Goal: Task Accomplishment & Management: Manage account settings

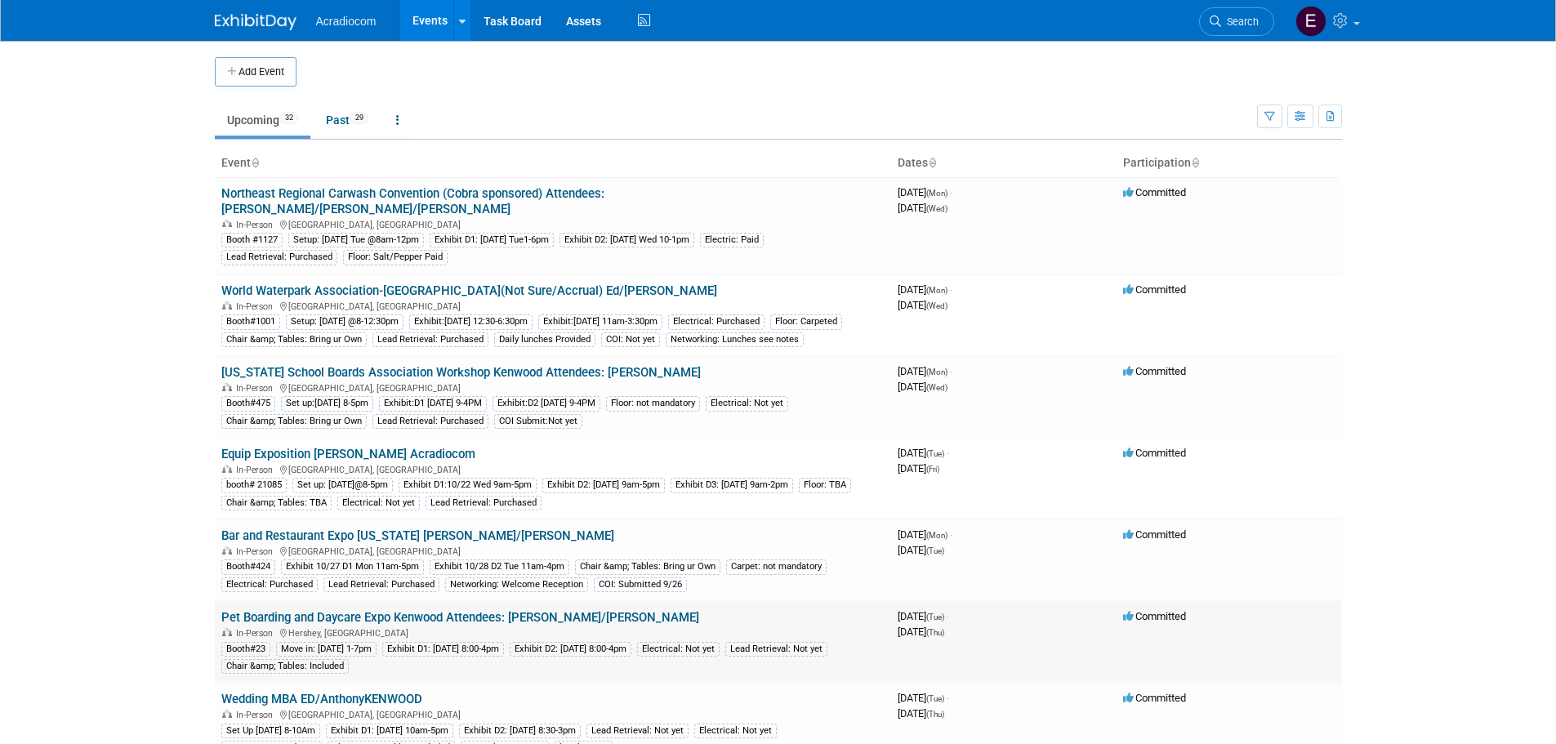
scroll to position [163, 0]
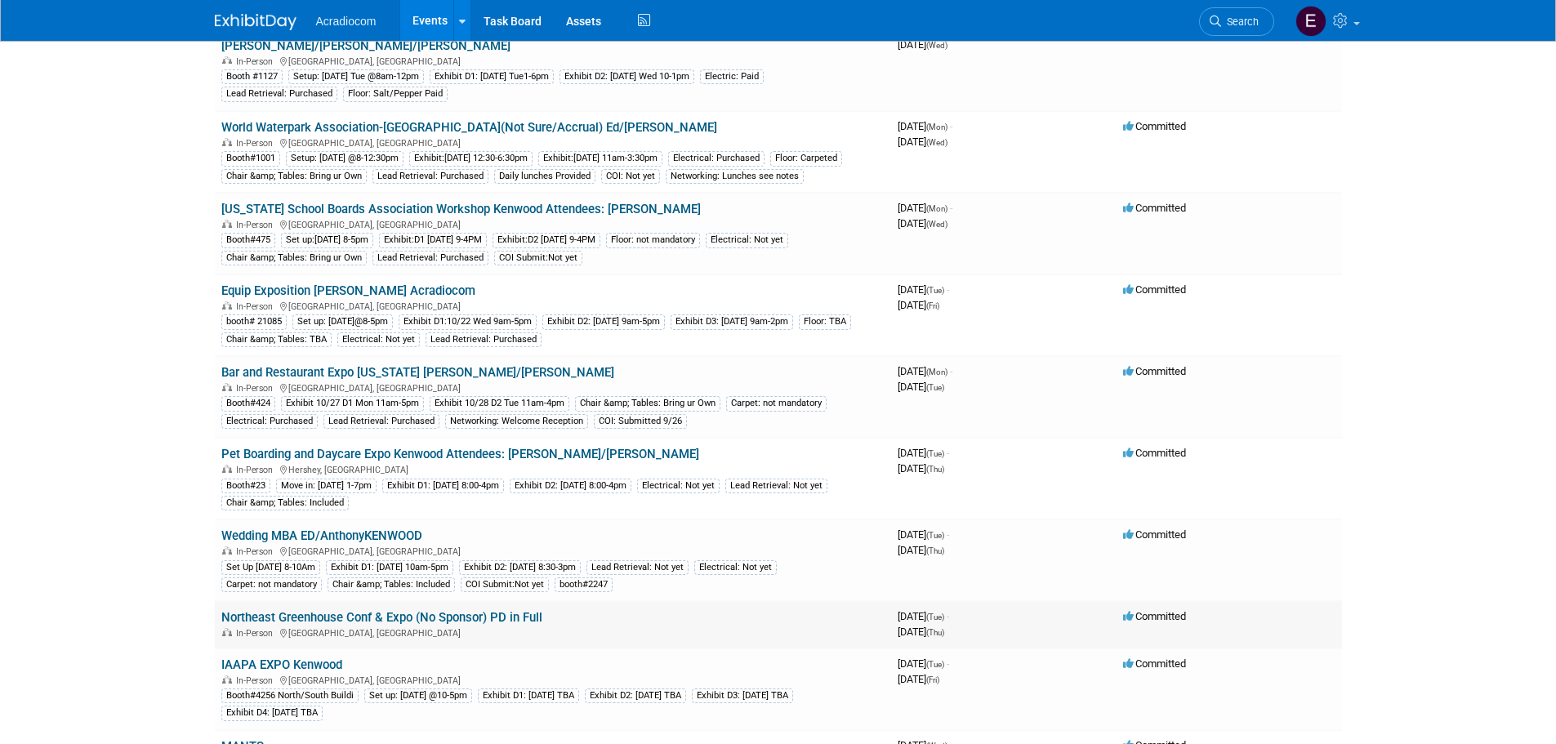
click at [387, 613] on link "Northeast Greenhouse Conf & Expo (No Sponsor) PD in Full" at bounding box center [381, 617] width 321 height 15
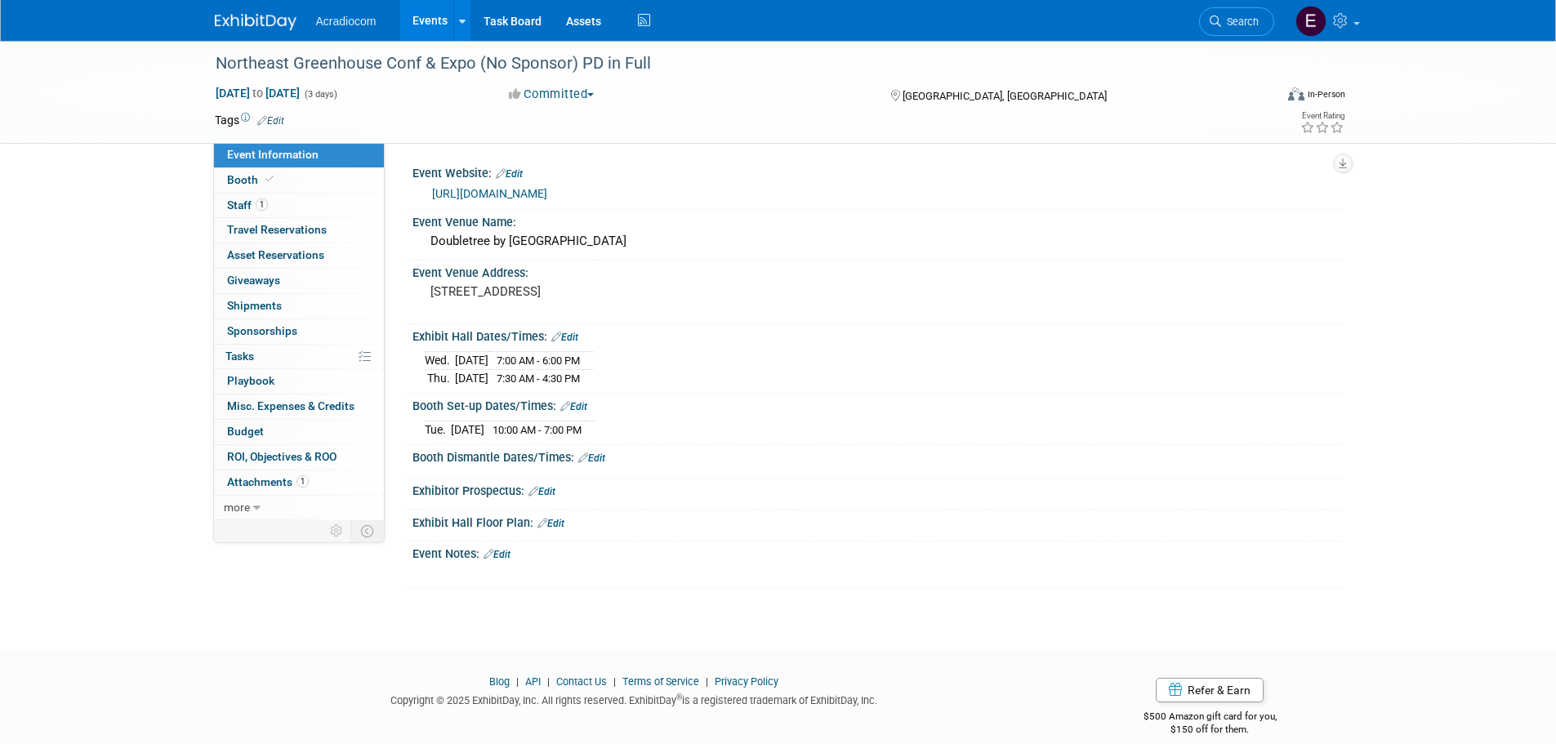
click at [276, 165] on link "Event Information" at bounding box center [299, 155] width 170 height 25
click at [333, 172] on link "Booth" at bounding box center [299, 180] width 170 height 25
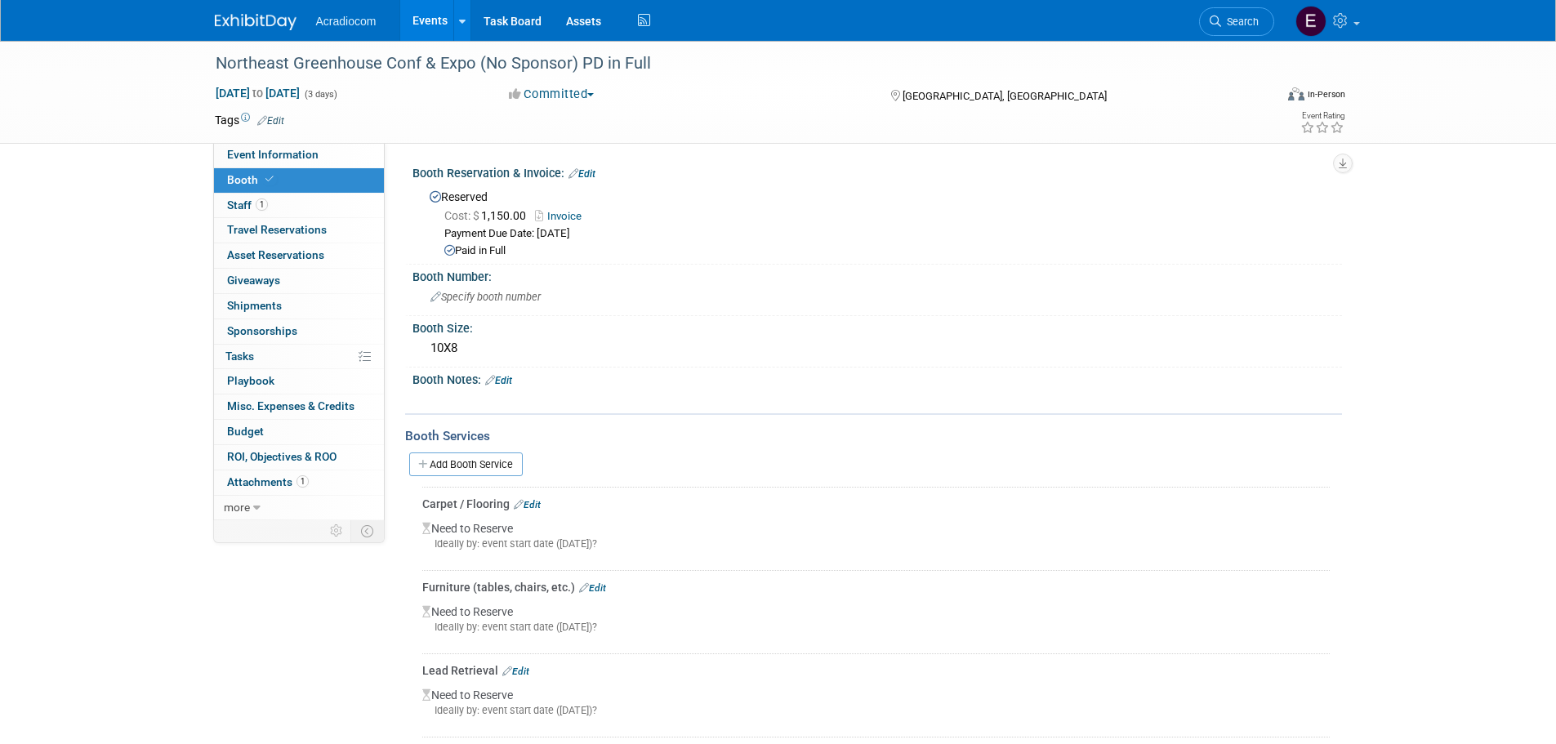
click at [512, 379] on link "Edit" at bounding box center [498, 380] width 27 height 11
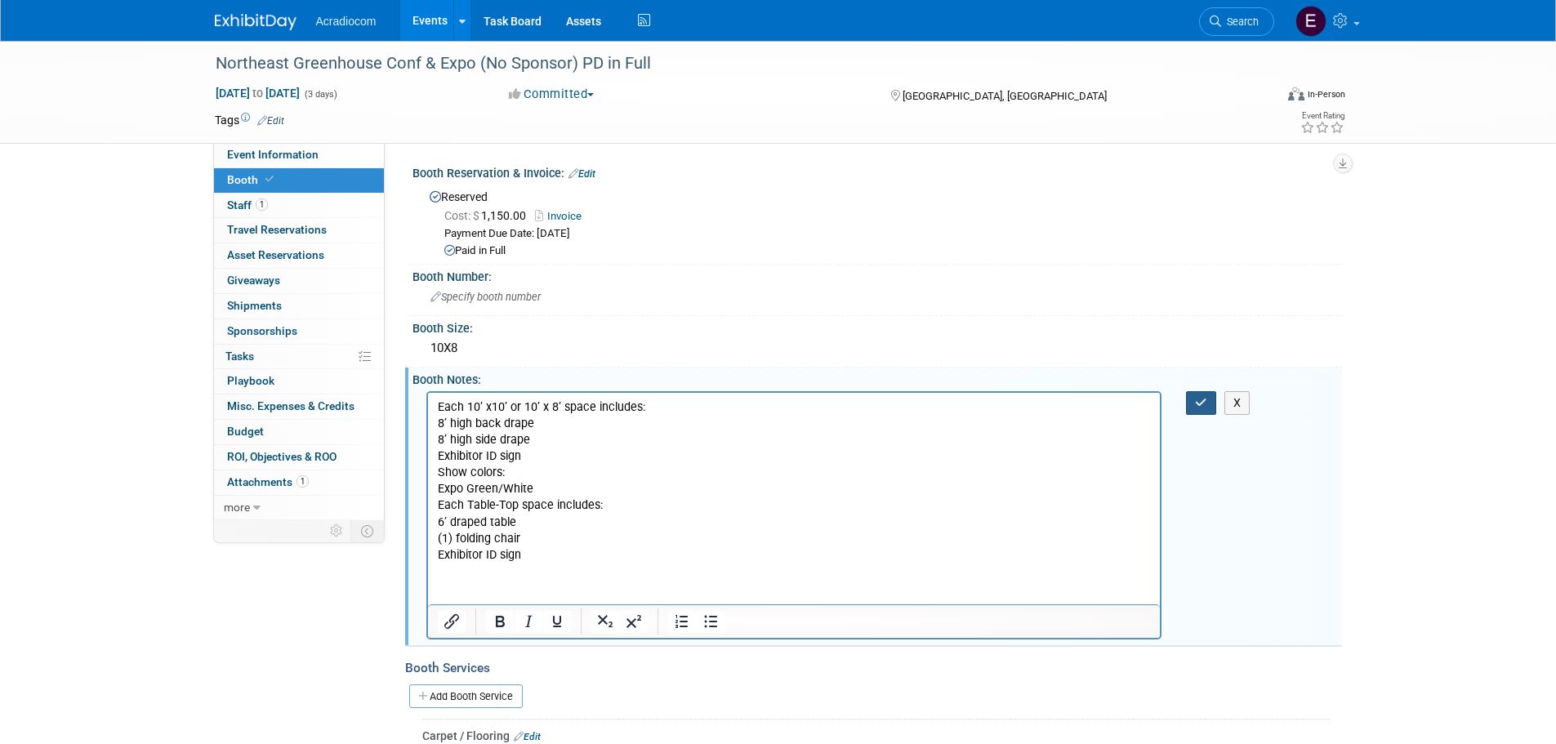
click at [1199, 397] on icon "button" at bounding box center [1201, 402] width 12 height 11
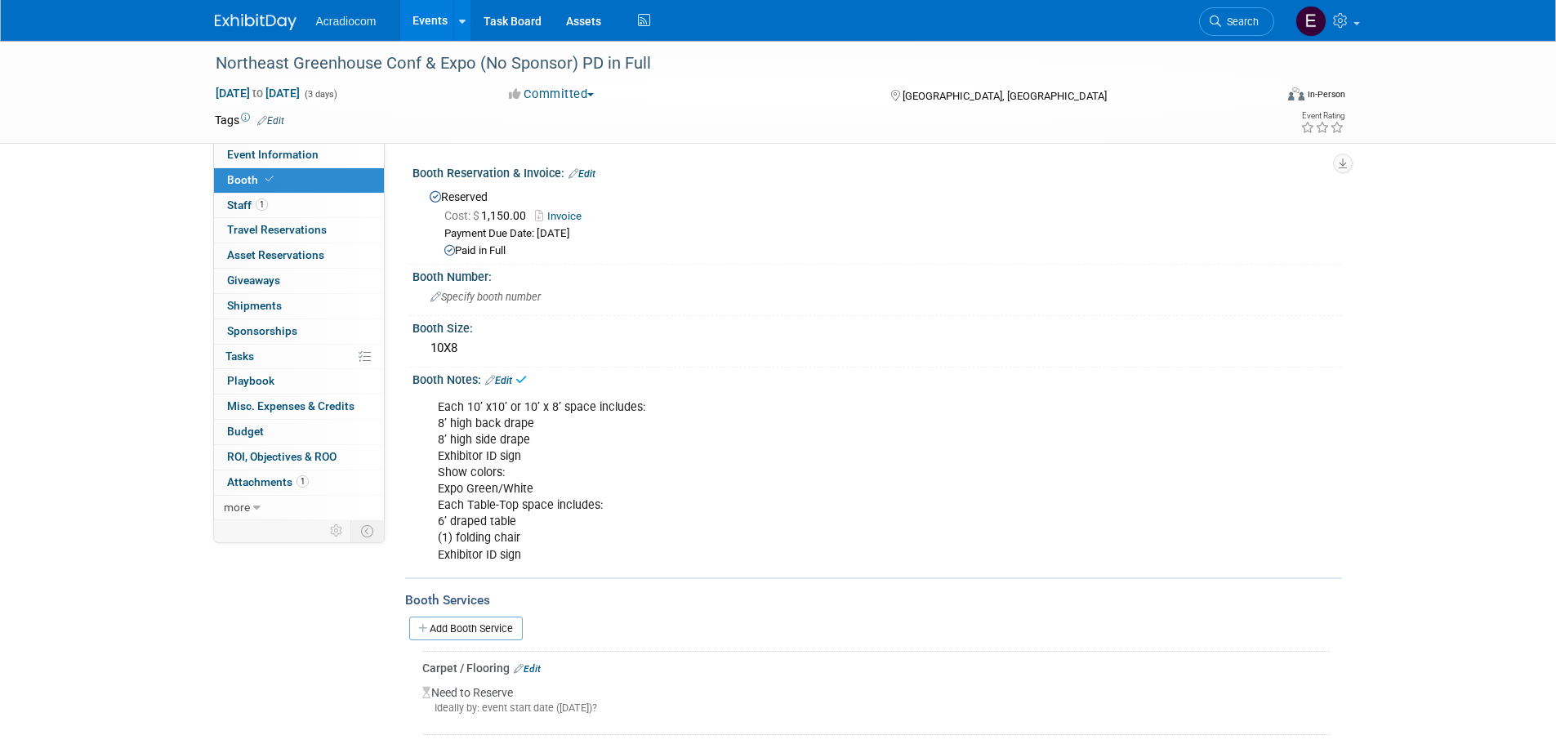
click at [271, 122] on link "Edit" at bounding box center [270, 120] width 27 height 11
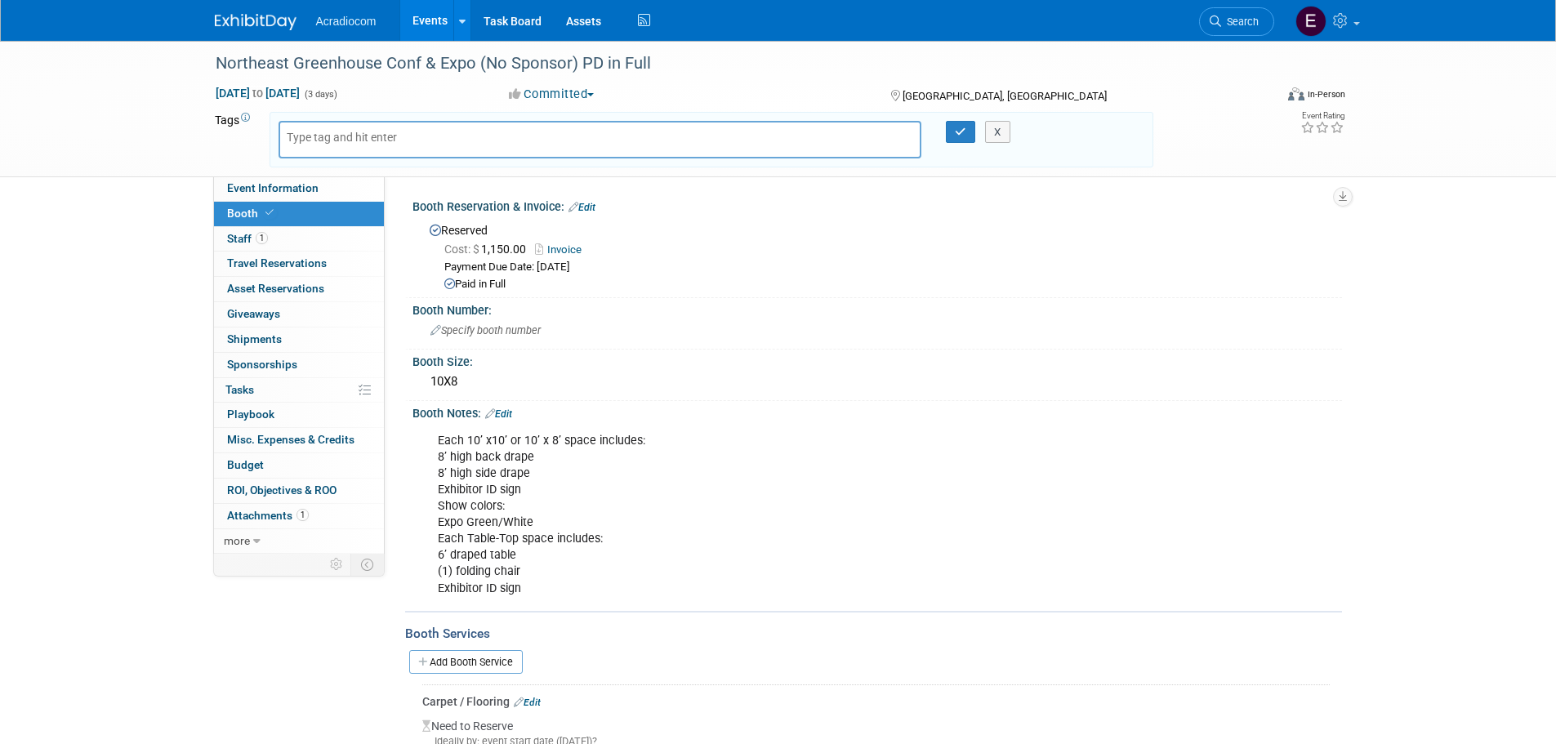
click at [556, 136] on div at bounding box center [601, 140] width 644 height 38
click at [696, 263] on div "Payment Due Date: Aug 21, 2025" at bounding box center [886, 268] width 885 height 16
click at [564, 243] on link "Invoice" at bounding box center [562, 249] width 55 height 12
click at [330, 208] on link "Booth" at bounding box center [299, 214] width 170 height 25
click at [325, 188] on link "Event Information" at bounding box center [299, 188] width 170 height 25
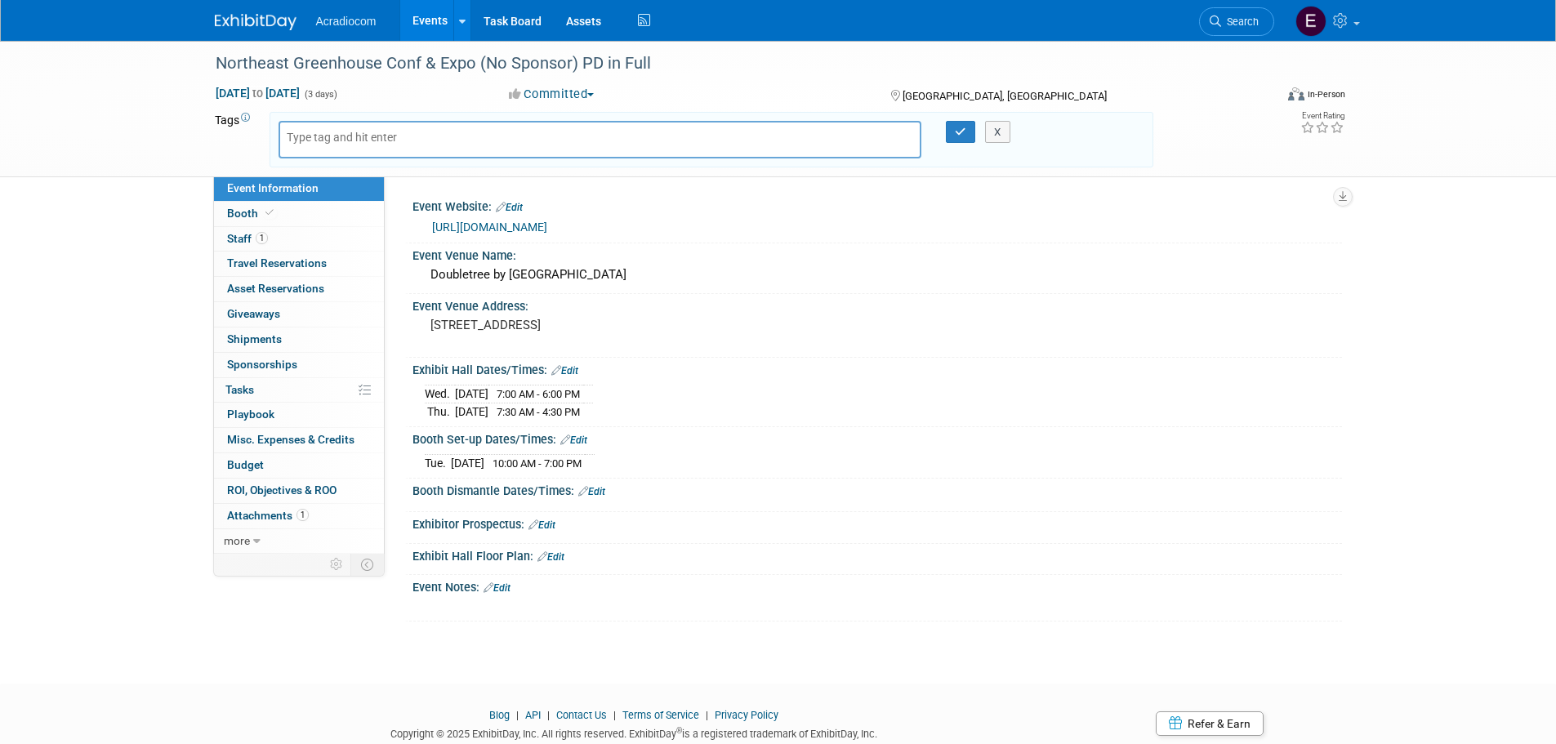
click at [507, 224] on link "https://www.negreenhouse.org/" at bounding box center [489, 227] width 115 height 13
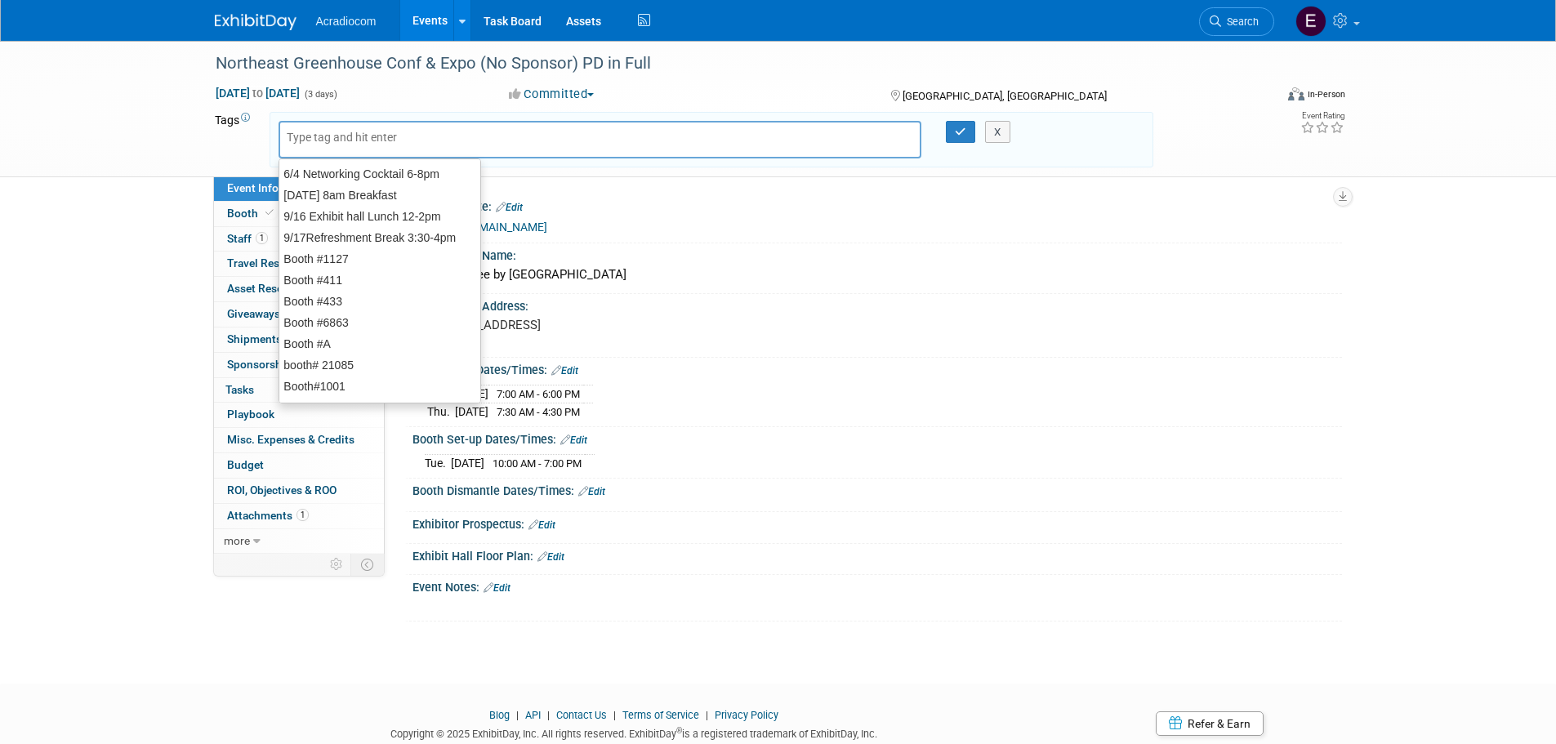
click at [383, 141] on input "text" at bounding box center [352, 137] width 131 height 16
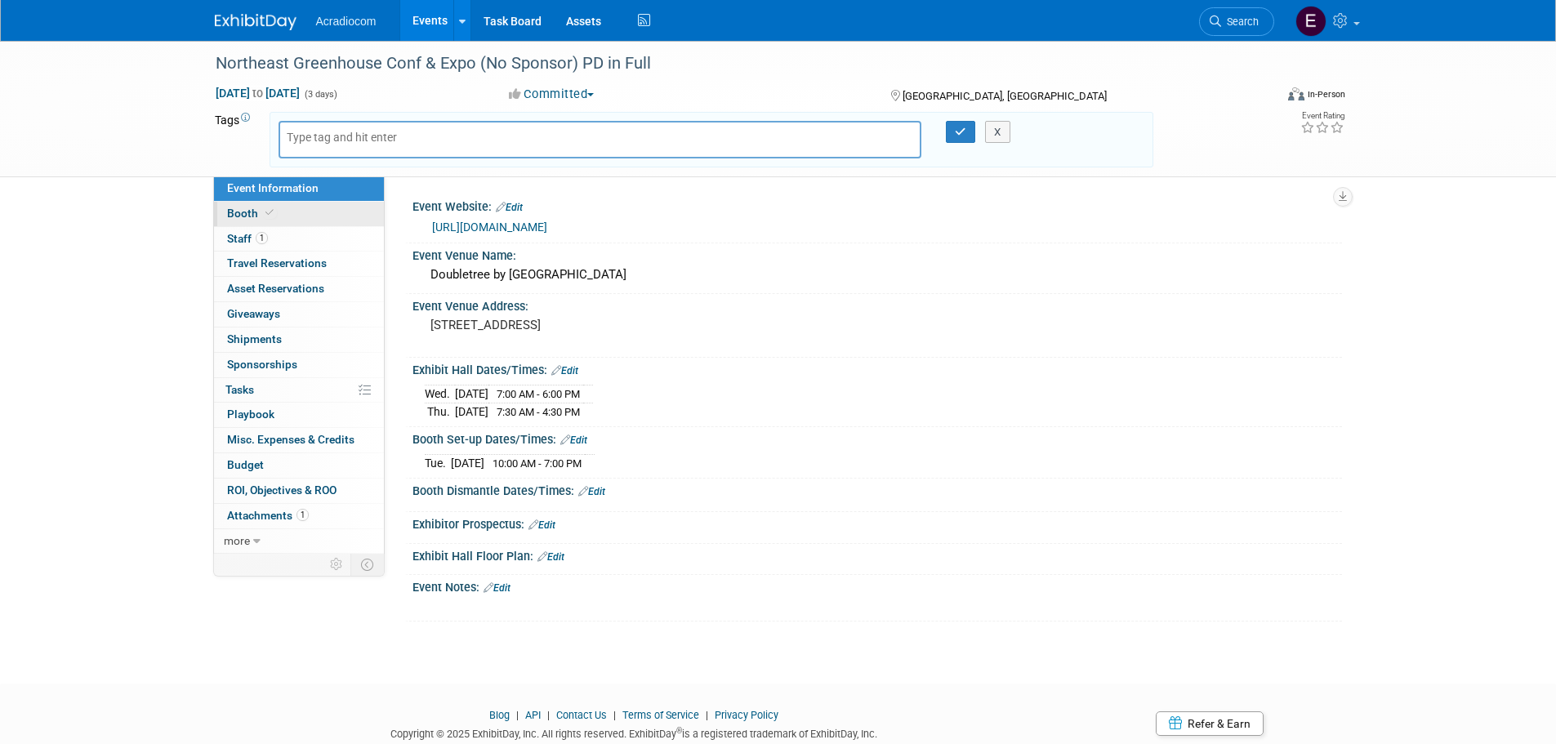
type input "9/16 Exhibit hall Lunch 12-2pm"
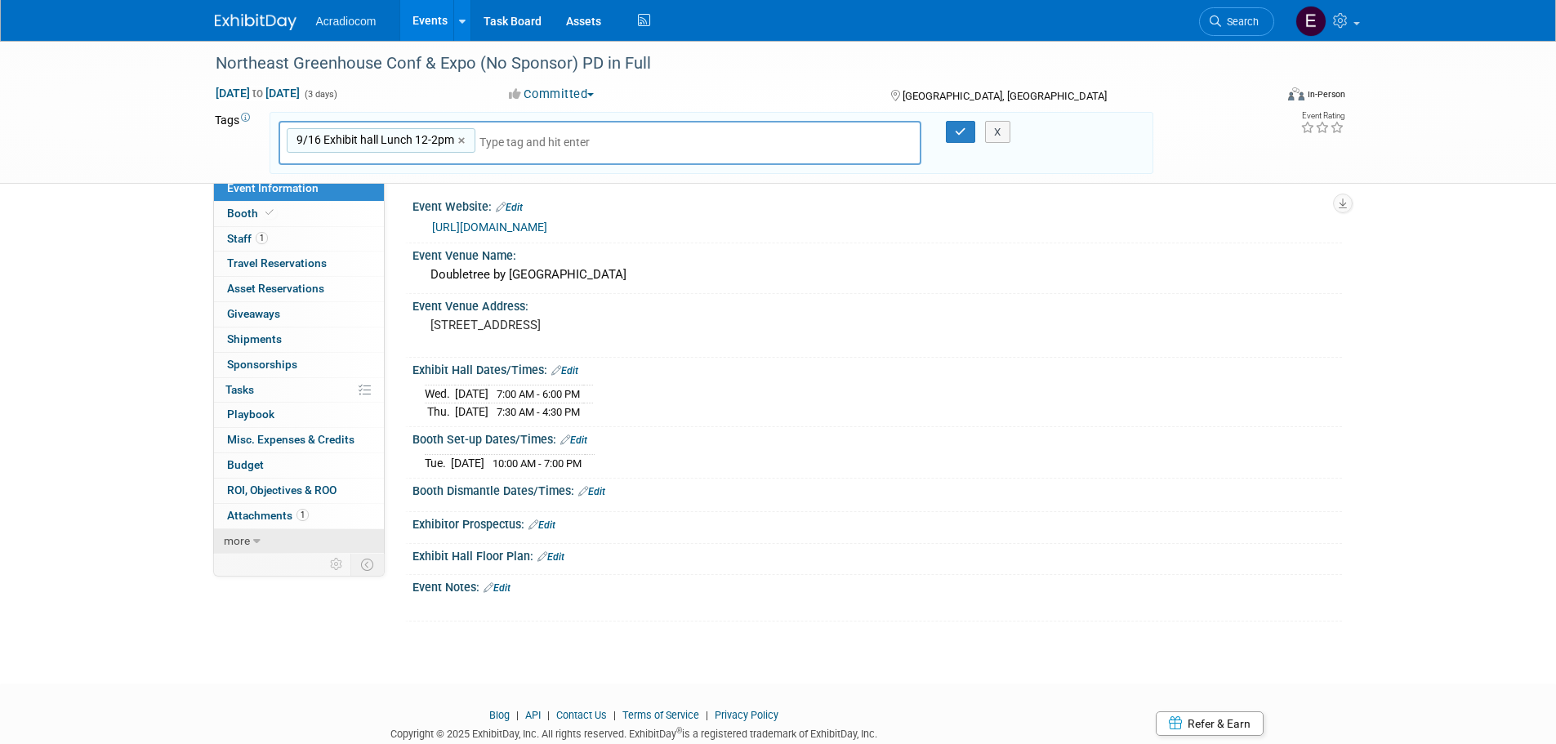
click at [268, 547] on link "more" at bounding box center [299, 541] width 170 height 25
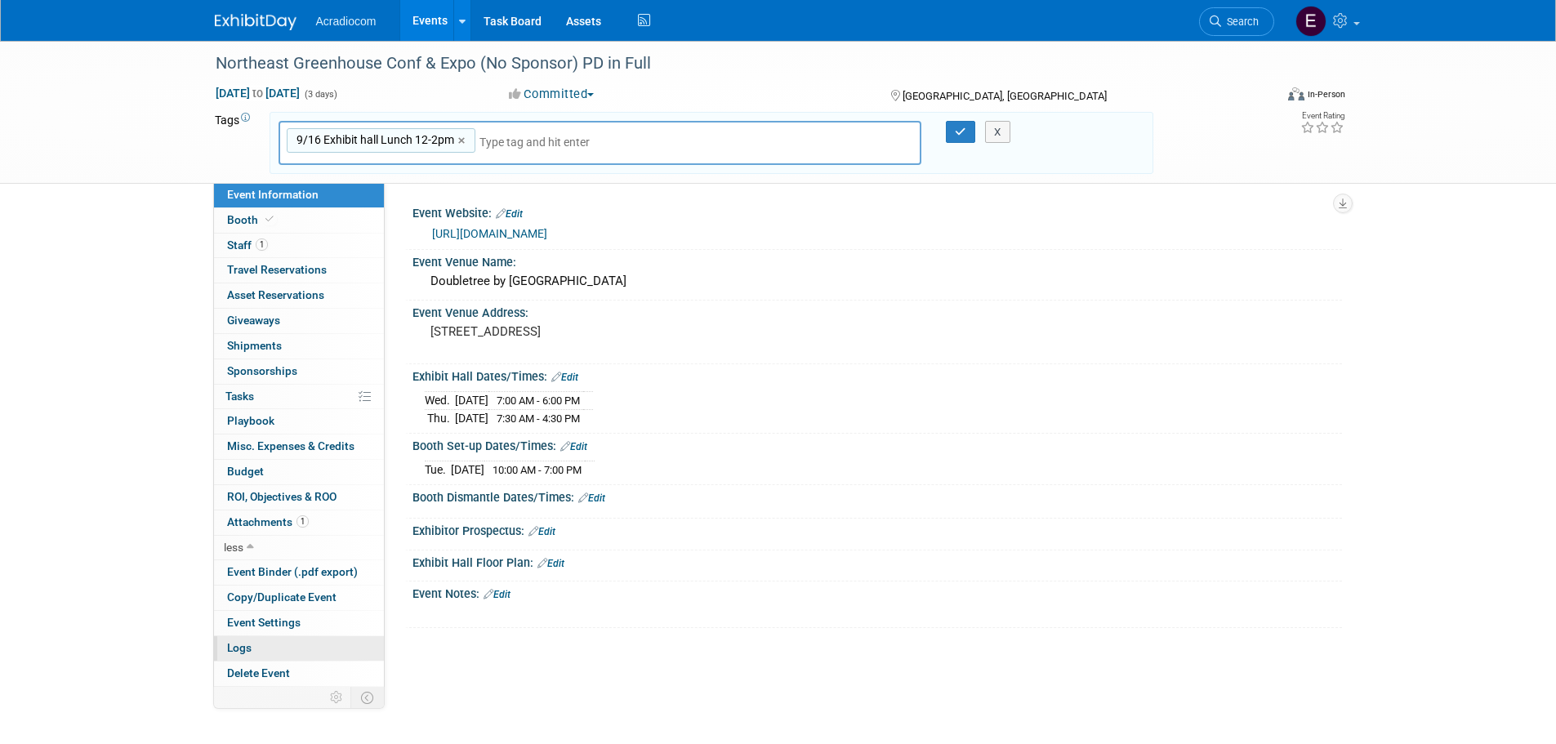
click at [295, 650] on link "Logs" at bounding box center [299, 648] width 170 height 25
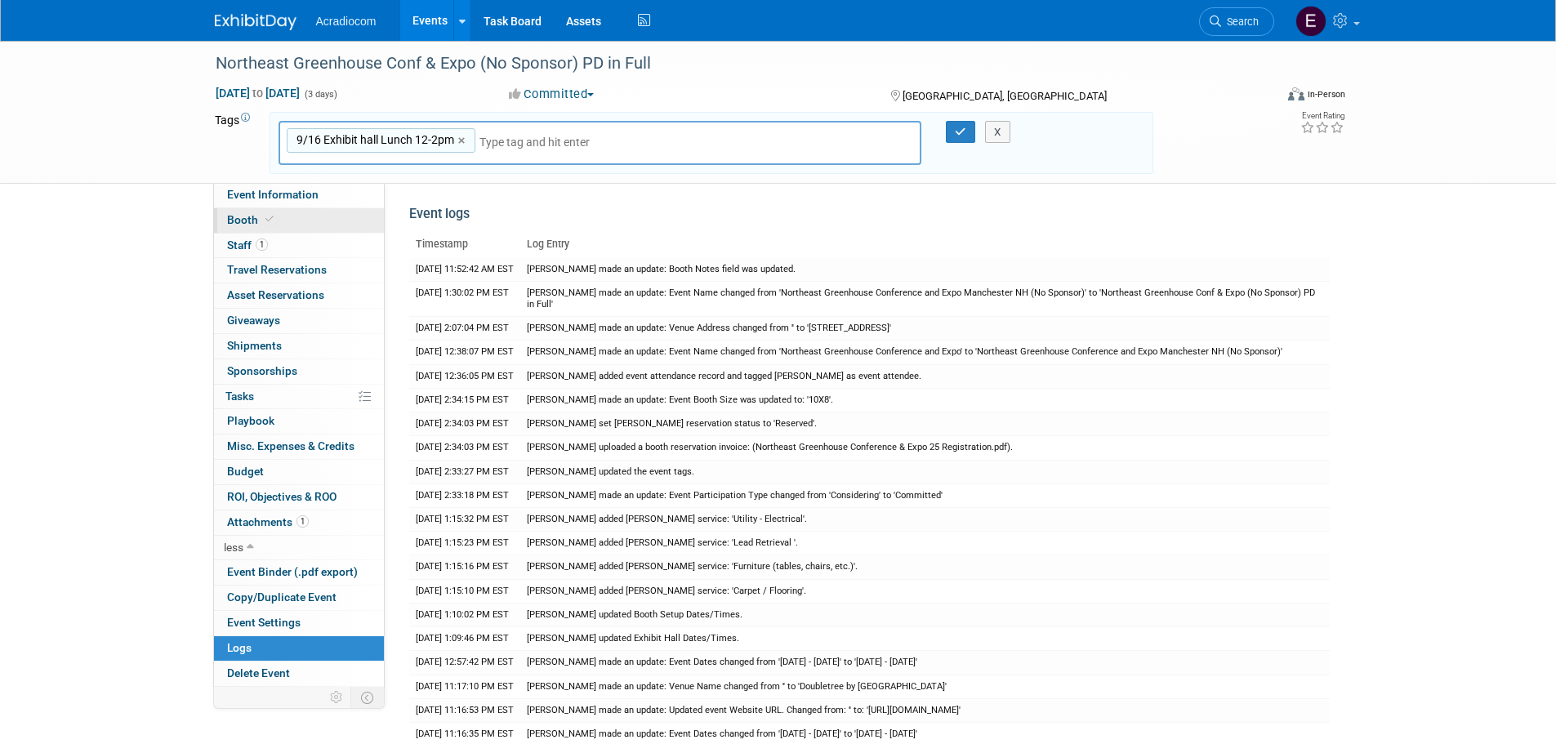
click at [291, 221] on link "Booth" at bounding box center [299, 220] width 170 height 25
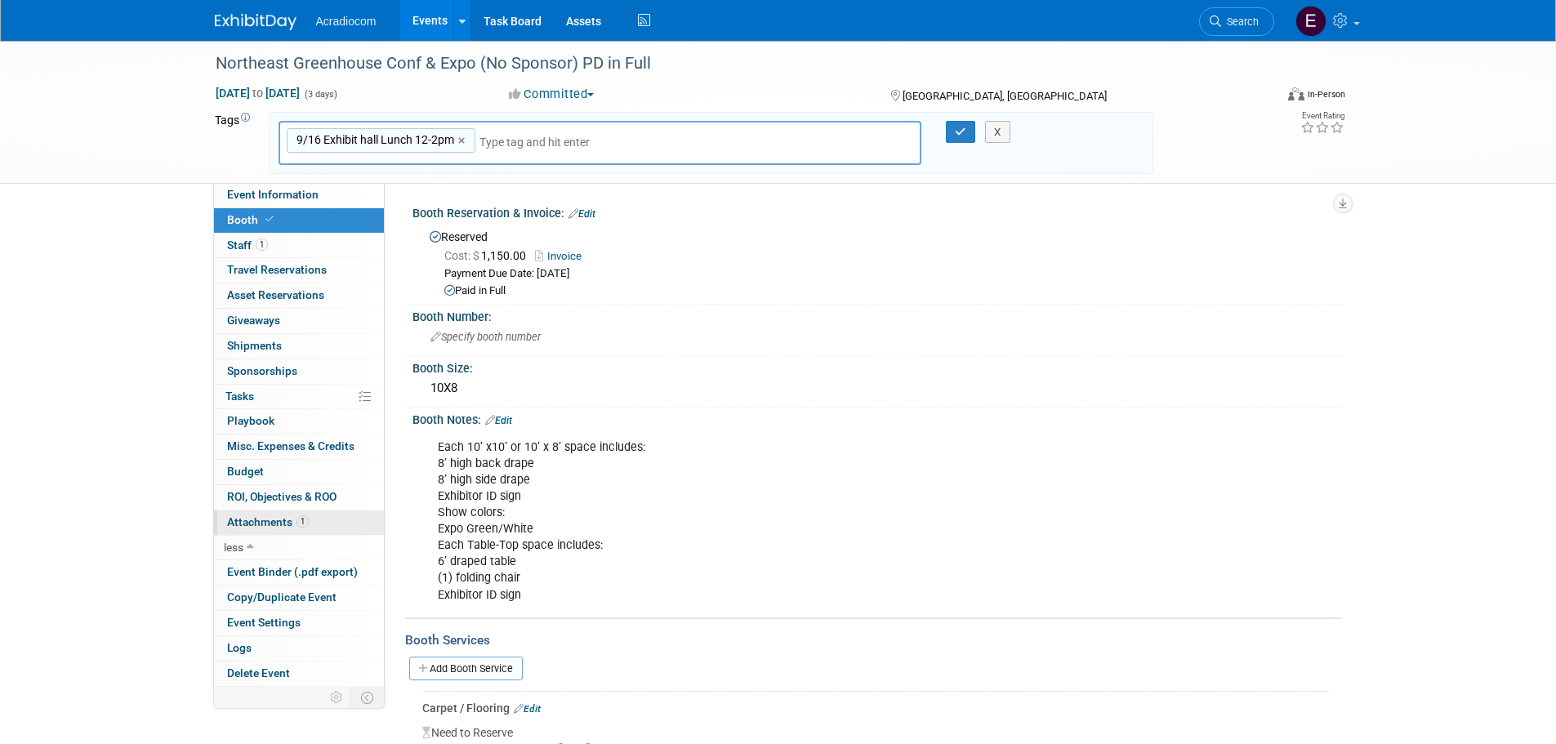
click at [294, 511] on link "1 Attachments 1" at bounding box center [299, 523] width 170 height 25
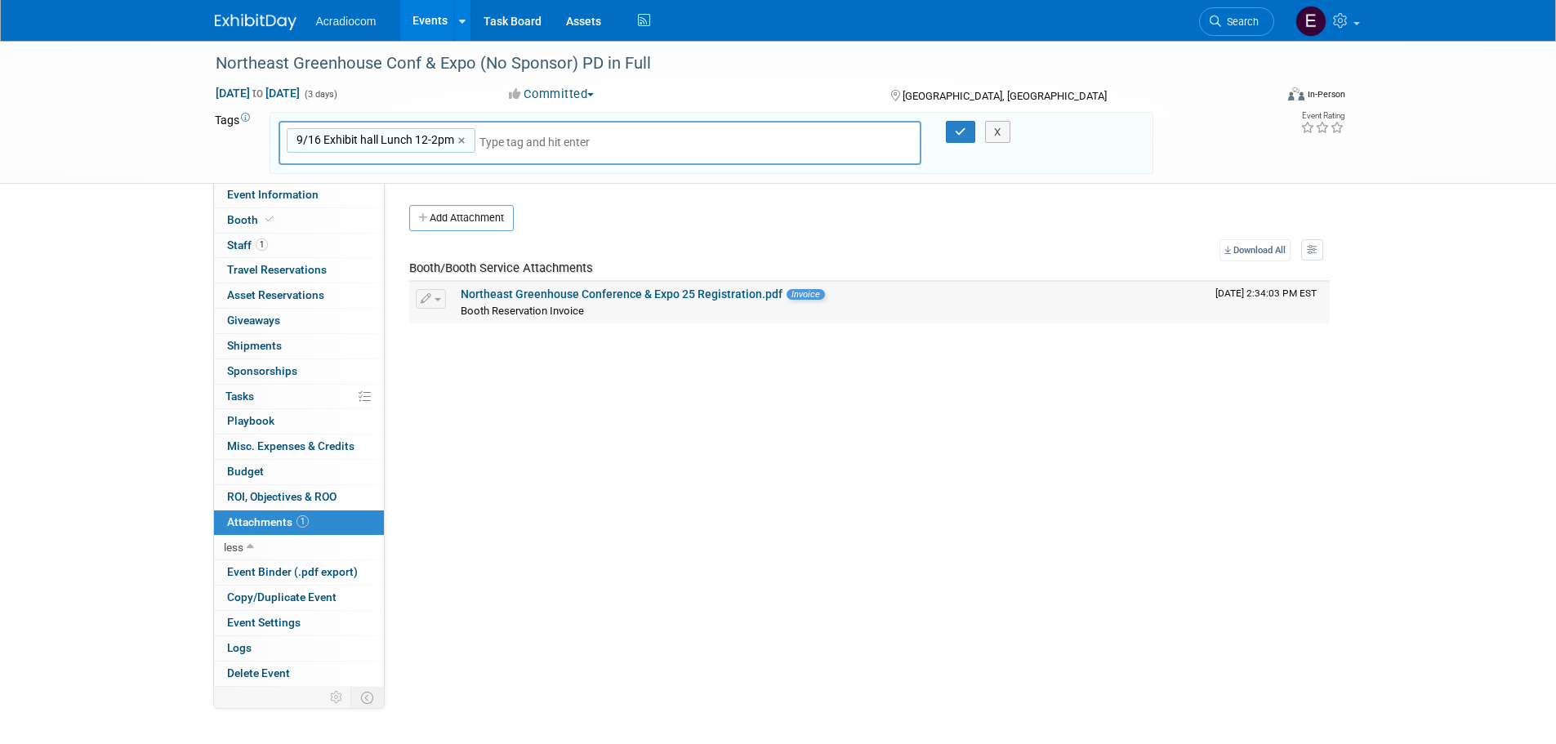
click at [549, 291] on link "Northeast Greenhouse Conference & Expo 25 Registration.pdf" at bounding box center [622, 294] width 322 height 13
click at [293, 143] on span "9/16 Exhibit hall Lunch 12-2pm" at bounding box center [373, 140] width 161 height 16
type input "9/16 Exhibit hall Lunch 12-2pm"
click at [459, 144] on link "×" at bounding box center [463, 141] width 11 height 19
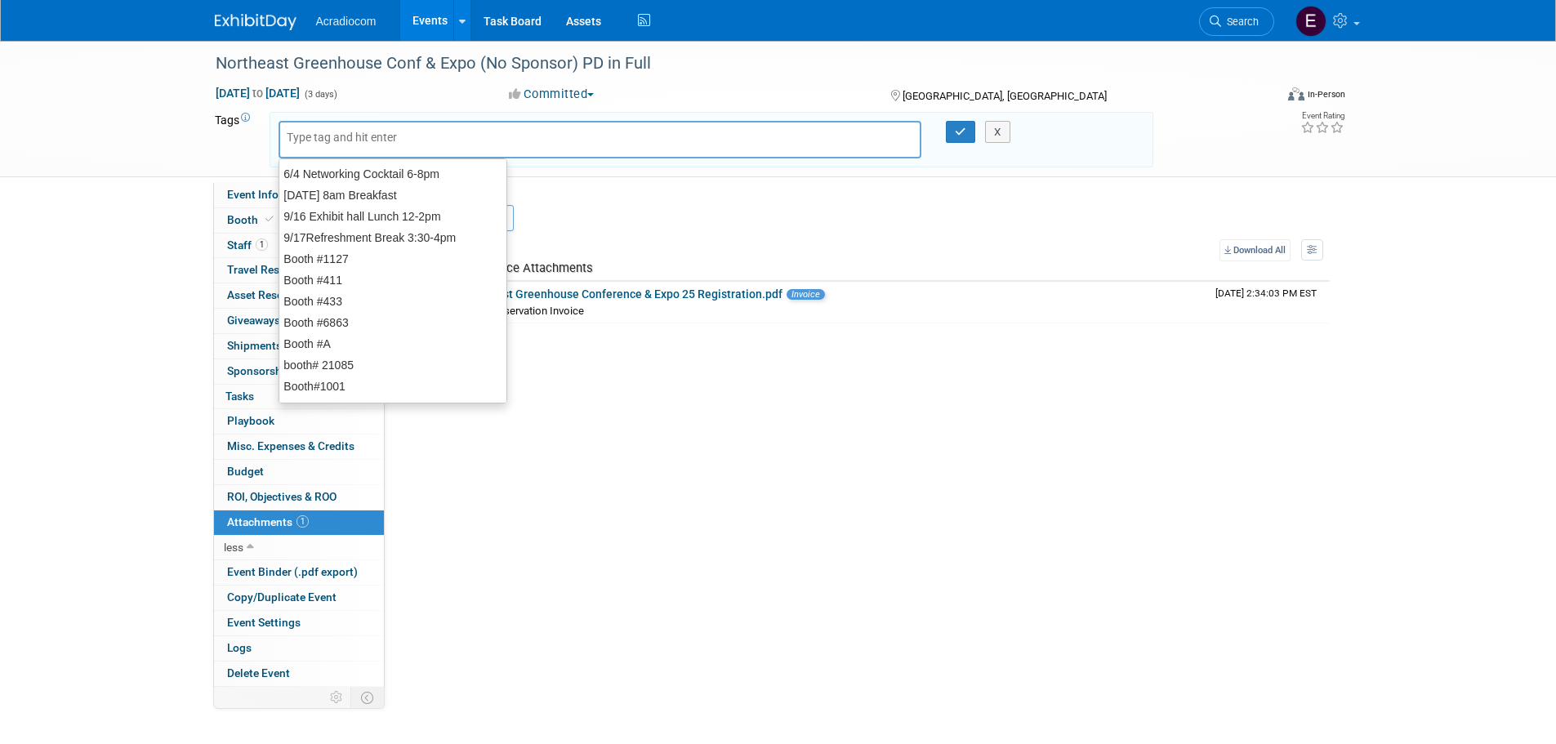
click at [459, 144] on input "text" at bounding box center [401, 137] width 229 height 16
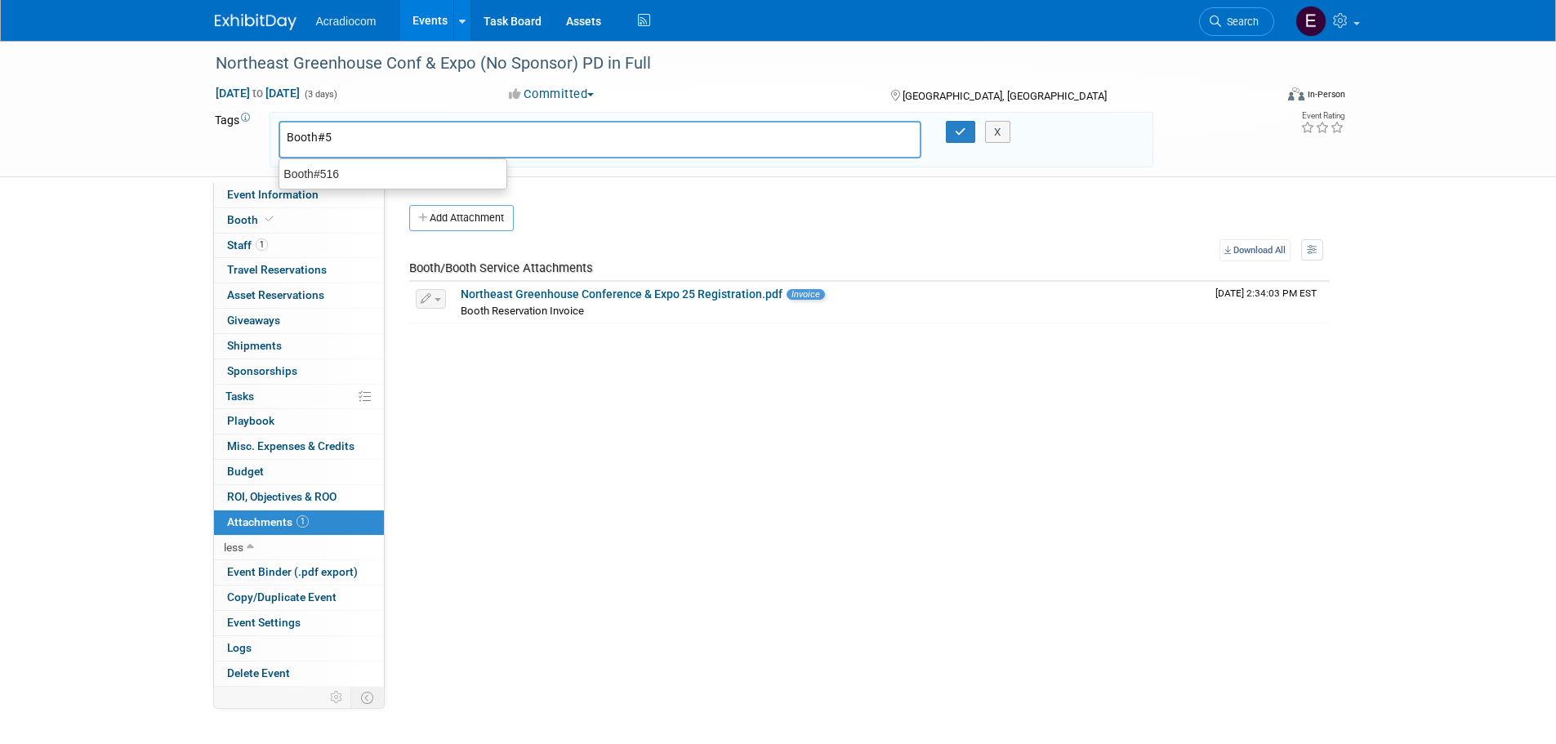
type input "Booth#53"
click at [390, 142] on input "text" at bounding box center [487, 142] width 229 height 16
click at [471, 144] on input "text" at bounding box center [487, 142] width 229 height 16
type input "Set up: Tues 11/11 10am-7pm"
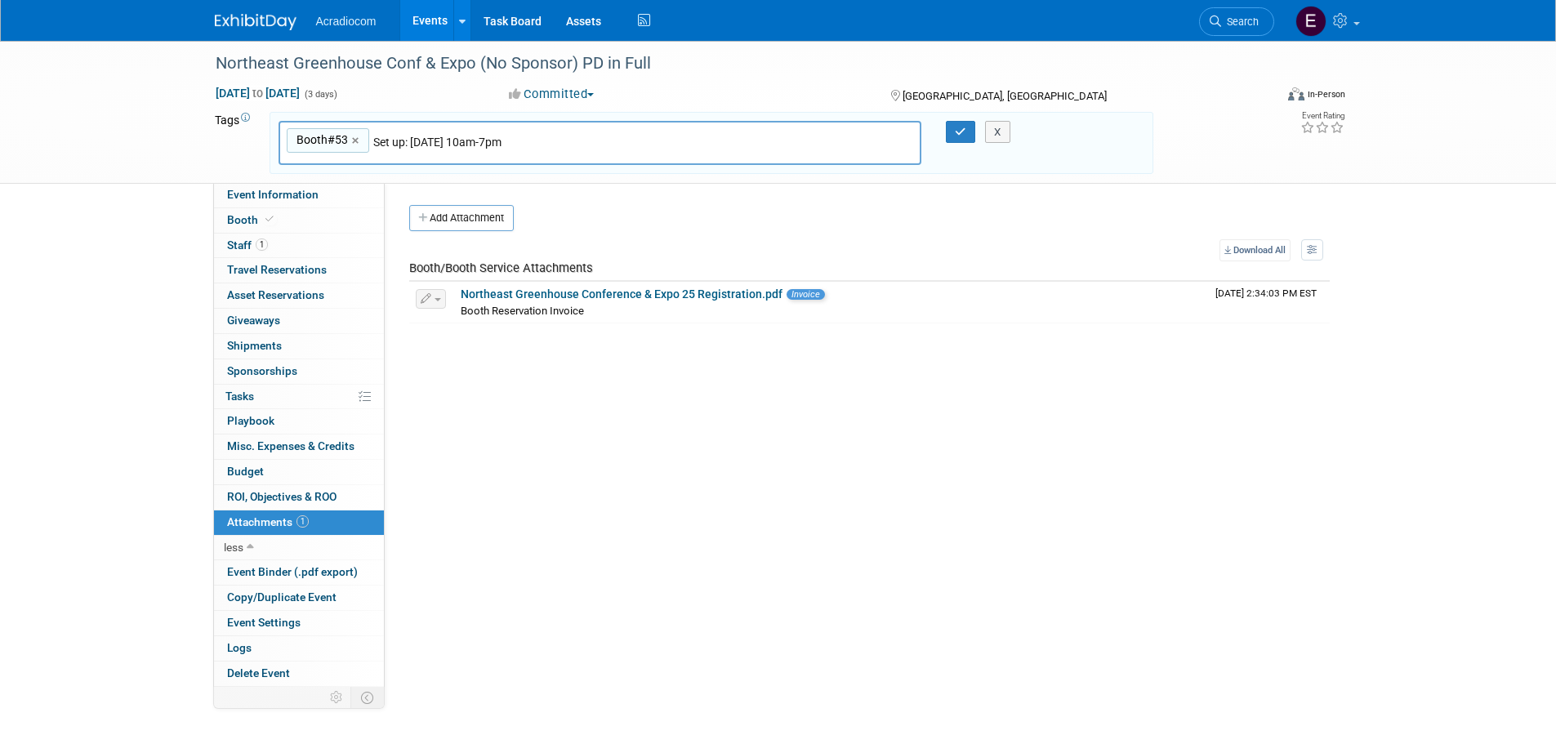
type input "Booth#53, Set up: Tues 11/11 10am-7pm"
click at [619, 149] on input "text" at bounding box center [651, 142] width 229 height 16
type input "Exhibit D1: Wed 11/12 8am-5pm"
type input "Booth#53, Set up: Tues 11/11 10am-7pm, Exhibit D1: Wed 11/12 8am-5pm"
click at [844, 141] on input "text" at bounding box center [788, 142] width 153 height 16
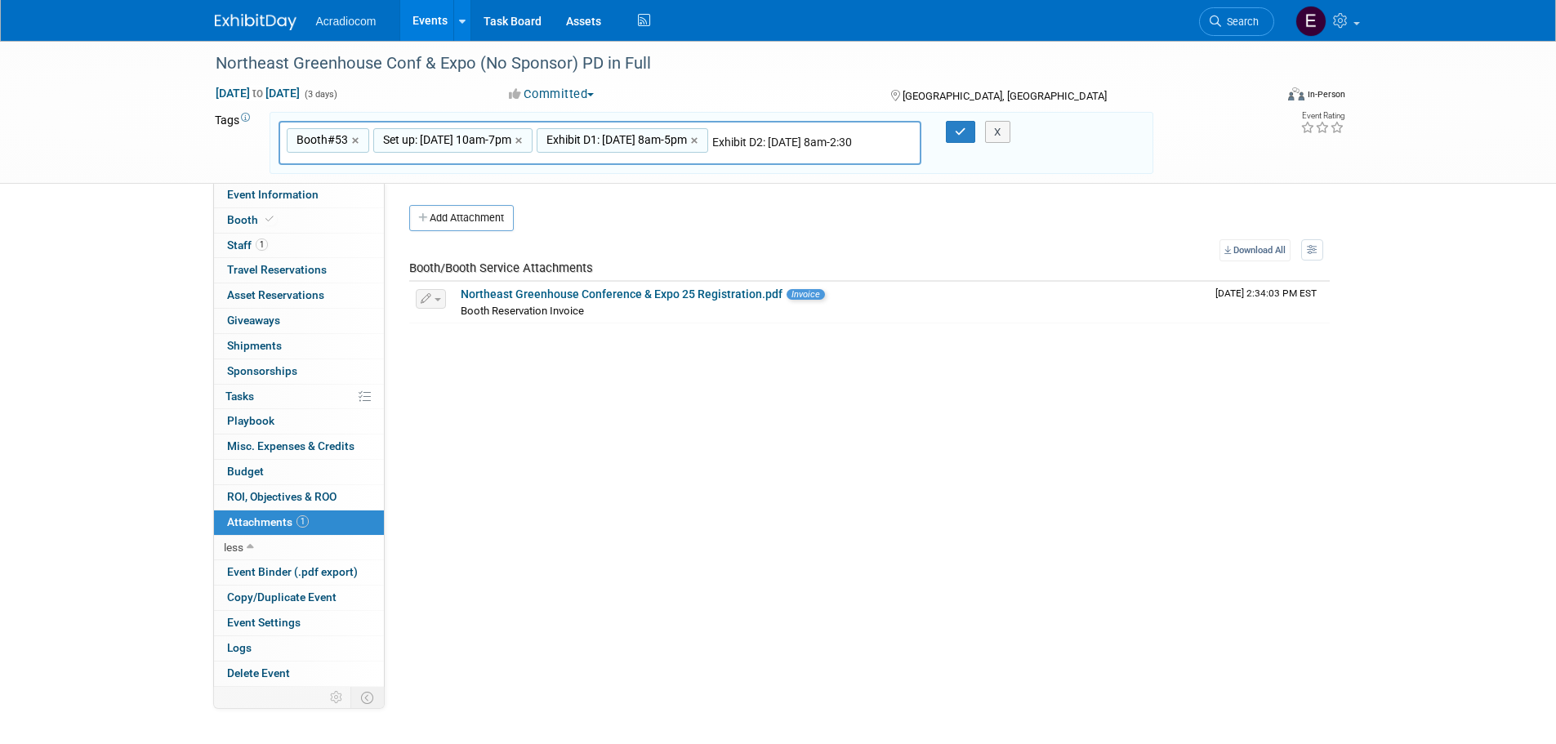
scroll to position [0, 7]
click at [865, 141] on input "Exhibit D2: Thu 11/13 8am-2:30" at bounding box center [788, 142] width 153 height 16
type input "Exhibit D2: Thu 11/13 8-2:30pm"
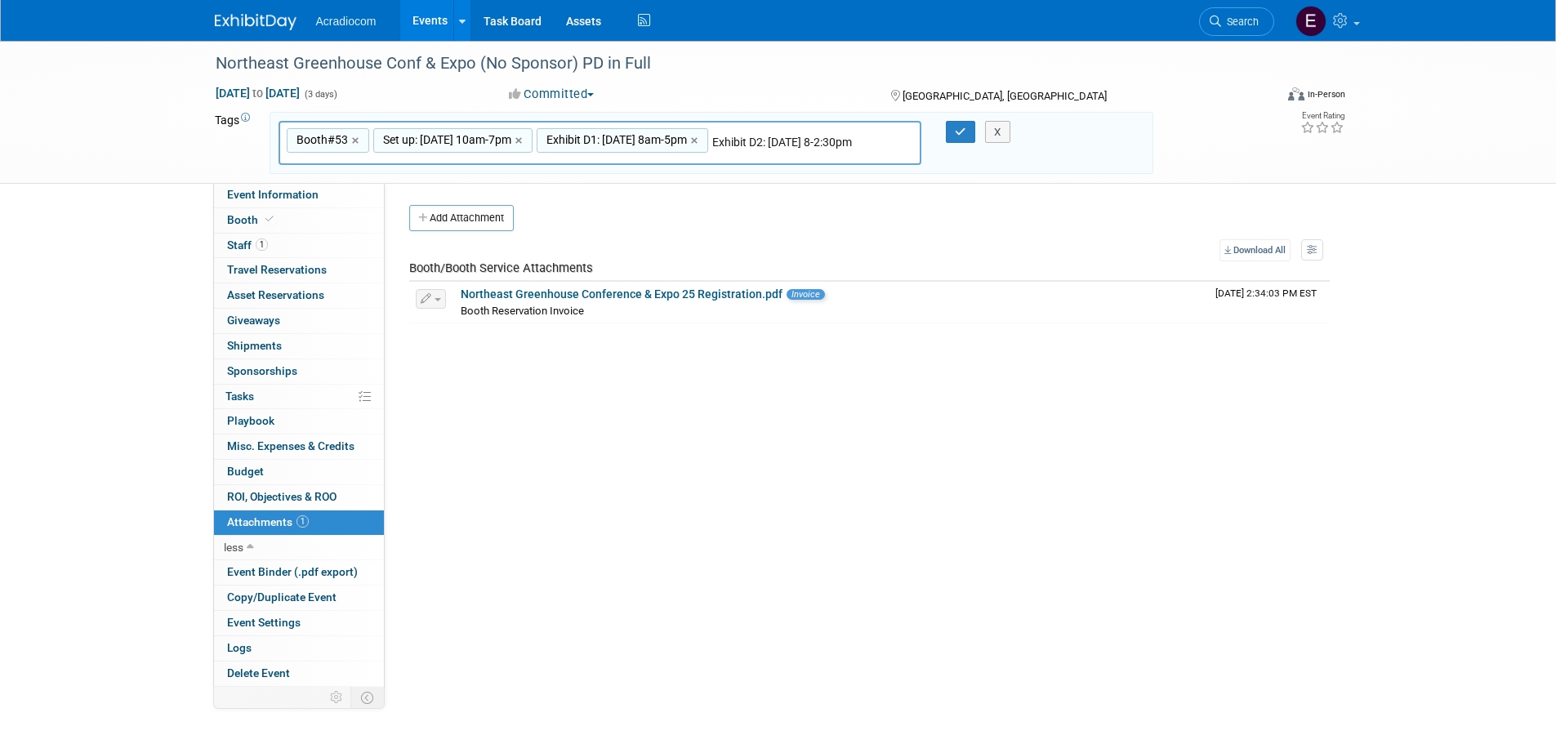
click at [765, 140] on input "Exhibit D2: Thu 11/13 8-2:30pm" at bounding box center [788, 142] width 153 height 16
click at [760, 143] on input "Exhibit D2: Thu 11/13 8-2:30pm" at bounding box center [788, 142] width 153 height 16
click at [760, 140] on input "Exhibit D2: Thu 11/13 8-2:30pm" at bounding box center [788, 142] width 153 height 16
click at [760, 145] on input "Exhibit D2: Thu 11/13 8-2:30pm" at bounding box center [788, 142] width 153 height 16
click at [760, 146] on input "Exhibit D2: Thu 11/13 8-2:30pm" at bounding box center [788, 142] width 153 height 16
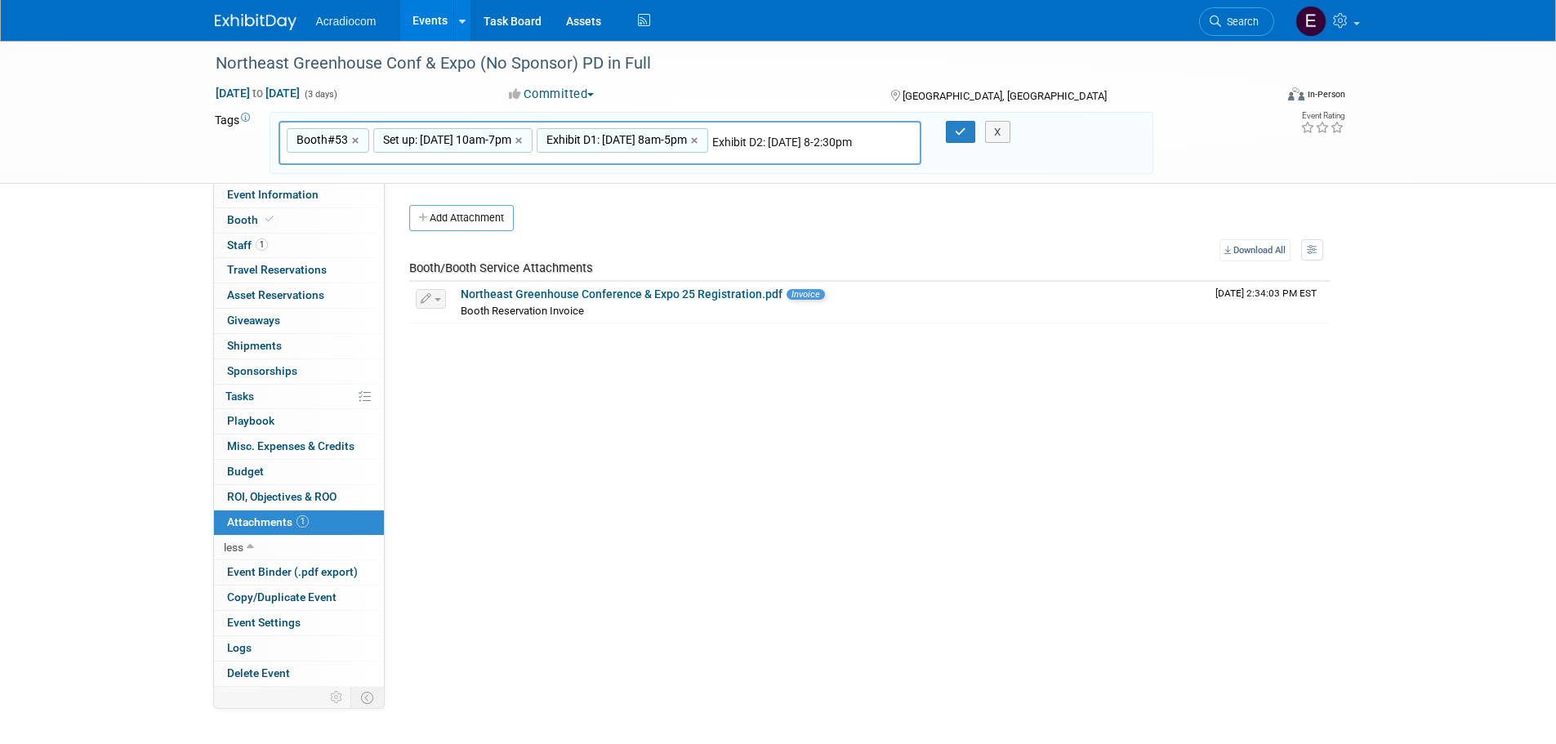
click at [760, 146] on input "Exhibit D2: Thu 11/13 8-2:30pm" at bounding box center [788, 142] width 153 height 16
click at [764, 145] on input "Exhibit D2: Thu 11/13 8-2:30pm" at bounding box center [788, 142] width 153 height 16
click at [797, 140] on input "Exhibit D2: Thu 11/13 8-2:30pm" at bounding box center [788, 142] width 153 height 16
type input "Booth#53, Set up: Tues 11/11 10am-7pm, Exhibit D1: Wed 11/12 8am-5pm, Exhibit D…"
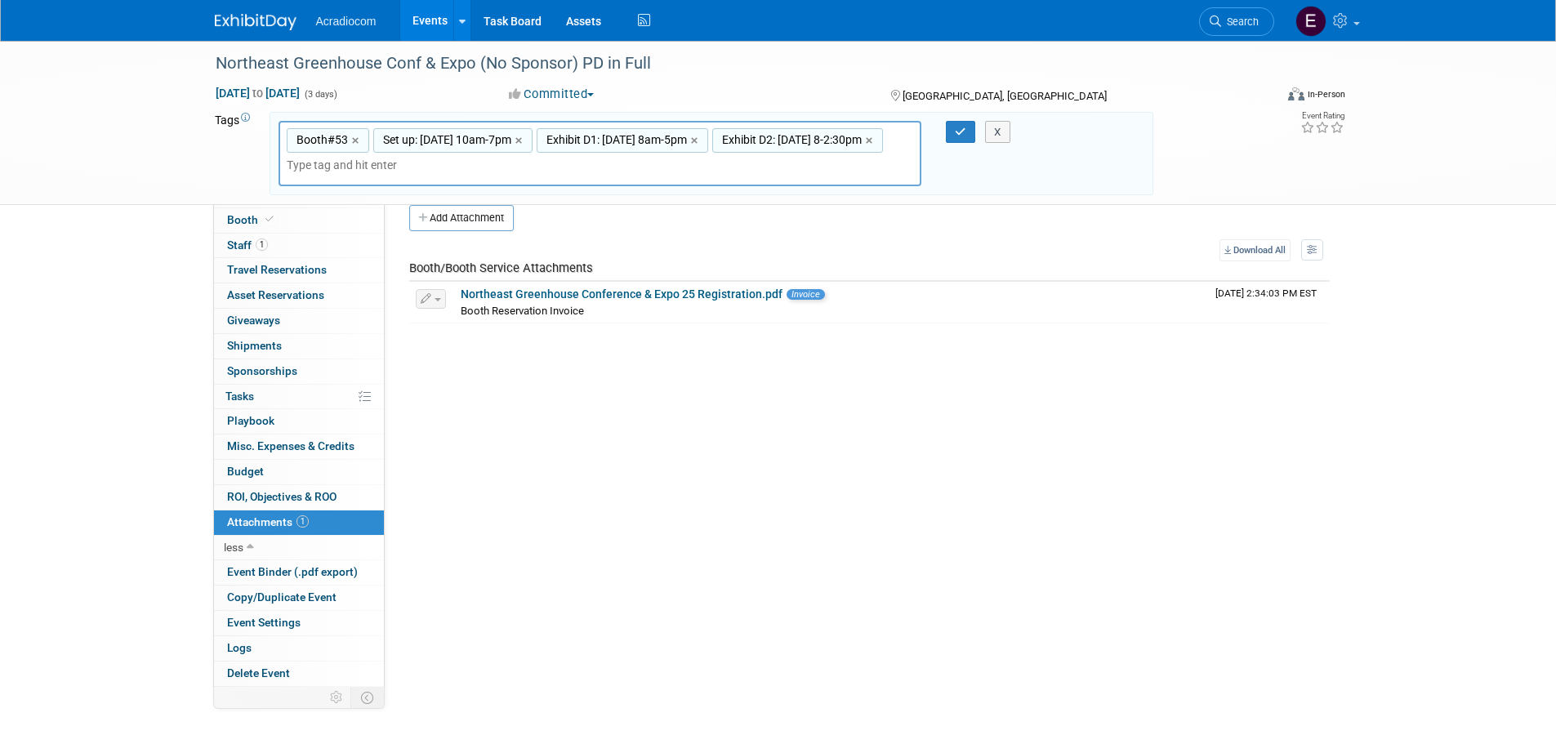
click at [754, 184] on div "Booth#53, Set up: Tues 11/11 10am-7pm, Exhibit D1: Wed 11/12 8am-5pm, Exhibit D…" at bounding box center [601, 154] width 644 height 66
click at [719, 148] on span "Exhibit D2: Thu 11/13 8-2:30pm" at bounding box center [790, 140] width 143 height 16
type input "Exhibit D2: Thu 11/13 8-2:30pm"
click at [719, 148] on span "Exhibit D2: Thu 11/13 8-2:30pm" at bounding box center [790, 140] width 143 height 16
type input "Exhibit D2: Thu 11/13 8-2:30pm"
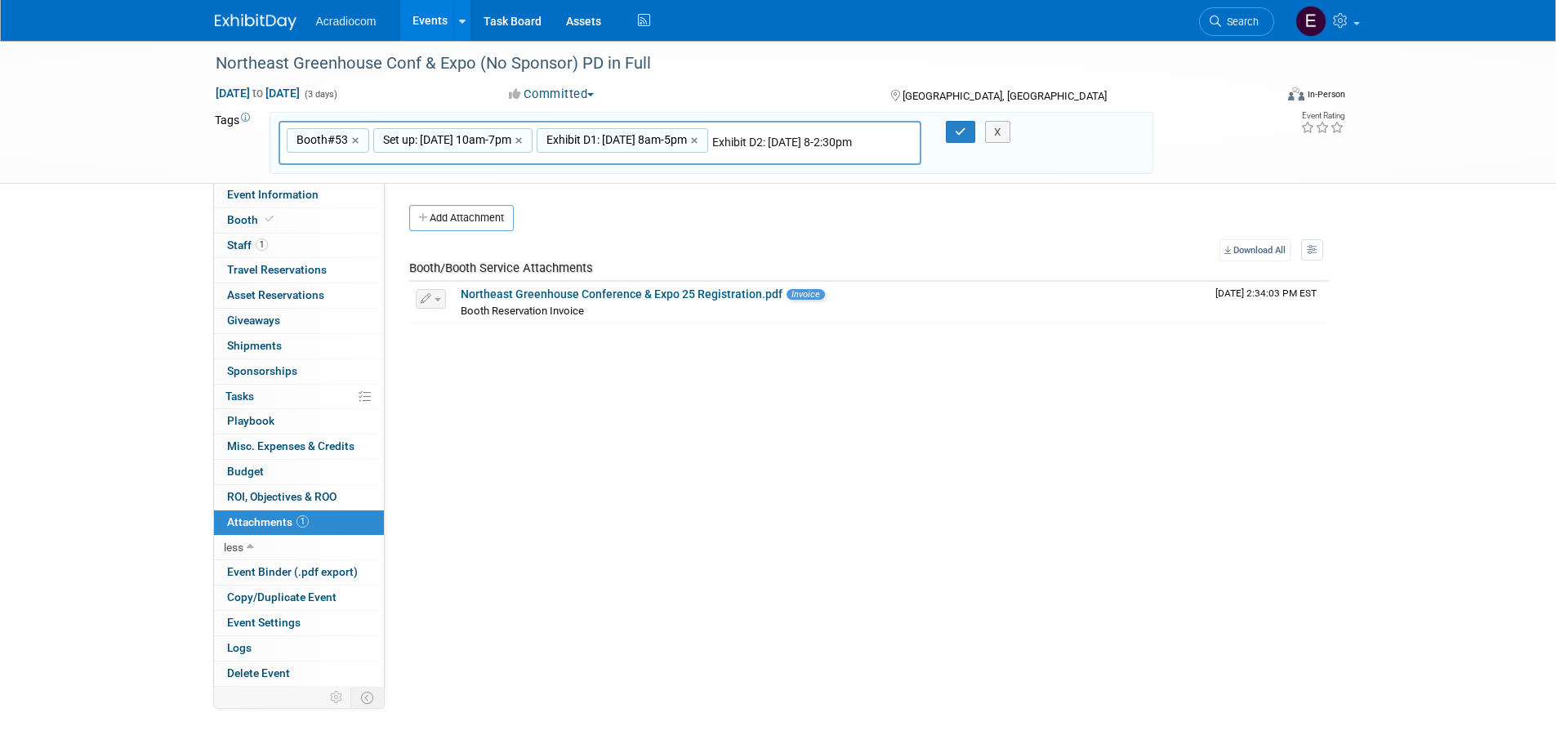
click at [712, 150] on input "Exhibit D2: Thu 11/13 8-2:30pm" at bounding box center [796, 142] width 168 height 16
type input "Exhibit D2:Thu 11/13 8-2:30pm"
type input "Booth#53, Set up: Tues 11/11 10am-7pm, Exhibit D1: Wed 11/12 8am-5pm, Exhibit D…"
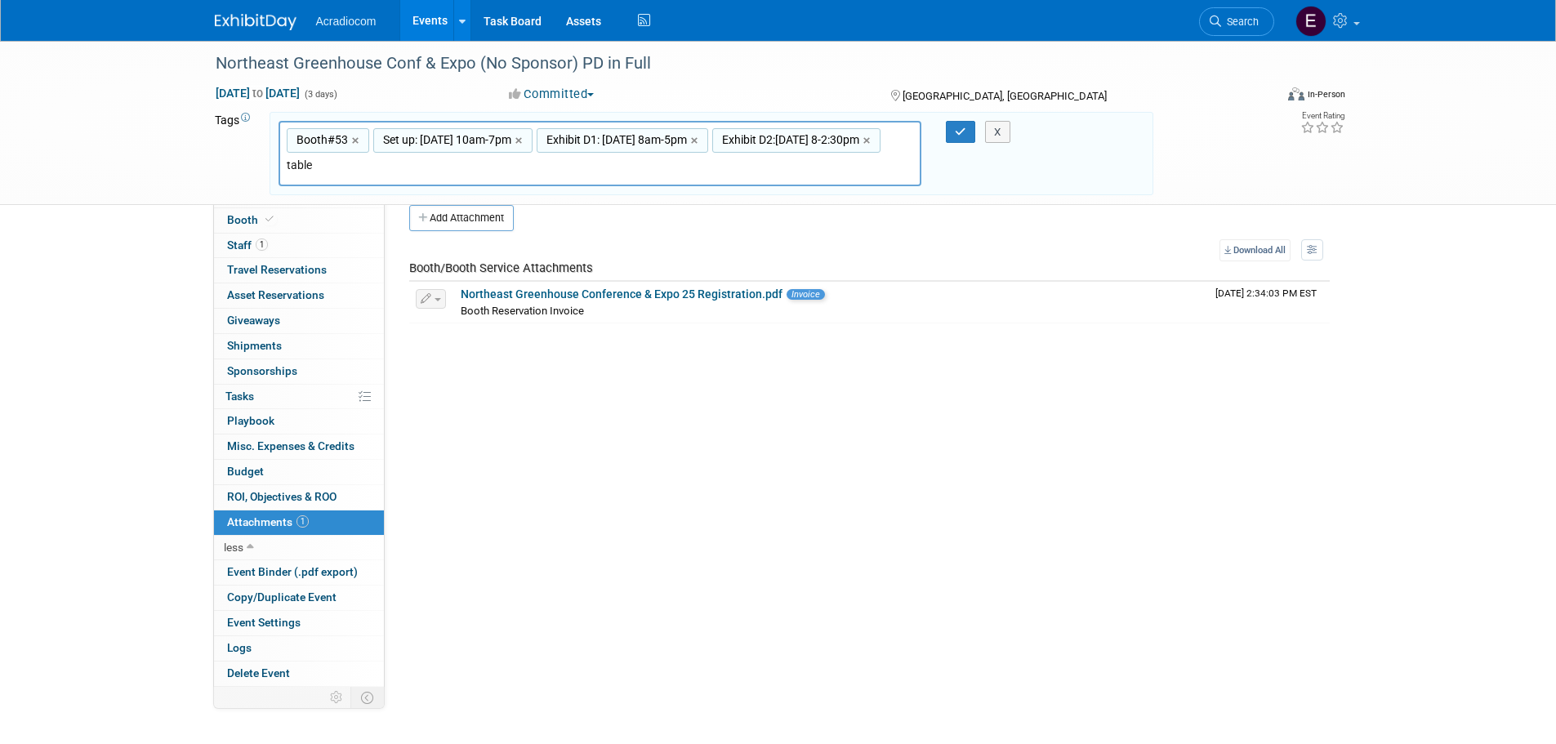
type input "table"
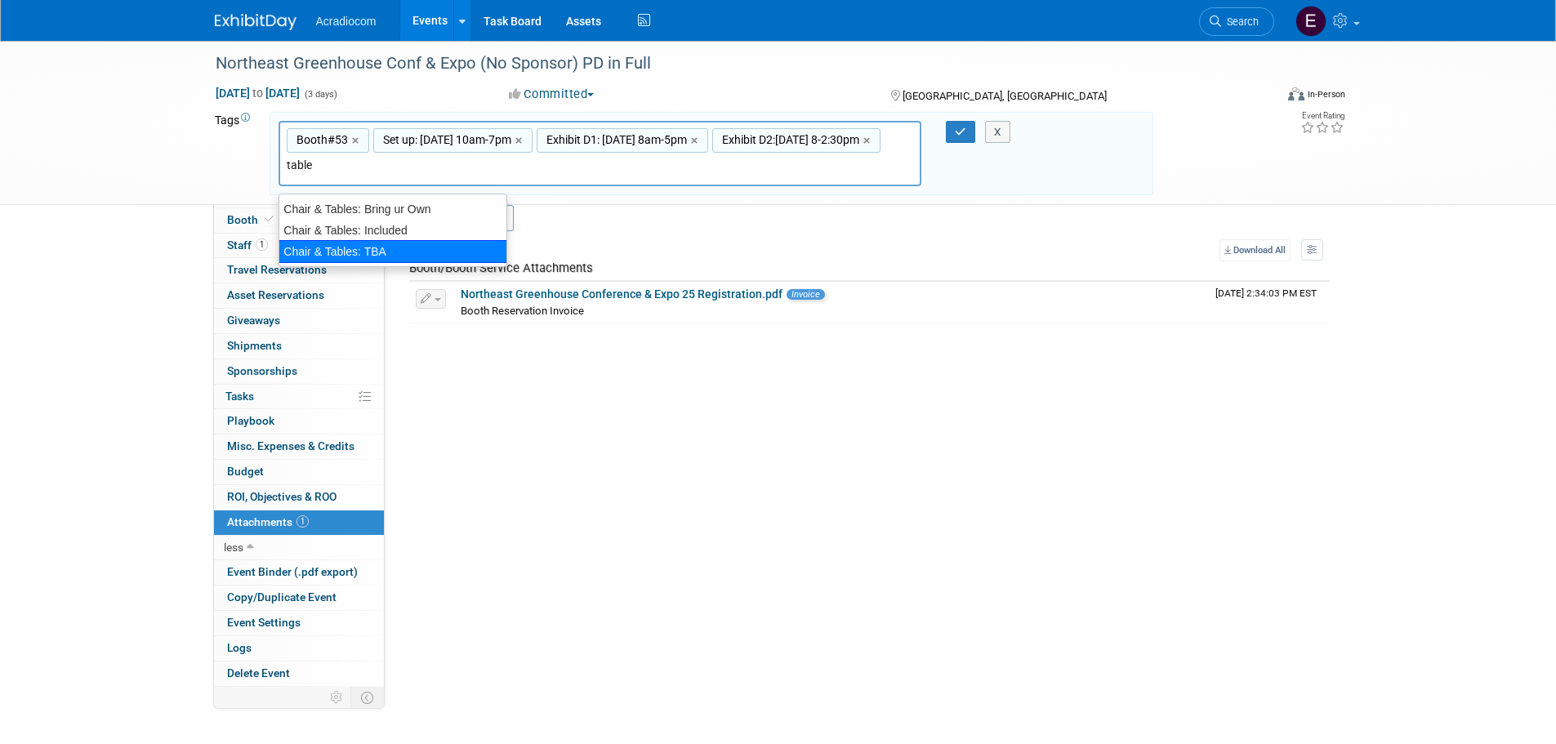
click at [456, 256] on div "Chair & Tables: TBA" at bounding box center [393, 251] width 229 height 23
type input "Booth#53, Set up: Tues 11/11 10am-7pm, Exhibit D1: Wed 11/12 8am-5pm, Exhibit D…"
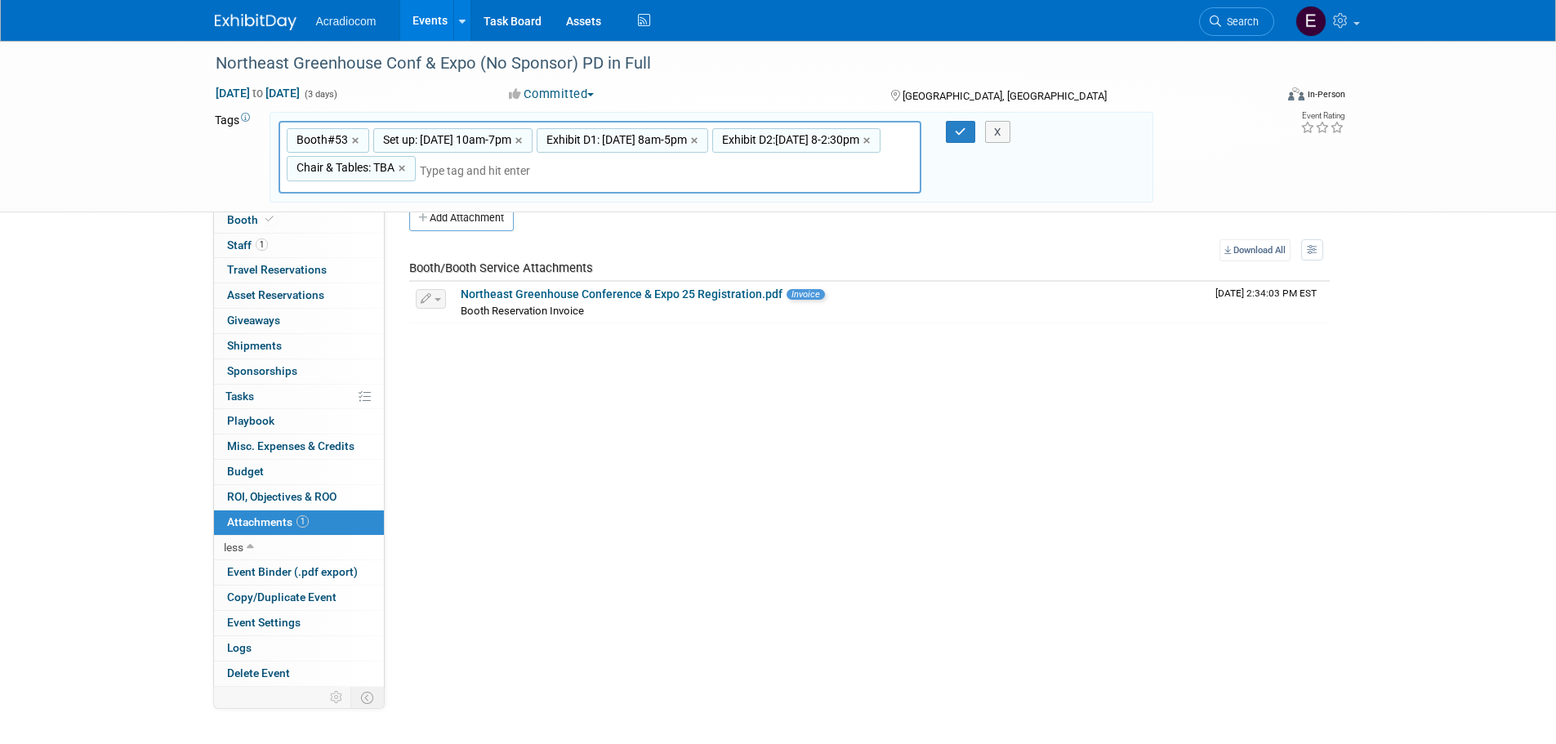
click at [648, 173] on input "text" at bounding box center [534, 171] width 229 height 16
type input "e"
type input "Flo"
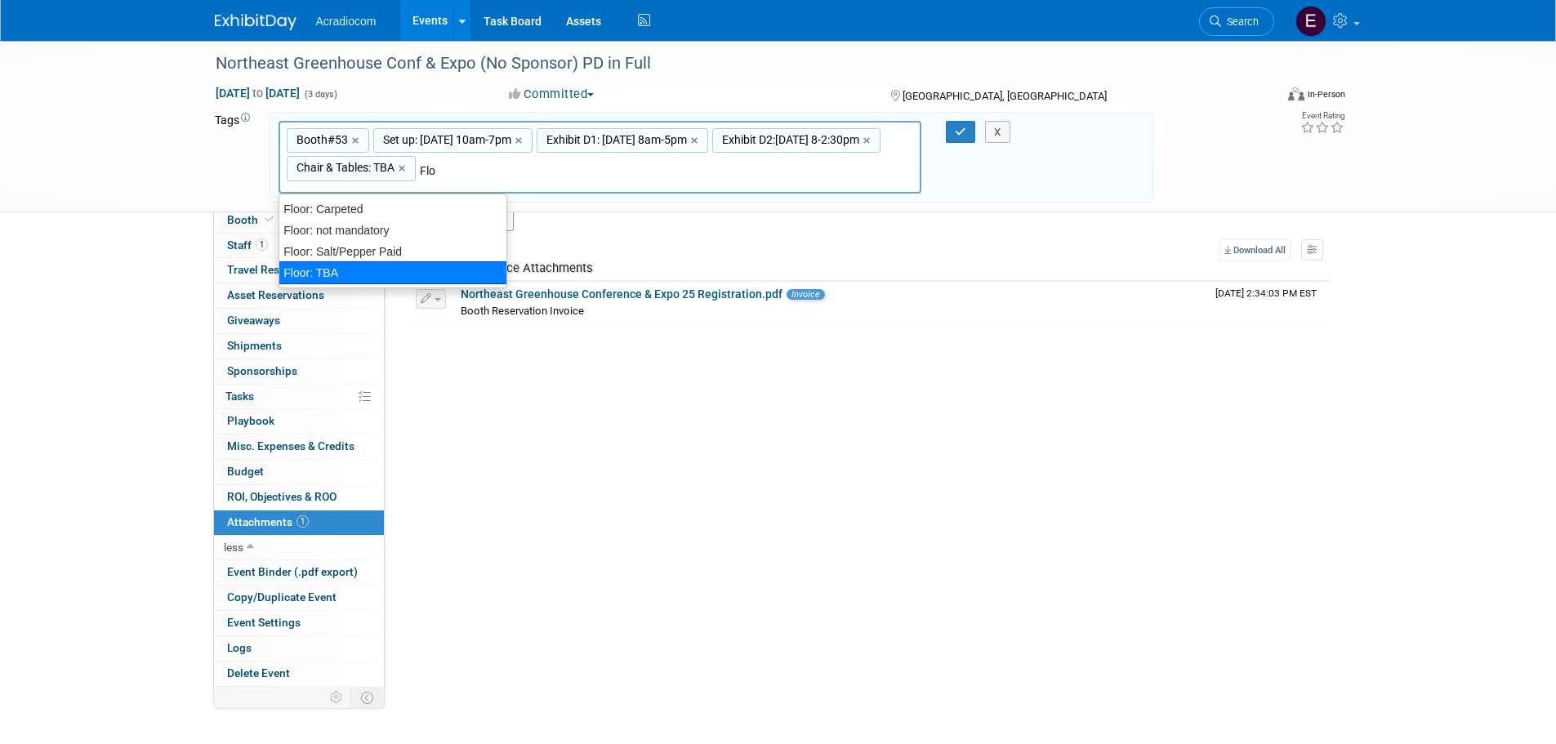
click at [356, 273] on div "Floor: TBA" at bounding box center [393, 272] width 229 height 23
type input "Booth#53, Set up: Tues 11/11 10am-7pm, Exhibit D1: Wed 11/12 8am-5pm, Exhibit D…"
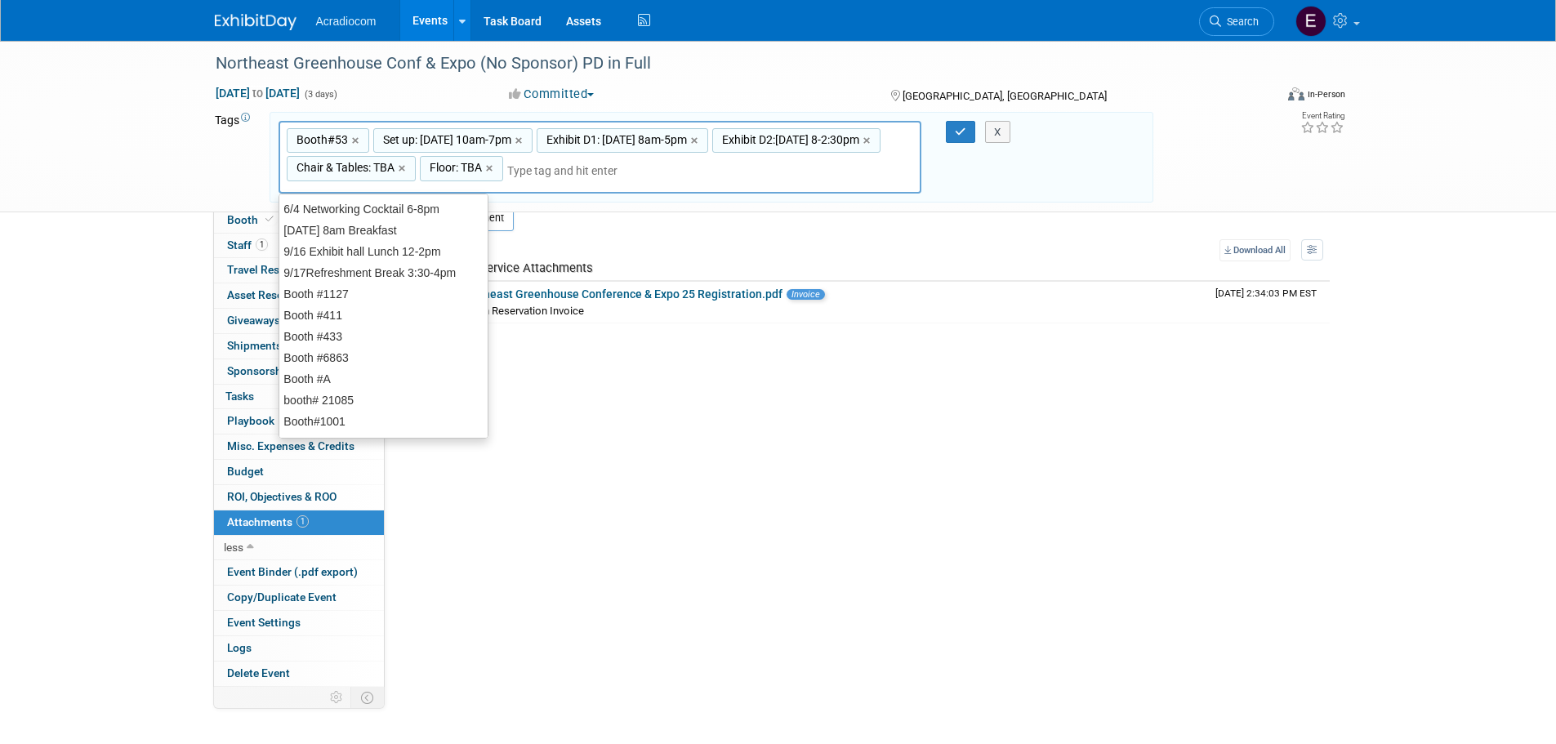
click at [737, 162] on div "Booth#53, Set up: Tues 11/11 10am-7pm, Exhibit D1: Wed 11/12 8am-5pm, Exhibit D…" at bounding box center [601, 158] width 644 height 74
type input "le"
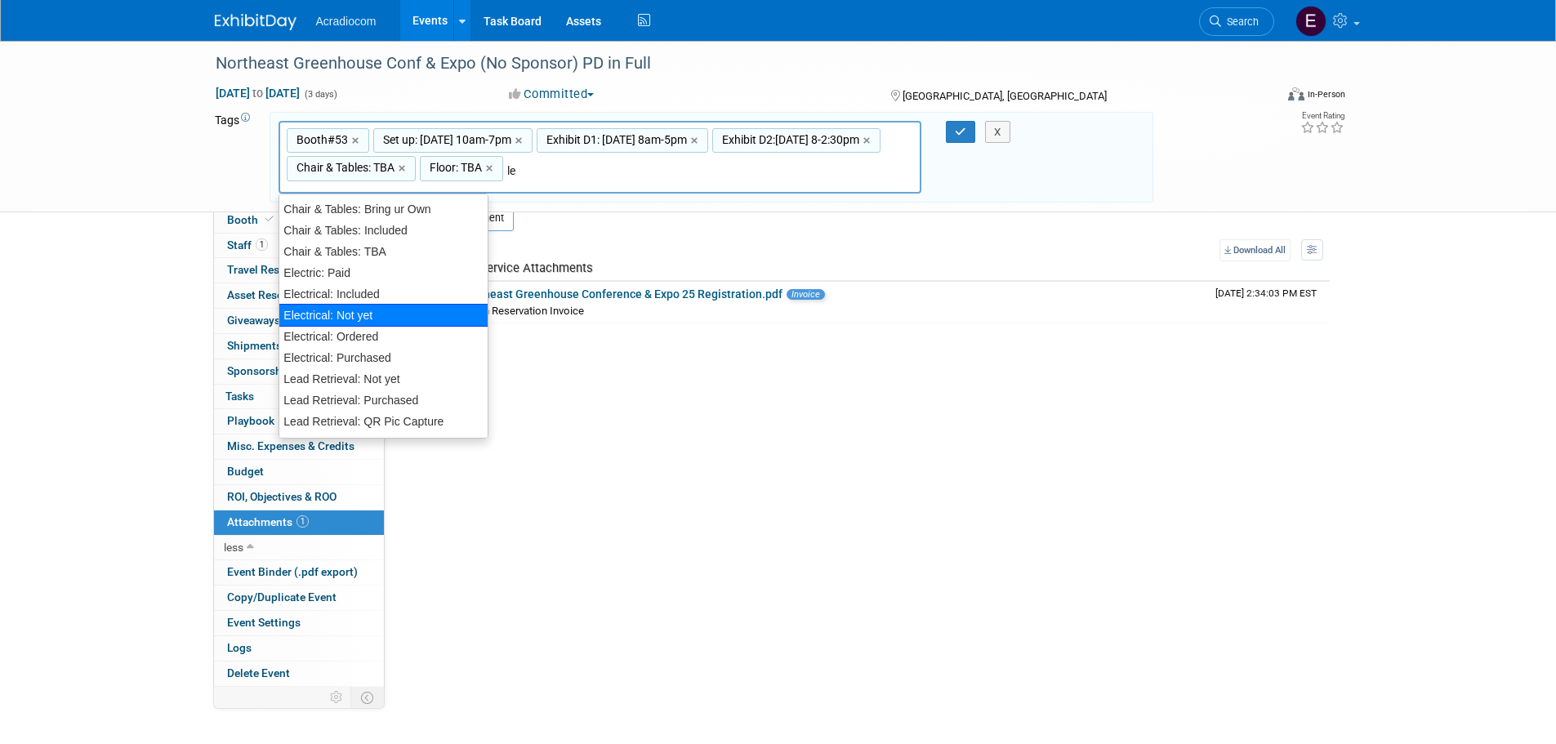
click at [390, 319] on div "Electrical: Not yet" at bounding box center [384, 315] width 210 height 23
type input "Booth#53, Set up: Tues 11/11 10am-7pm, Exhibit D1: Wed 11/12 8am-5pm, Exhibit D…"
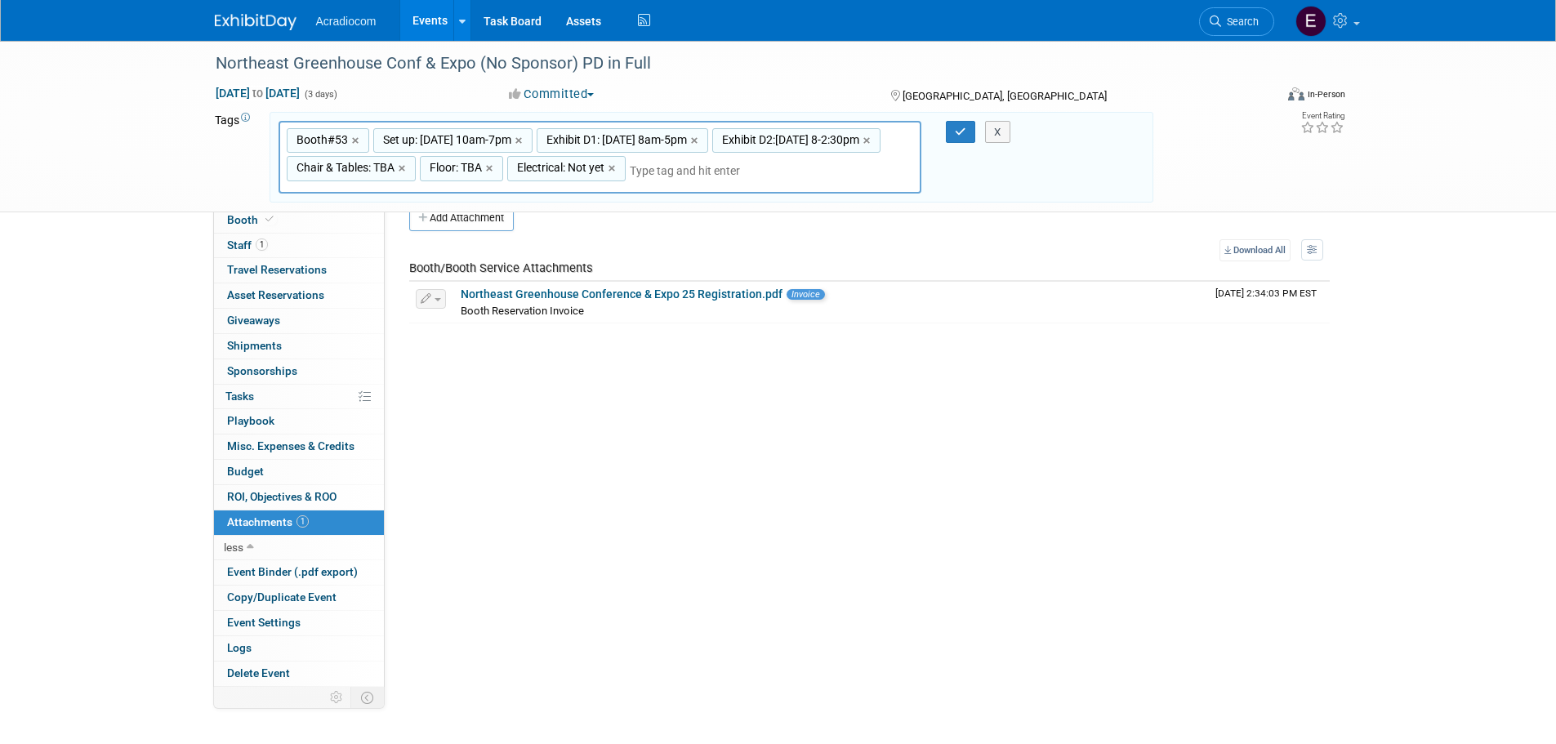
click at [845, 172] on div "Booth#53, Set up: Tues 11/11 10am-7pm, Exhibit D1: Wed 11/12 8am-5pm, Exhibit D…" at bounding box center [601, 158] width 644 height 74
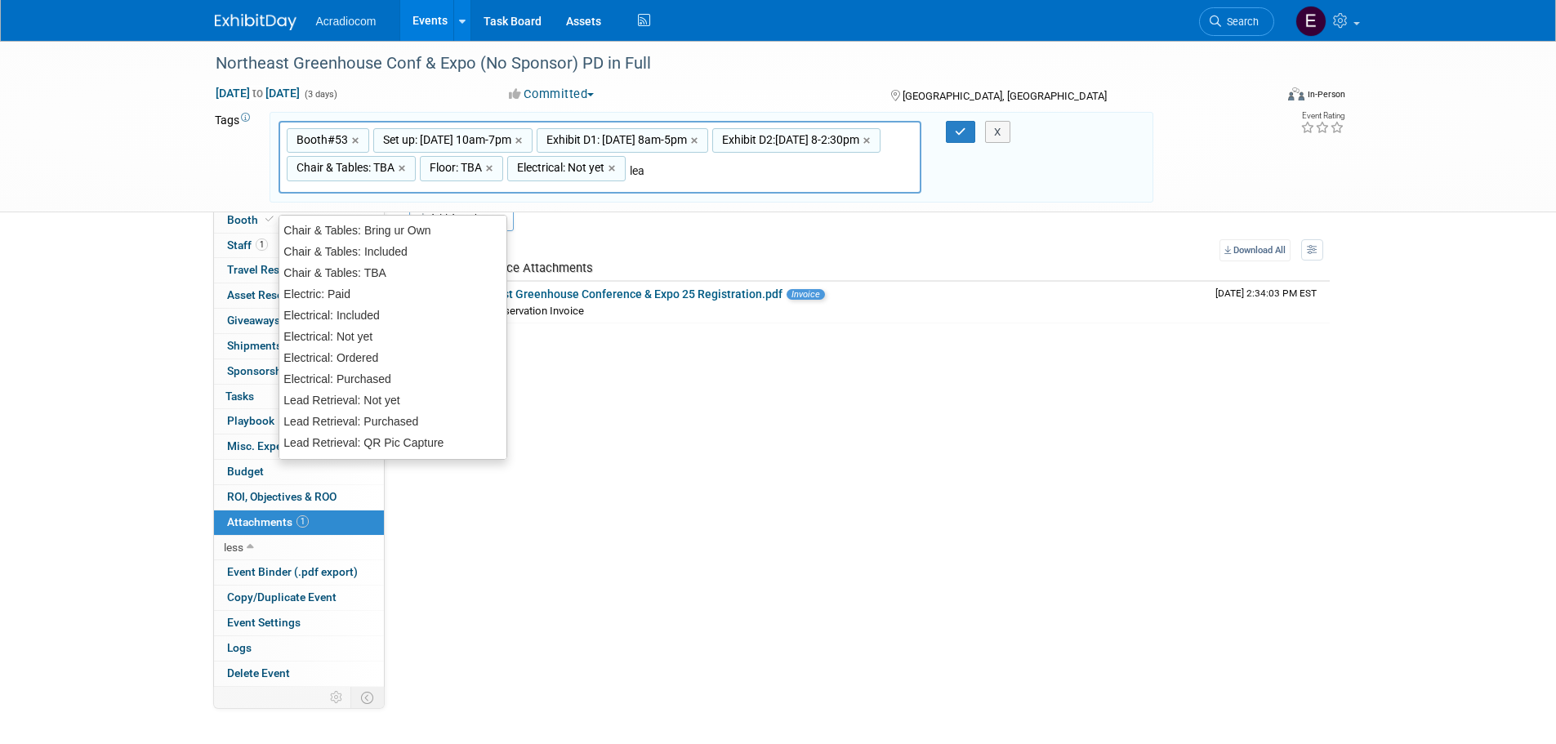
type input "lead"
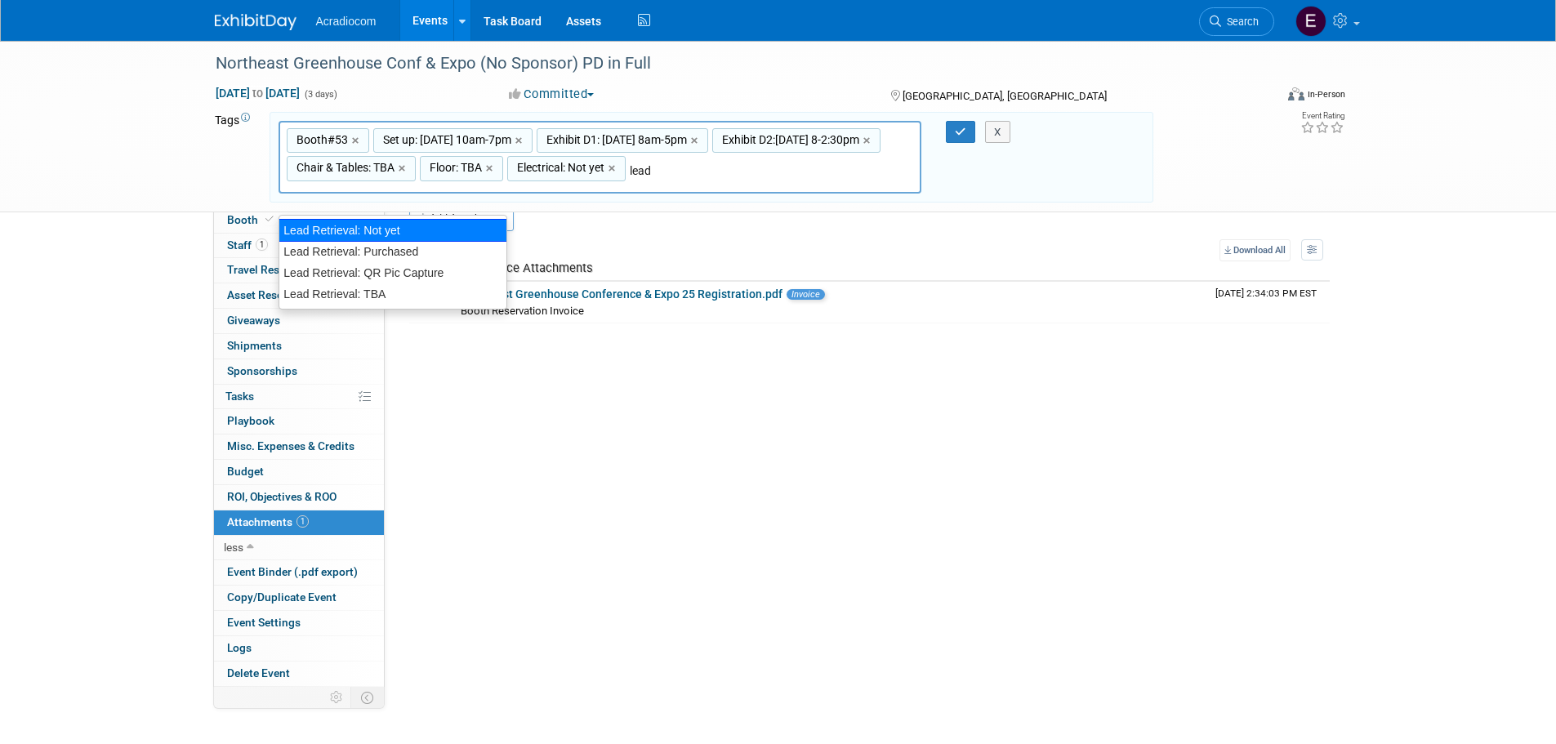
click at [408, 220] on div "Lead Retrieval: Not yet" at bounding box center [393, 230] width 229 height 23
type input "Booth#53, Set up: Tues 11/11 10am-7pm, Exhibit D1: Wed 11/12 8am-5pm, Exhibit D…"
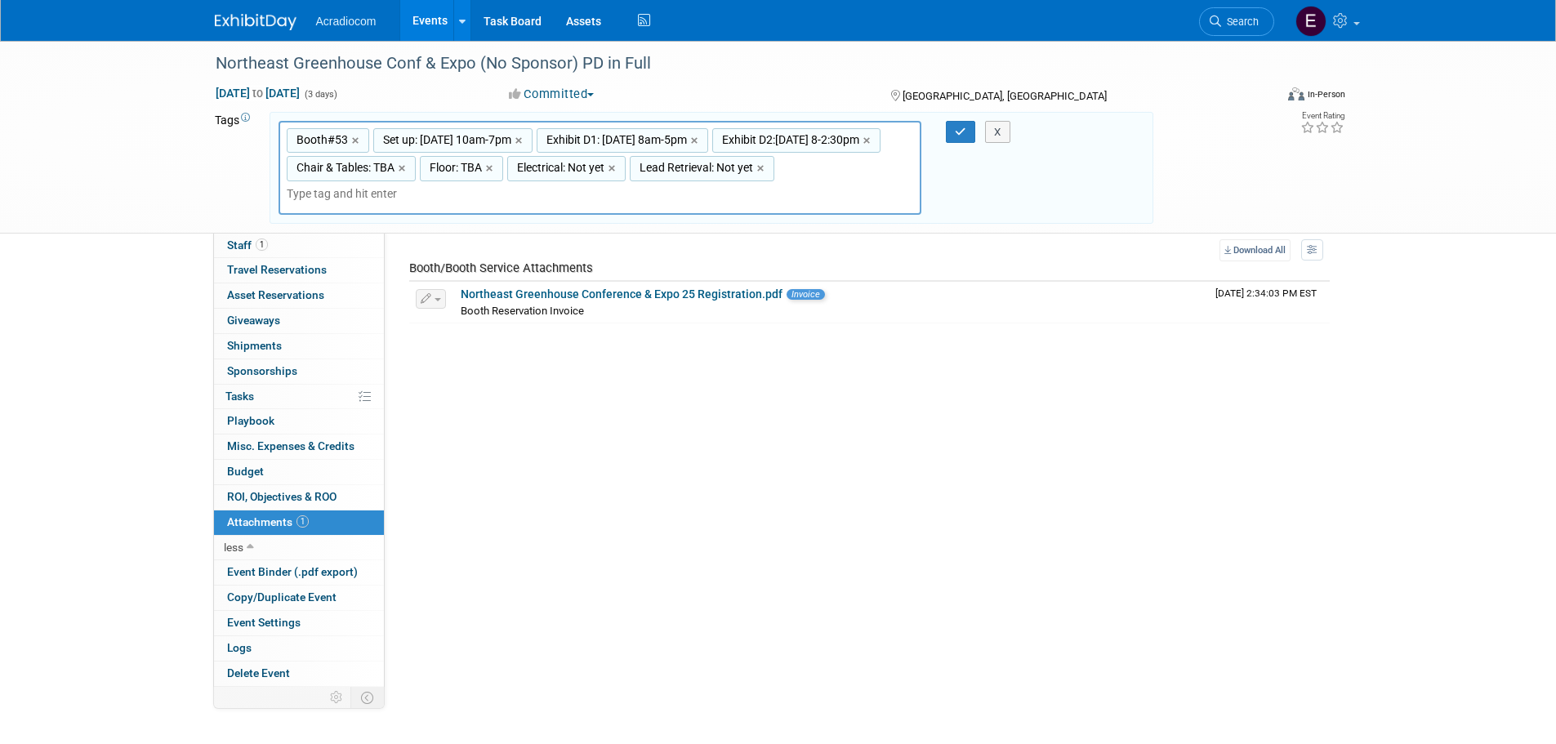
click at [475, 202] on input "text" at bounding box center [401, 193] width 229 height 16
type input "V"
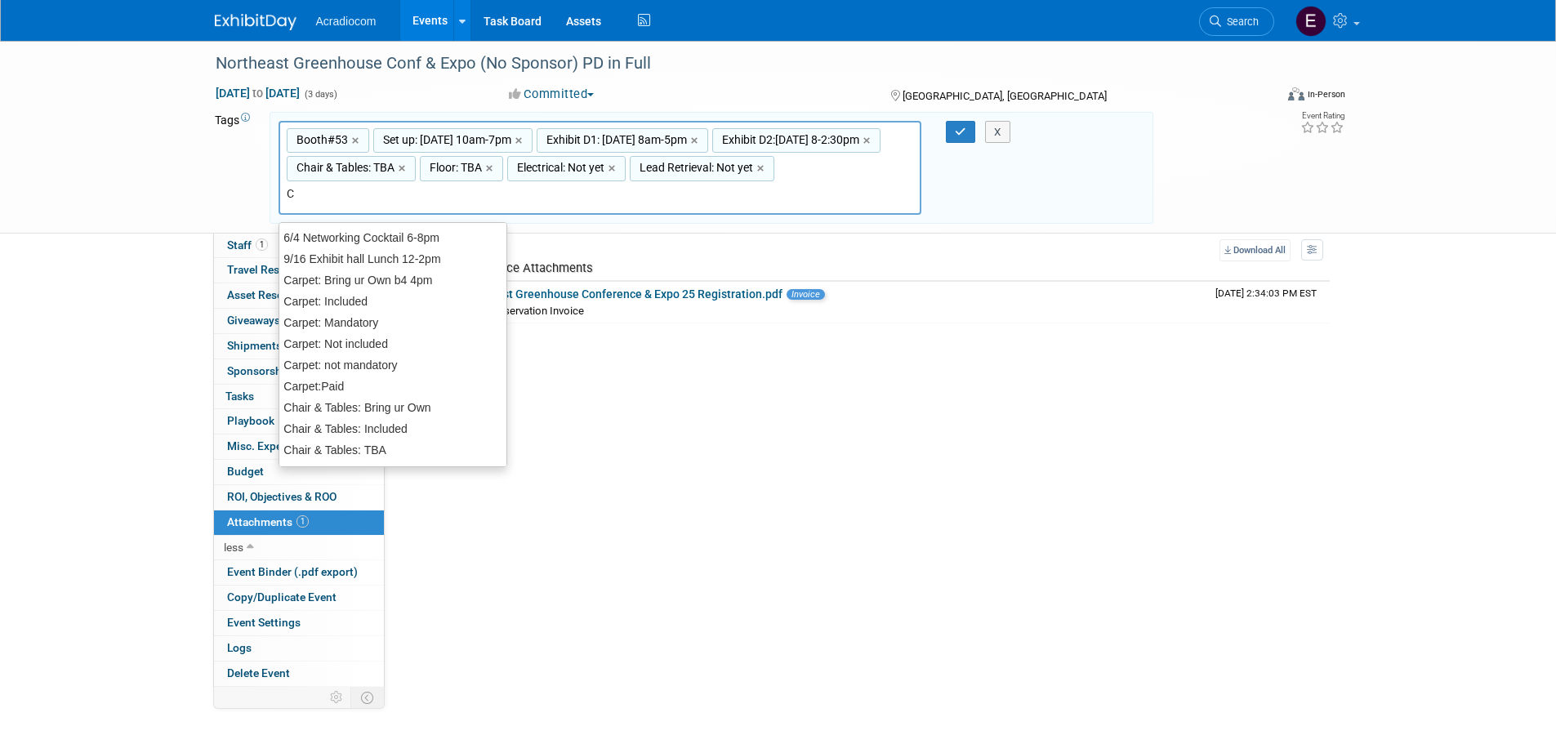
type input "Co"
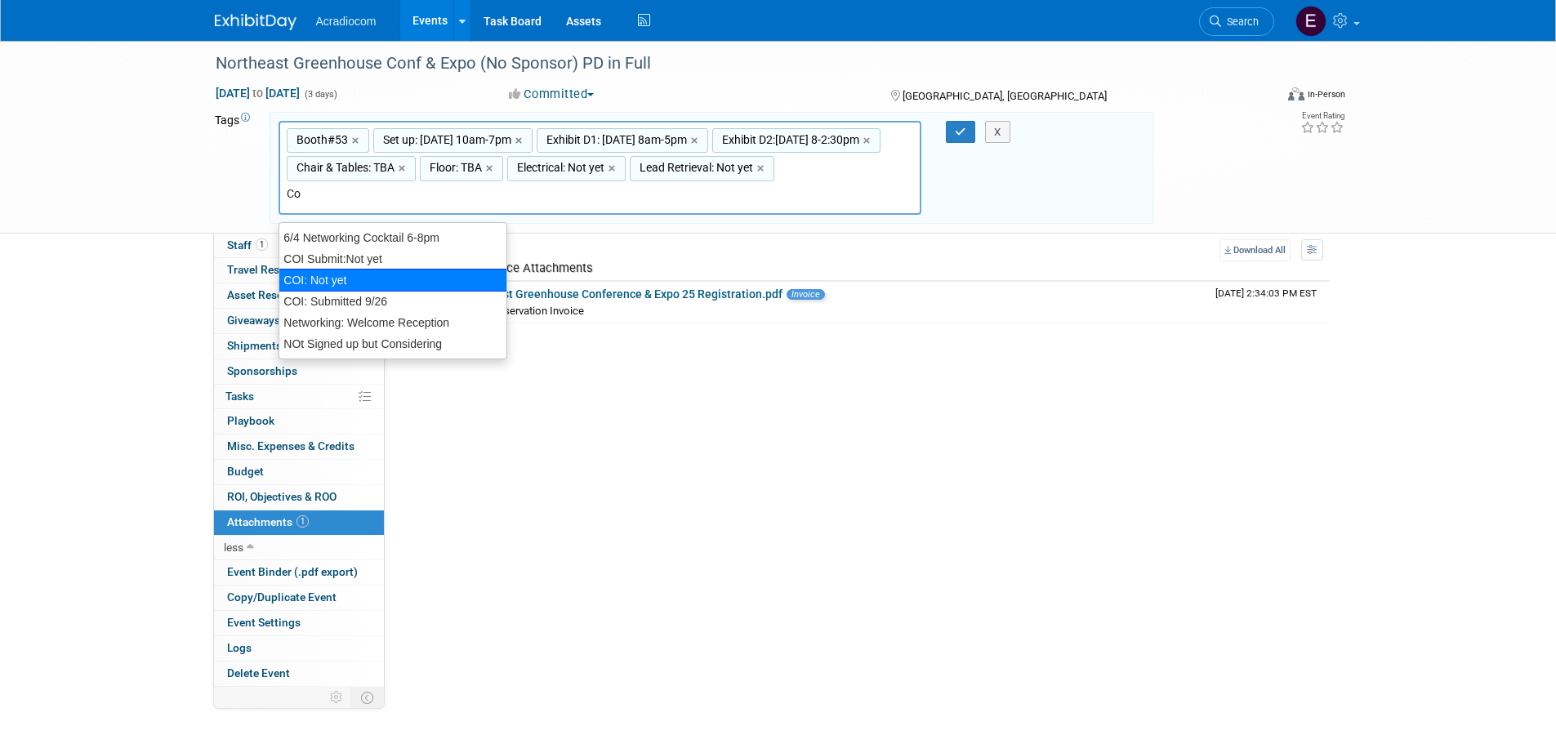
click at [392, 269] on div "COI: Not yet" at bounding box center [393, 280] width 229 height 23
type input "Booth#53, Set up: Tues 11/11 10am-7pm, Exhibit D1: Wed 11/12 8am-5pm, Exhibit D…"
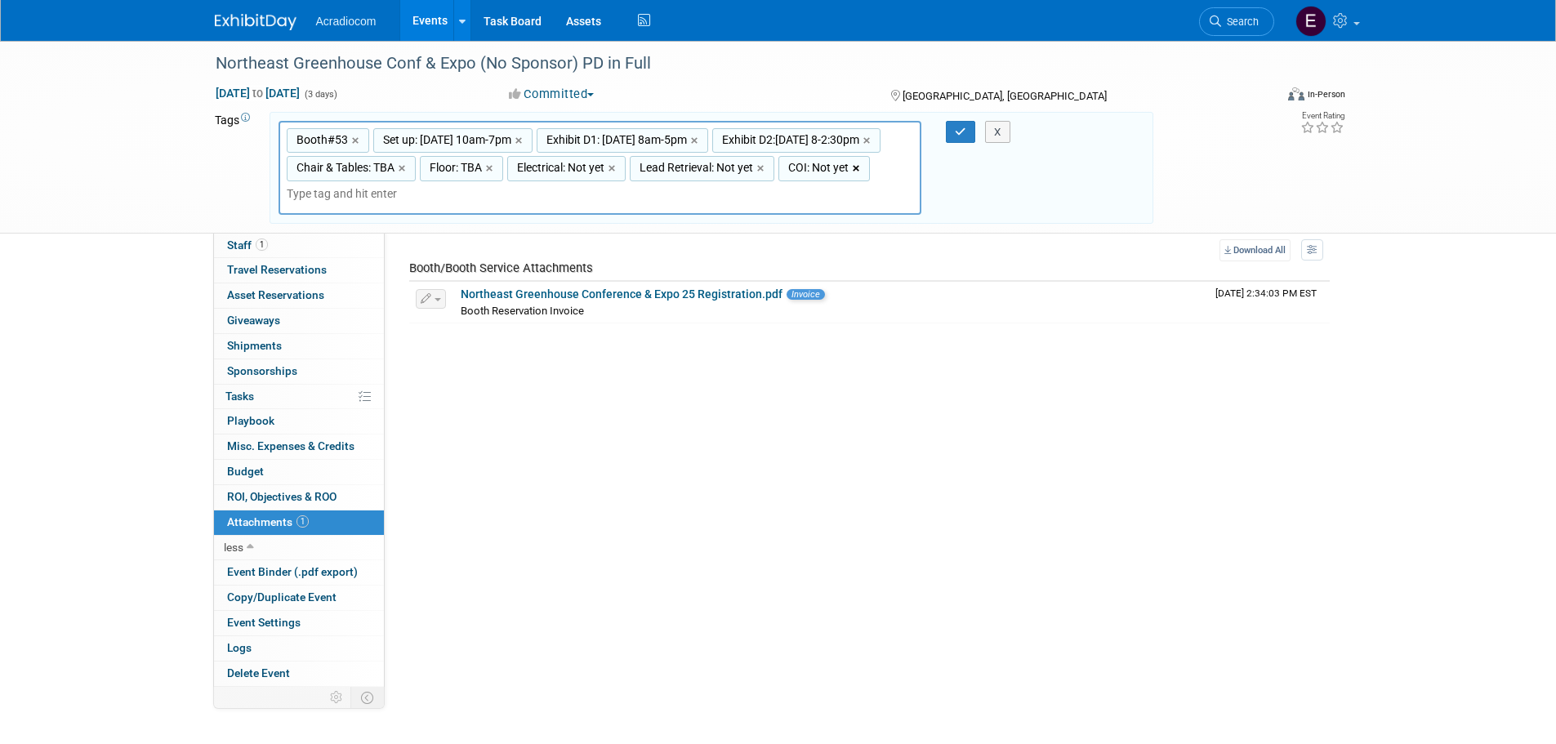
click at [778, 181] on div "COI: Not yet ×" at bounding box center [823, 168] width 91 height 25
type input "COI: Not yet"
click at [853, 178] on link "×" at bounding box center [858, 168] width 11 height 19
type input "Booth#53, Set up: Tues 11/11 10am-7pm, Exhibit D1: Wed 11/12 8am-5pm, Exhibit D…"
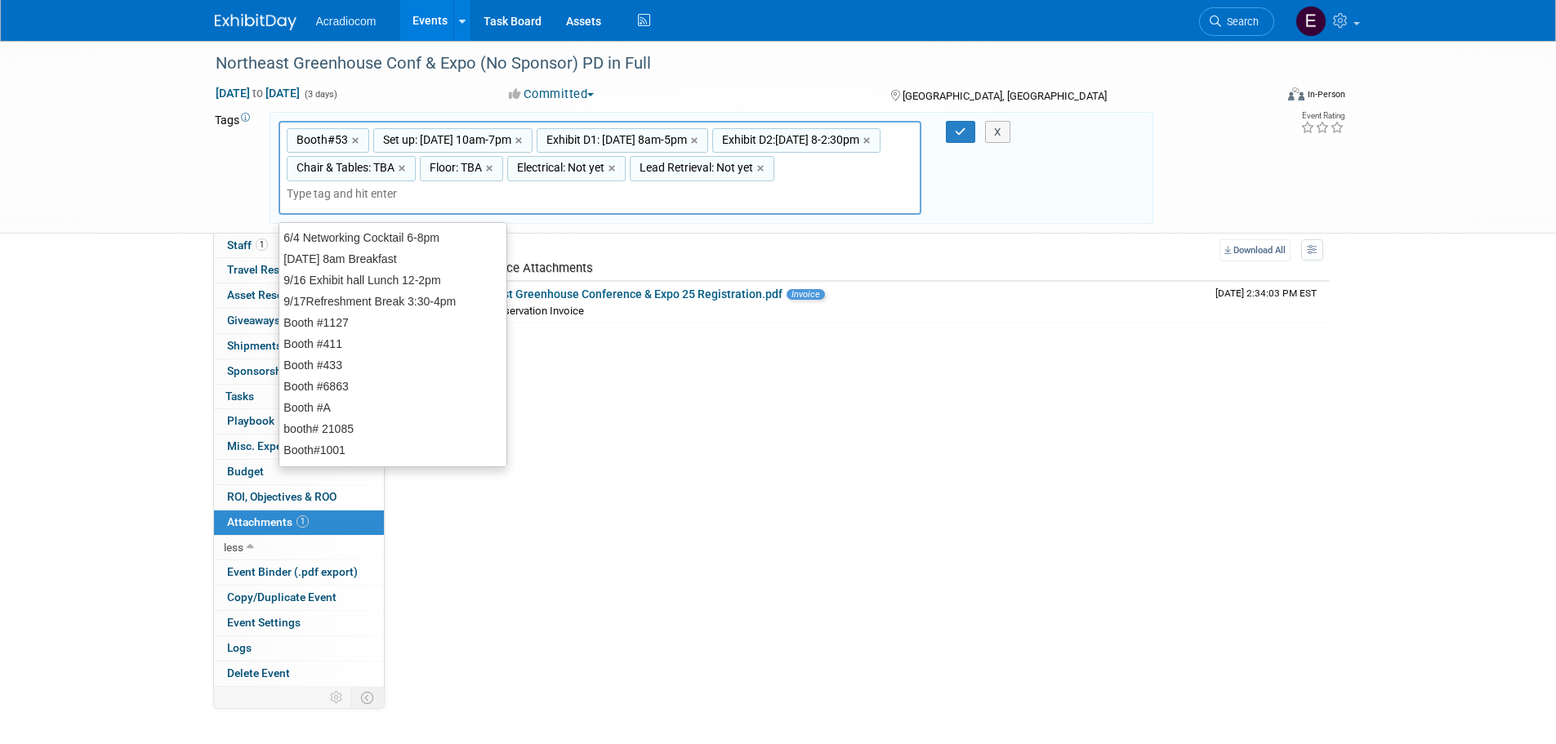
click at [511, 198] on input "text" at bounding box center [401, 193] width 229 height 16
type input "Coi"
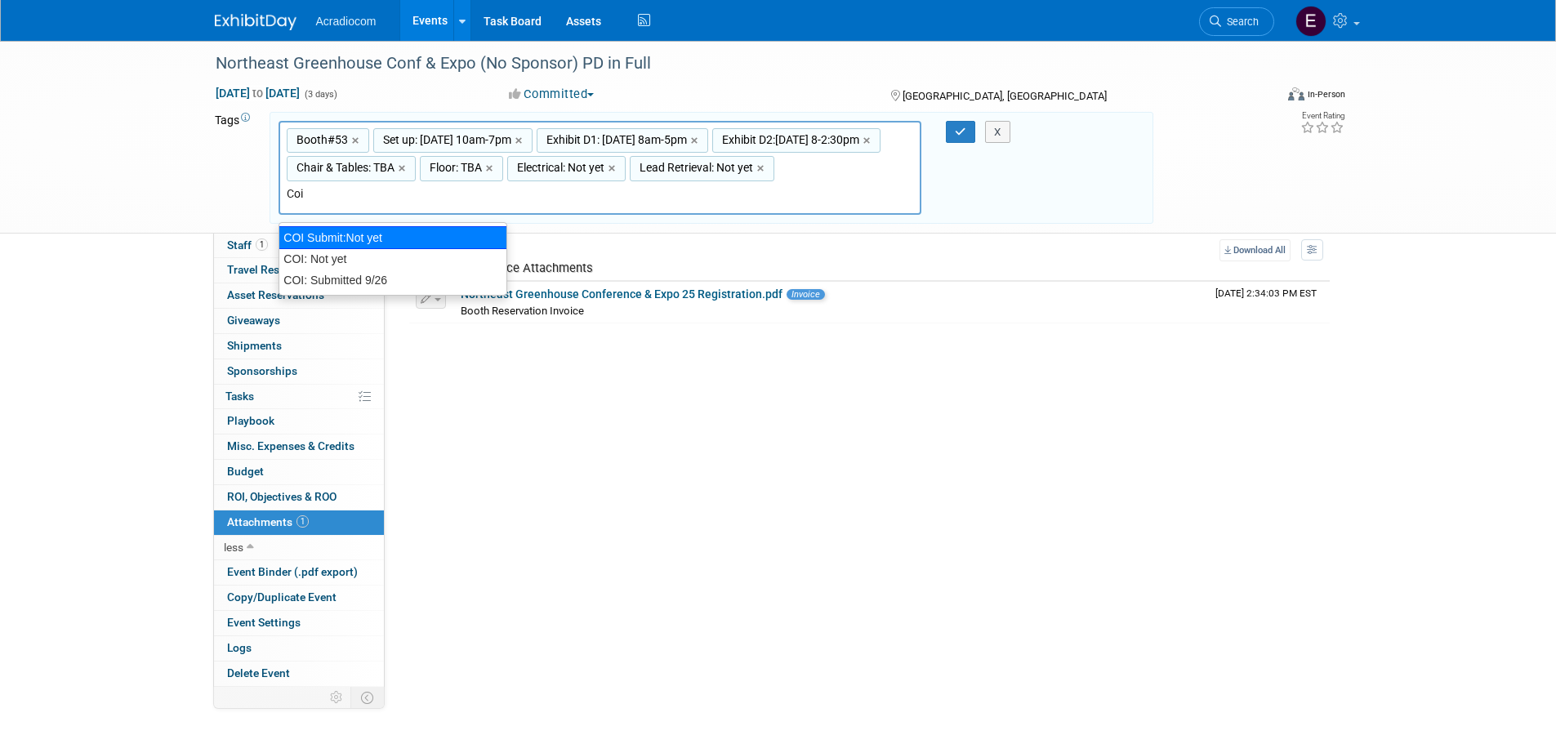
click at [414, 245] on div "COI Submit:Not yet" at bounding box center [393, 237] width 229 height 23
type input "Booth#53, Set up: Tues 11/11 10am-7pm, Exhibit D1: Wed 11/12 8am-5pm, Exhibit D…"
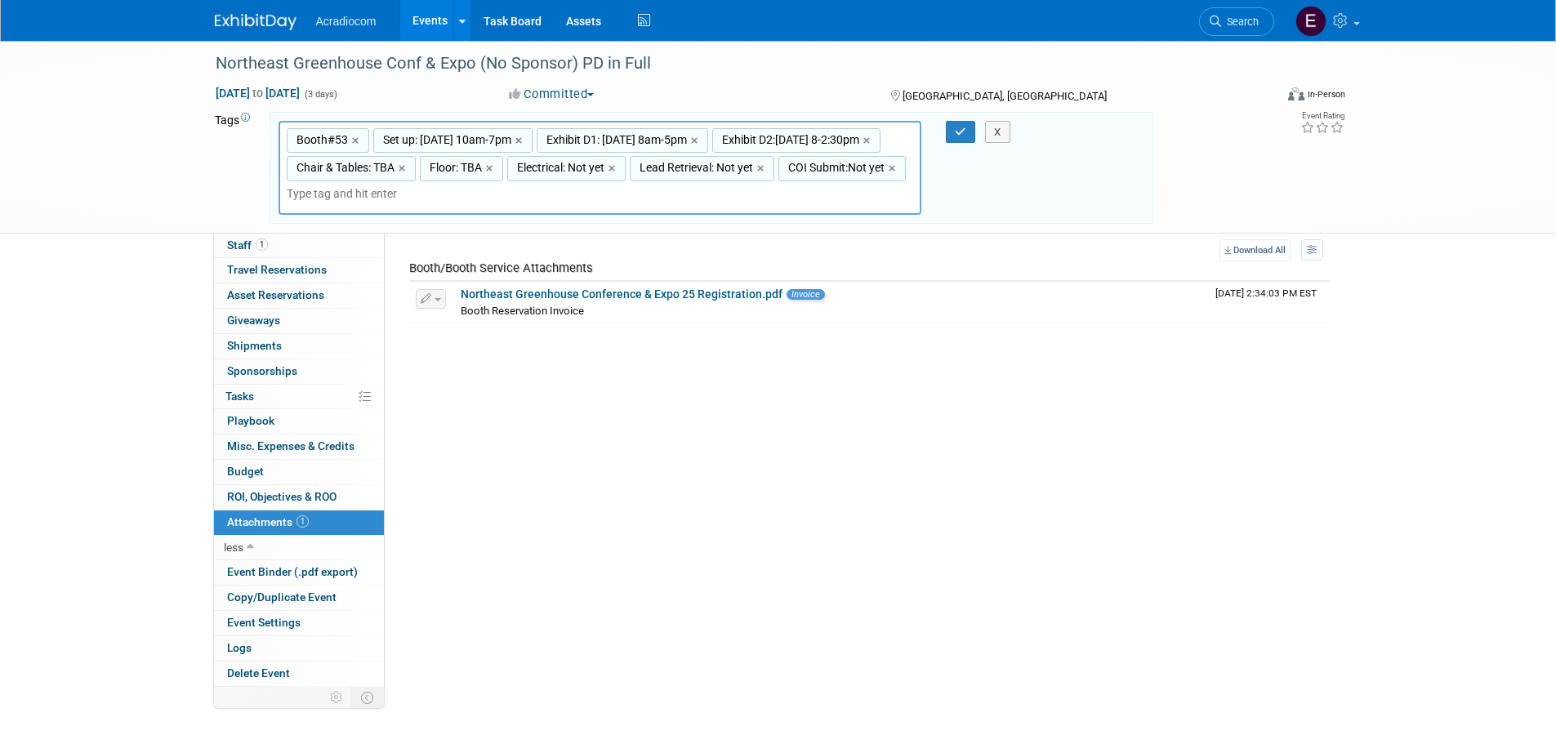
click at [515, 202] on input "text" at bounding box center [401, 193] width 229 height 16
click at [949, 132] on button "button" at bounding box center [960, 132] width 29 height 23
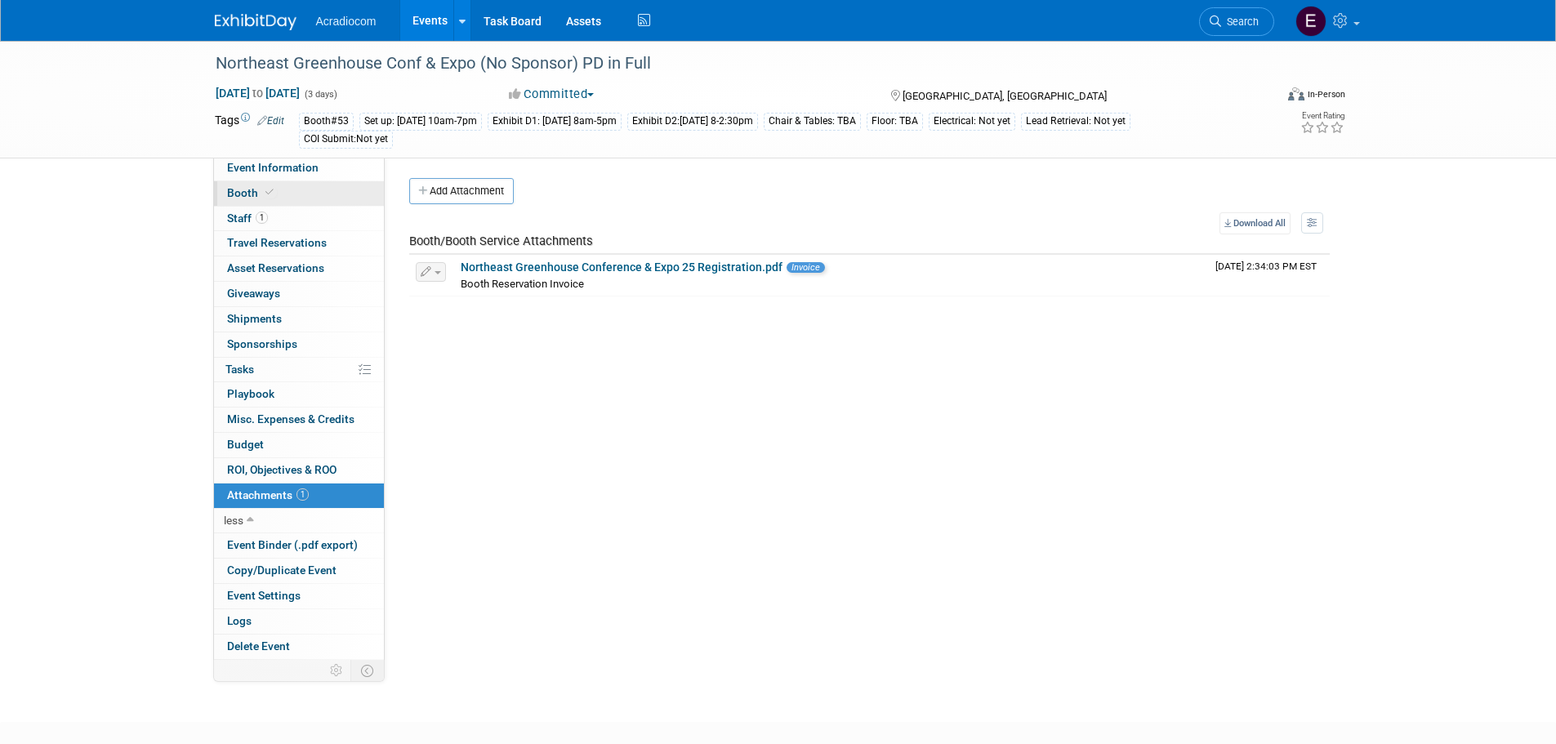
click at [294, 187] on link "Booth" at bounding box center [299, 193] width 170 height 25
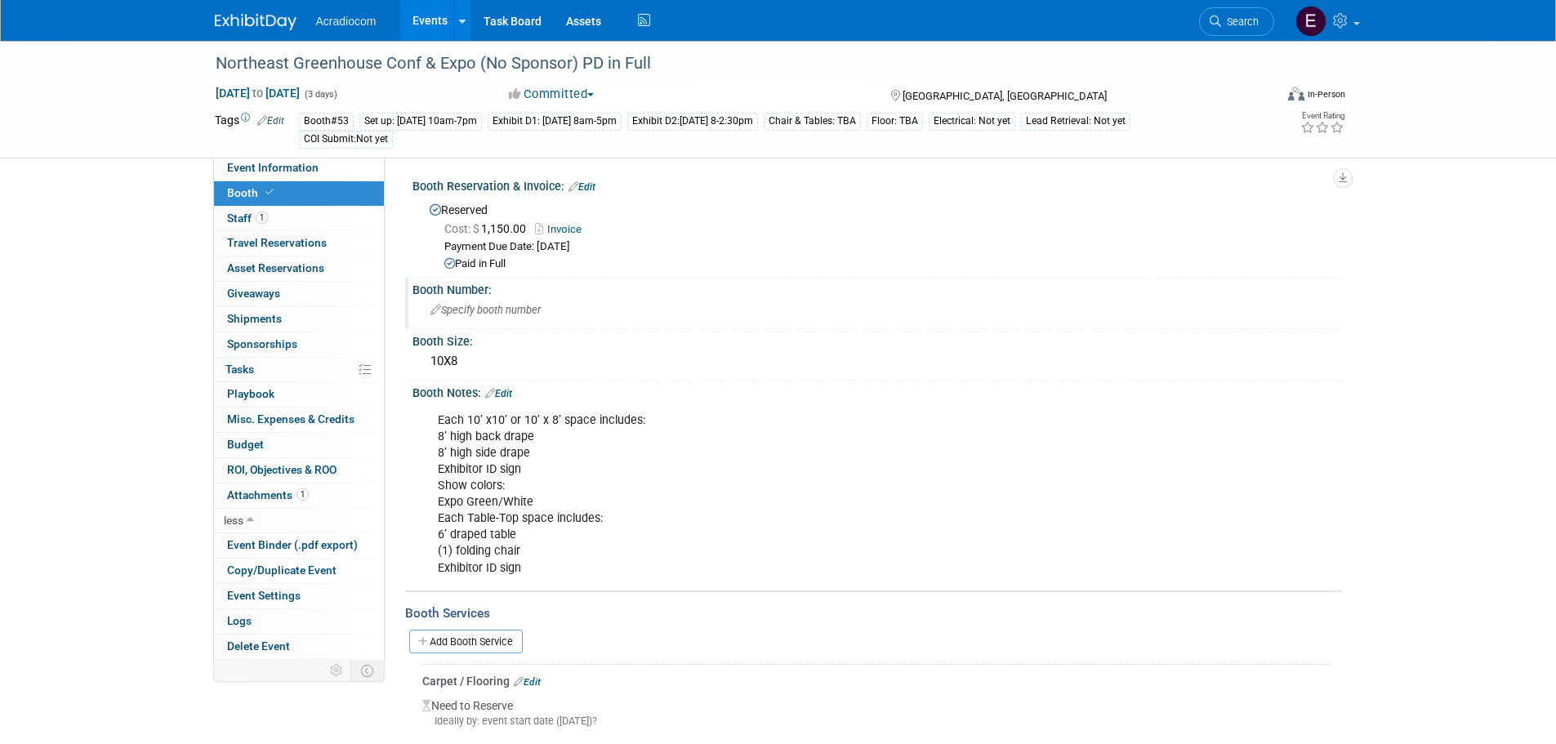
click at [493, 315] on div "Specify booth number" at bounding box center [877, 309] width 905 height 25
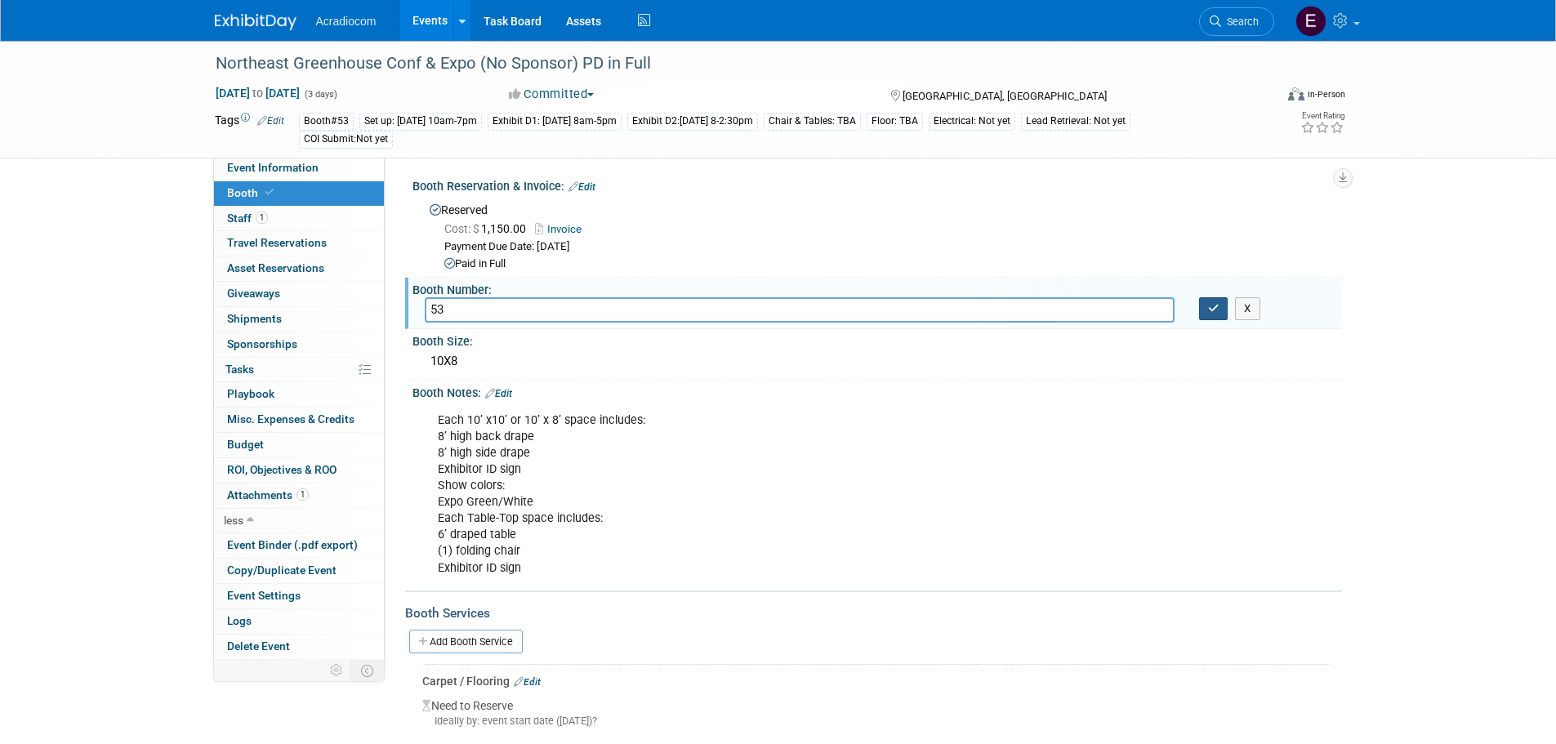
type input "53"
click at [1221, 308] on button "button" at bounding box center [1213, 308] width 29 height 23
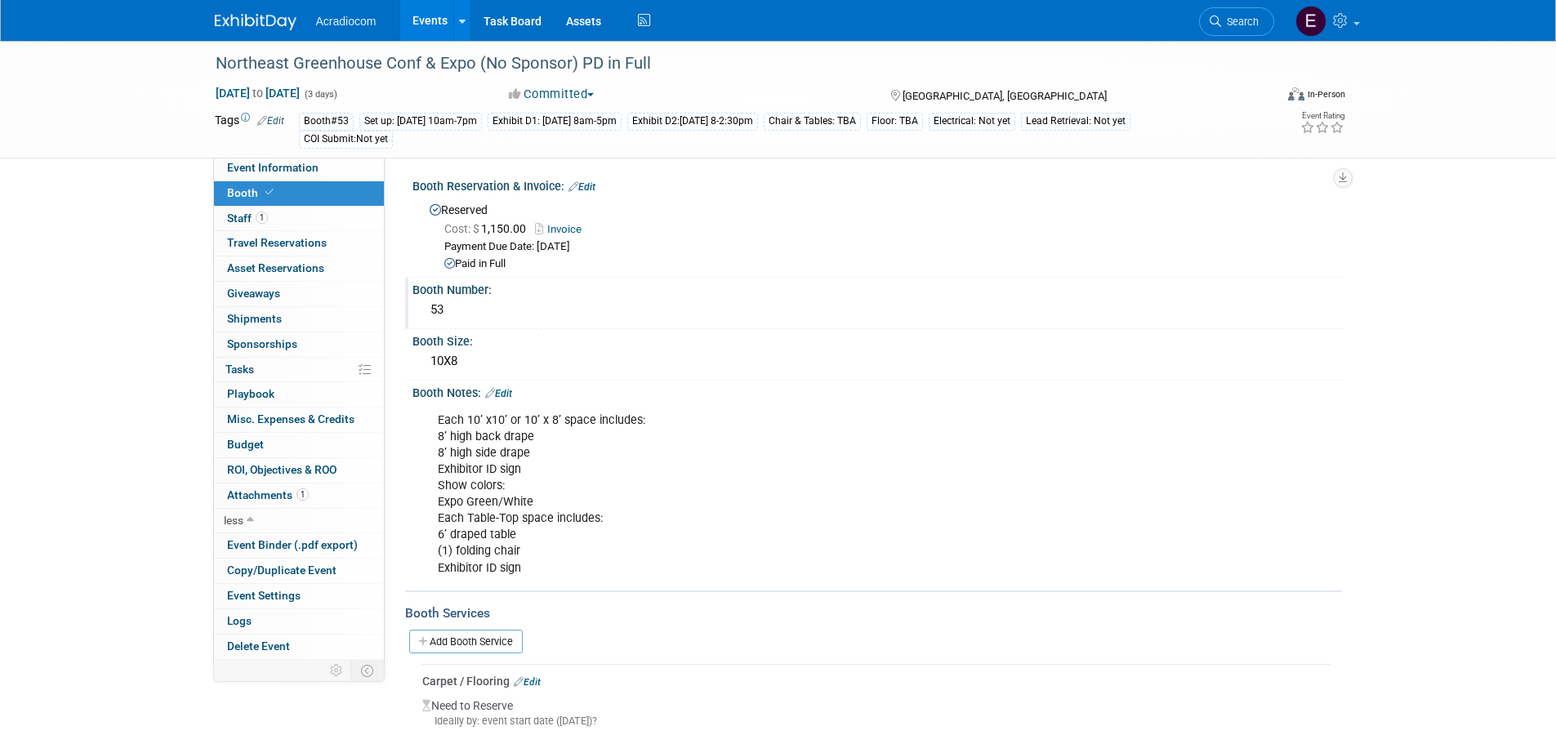
click at [300, 205] on link "Booth" at bounding box center [299, 193] width 170 height 25
click at [301, 221] on link "1 Staff 1" at bounding box center [299, 219] width 170 height 25
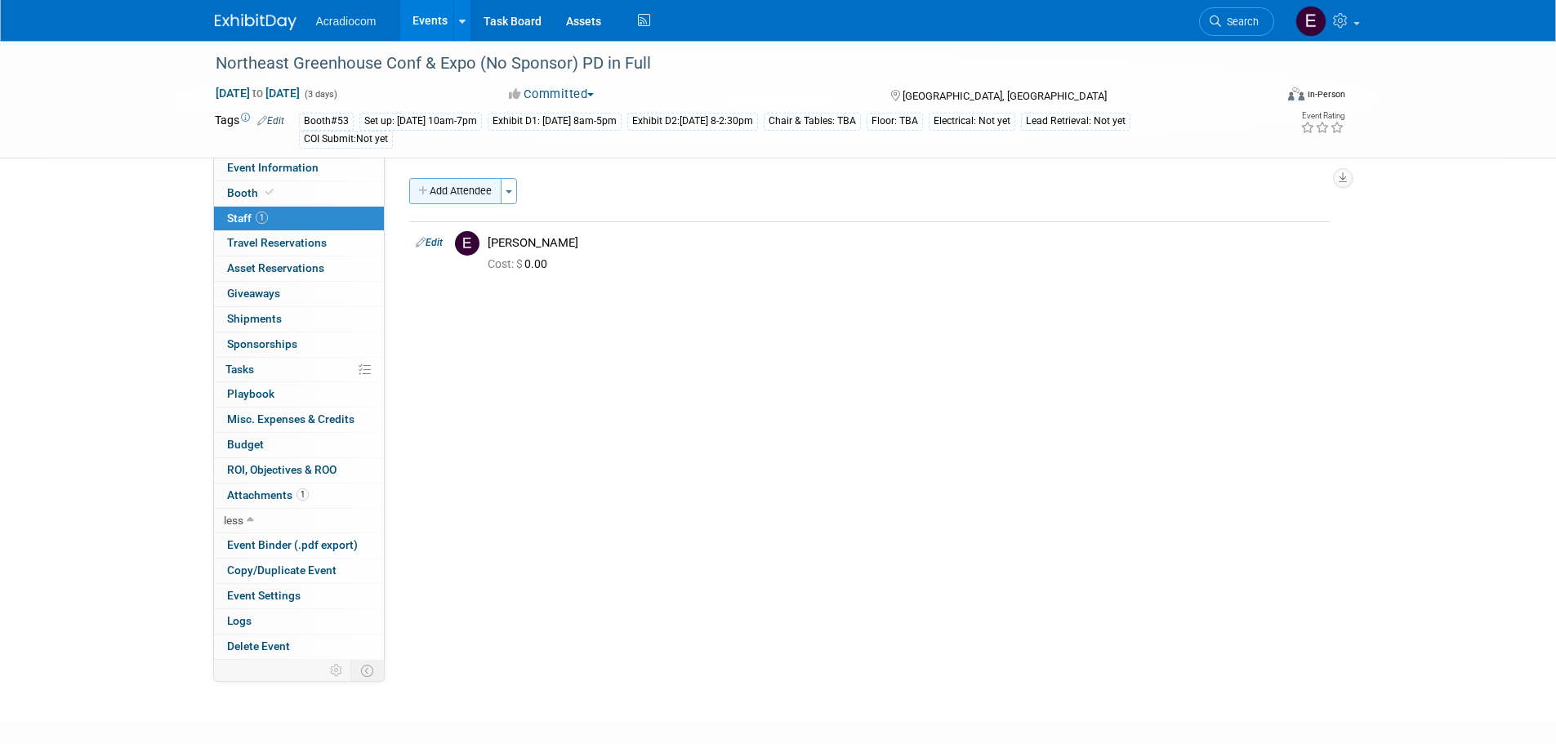
click at [455, 195] on button "Add Attendee" at bounding box center [455, 191] width 92 height 26
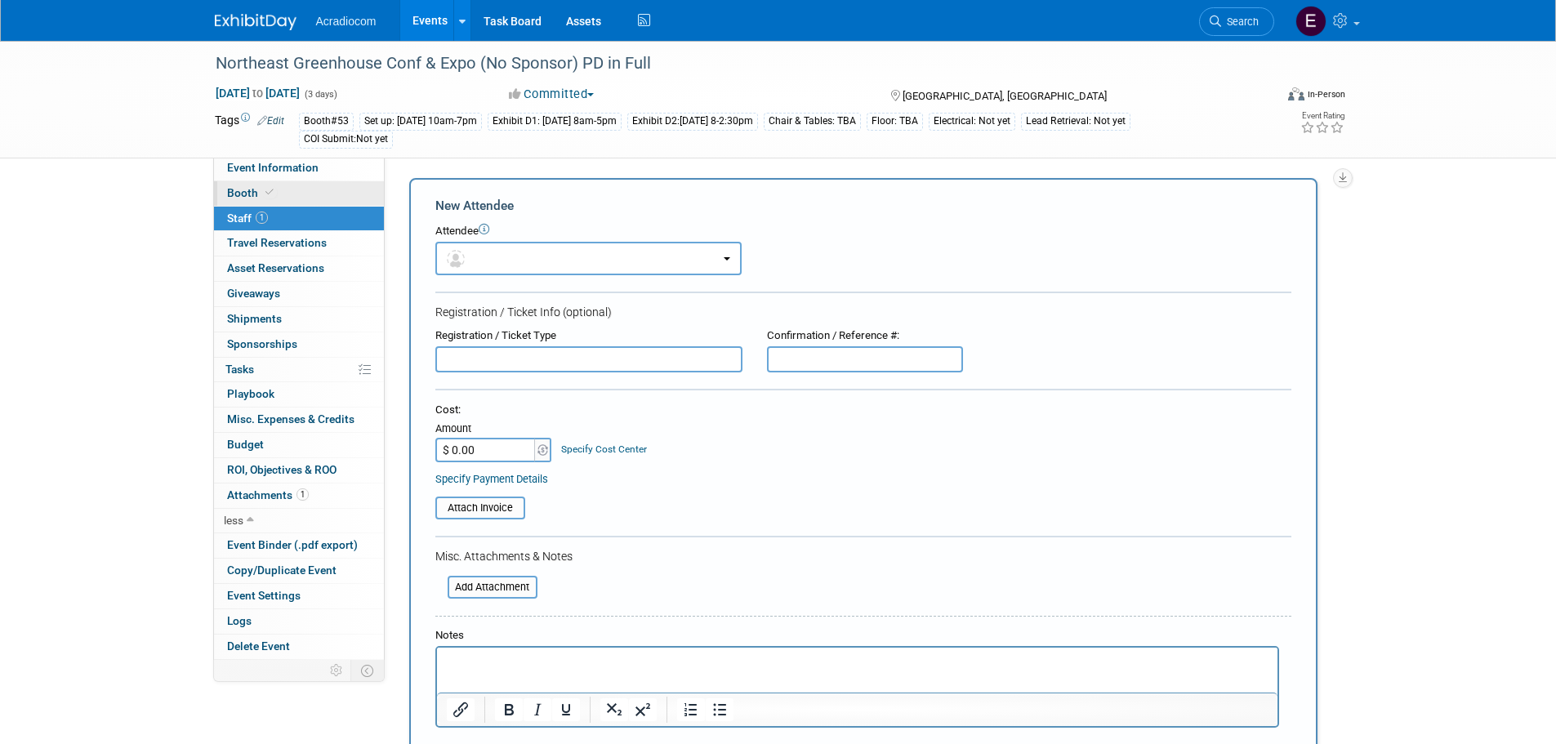
click at [337, 188] on link "Booth" at bounding box center [299, 193] width 170 height 25
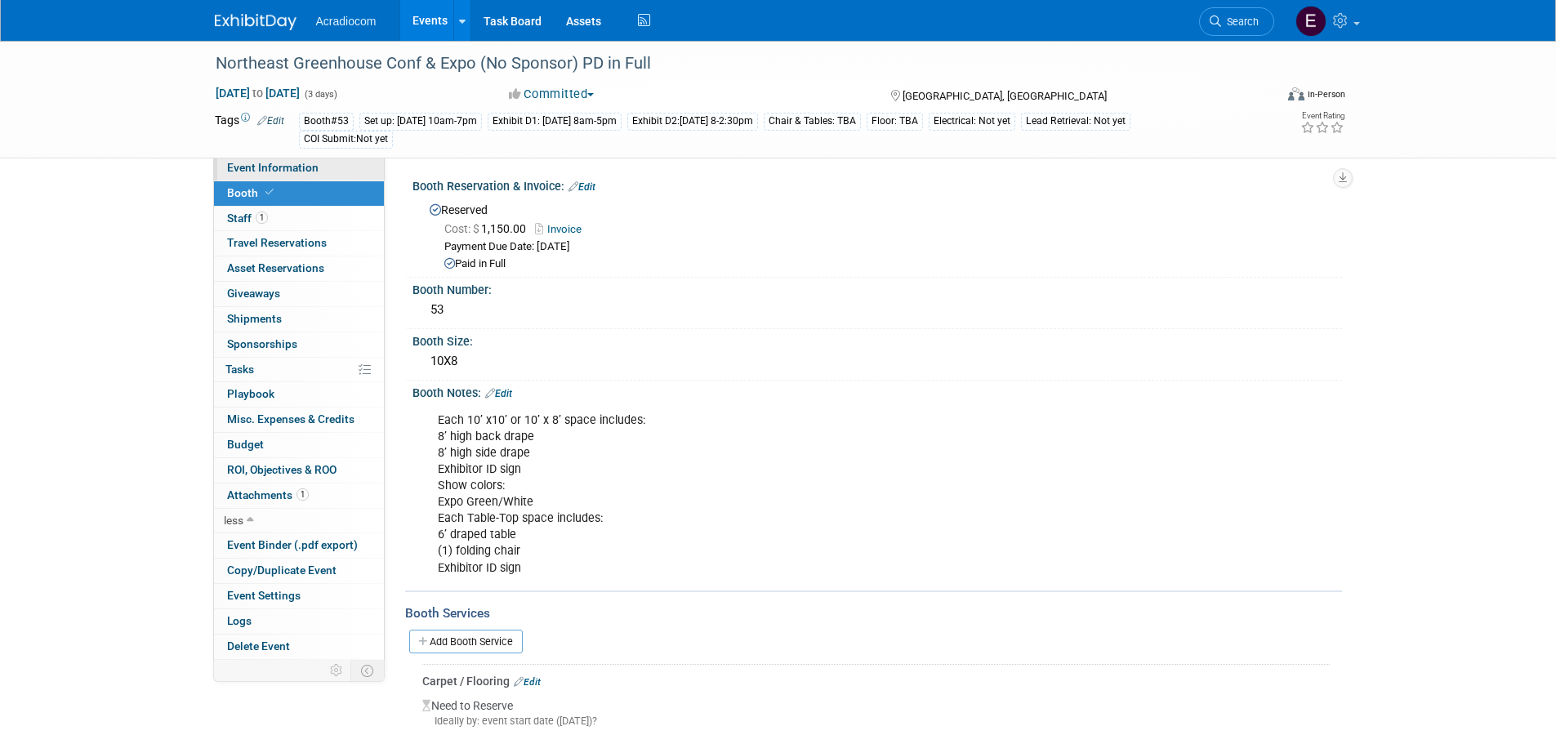
click at [346, 159] on link "Event Information" at bounding box center [299, 168] width 170 height 25
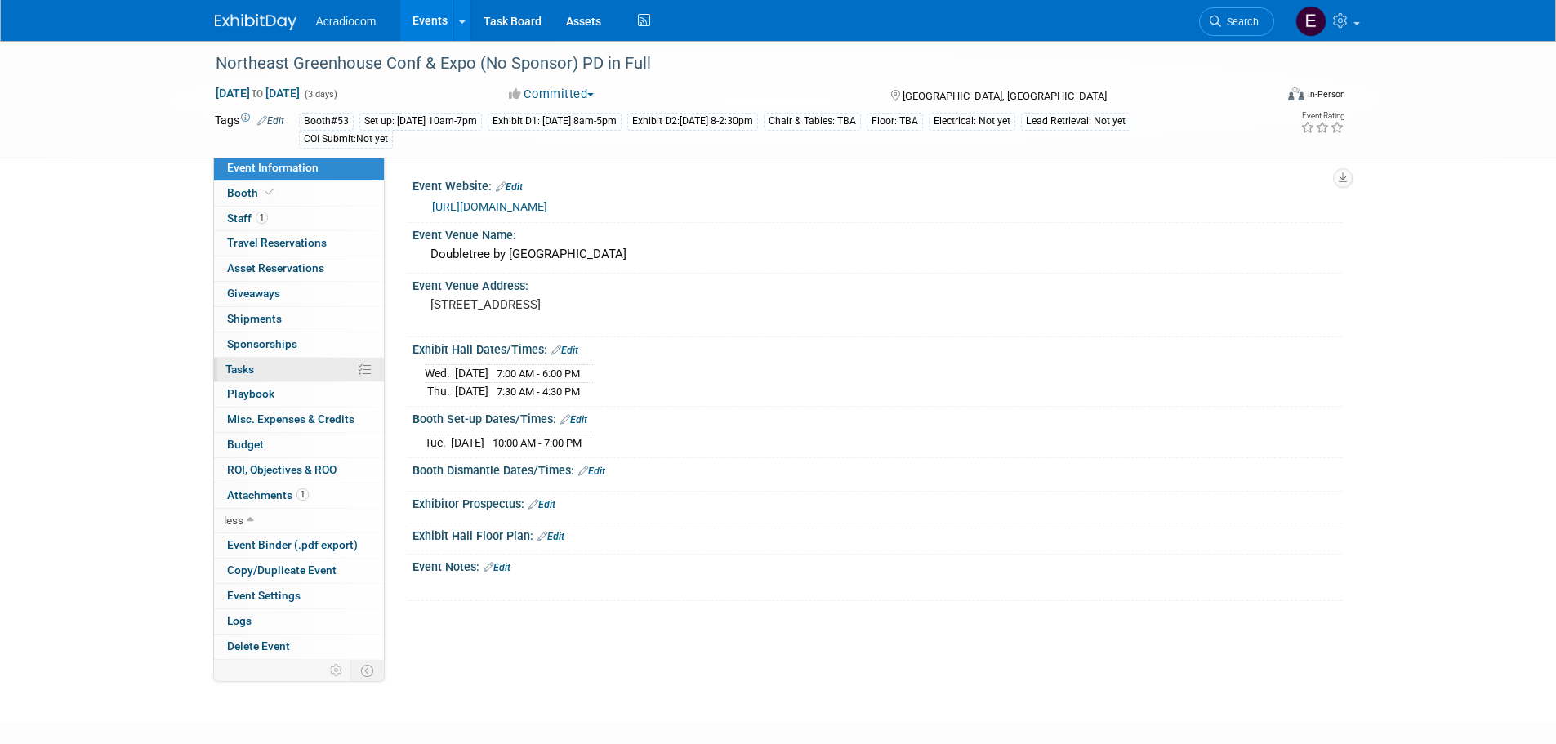
click at [285, 374] on link "0% Tasks 0%" at bounding box center [299, 370] width 170 height 25
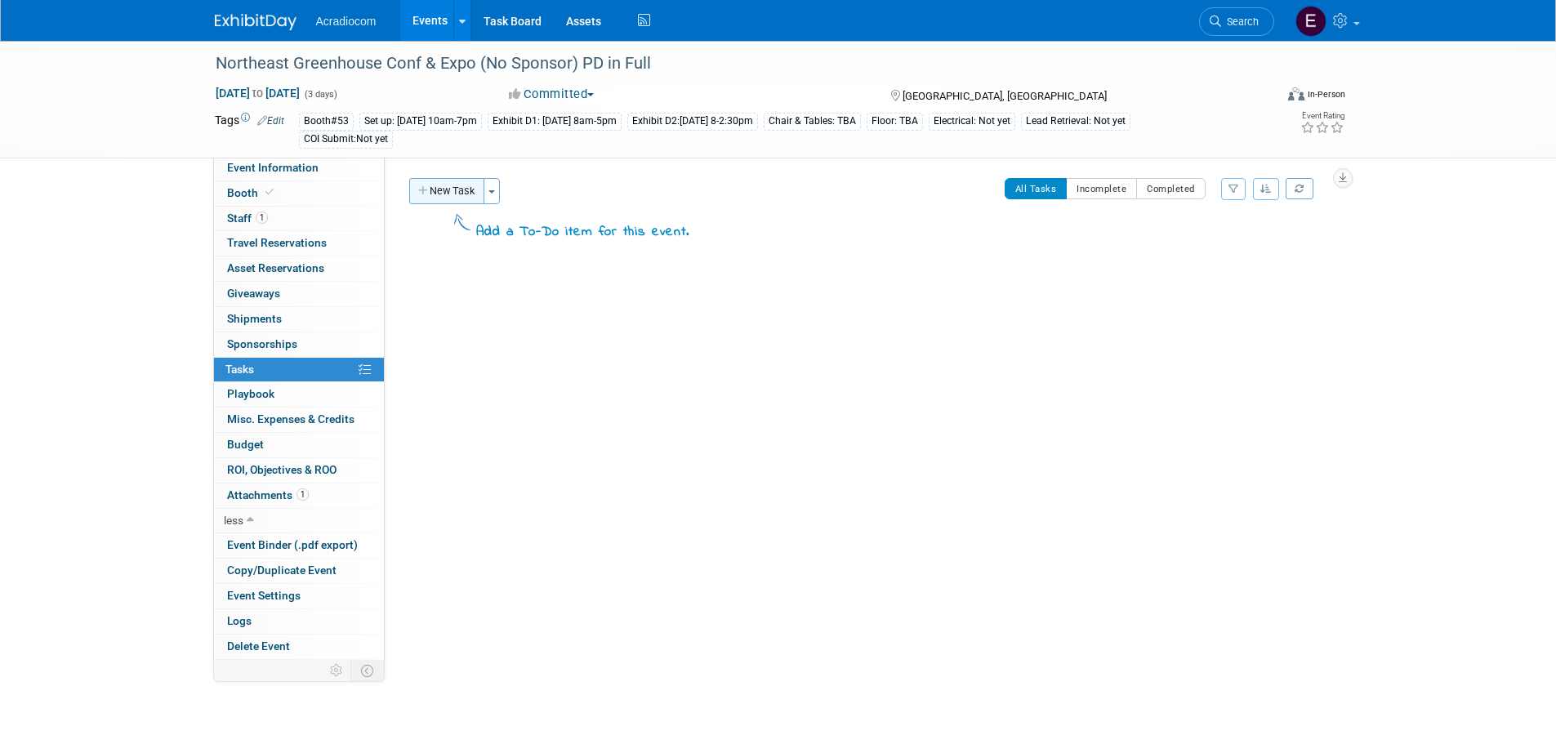
click at [448, 193] on button "New Task" at bounding box center [446, 191] width 75 height 26
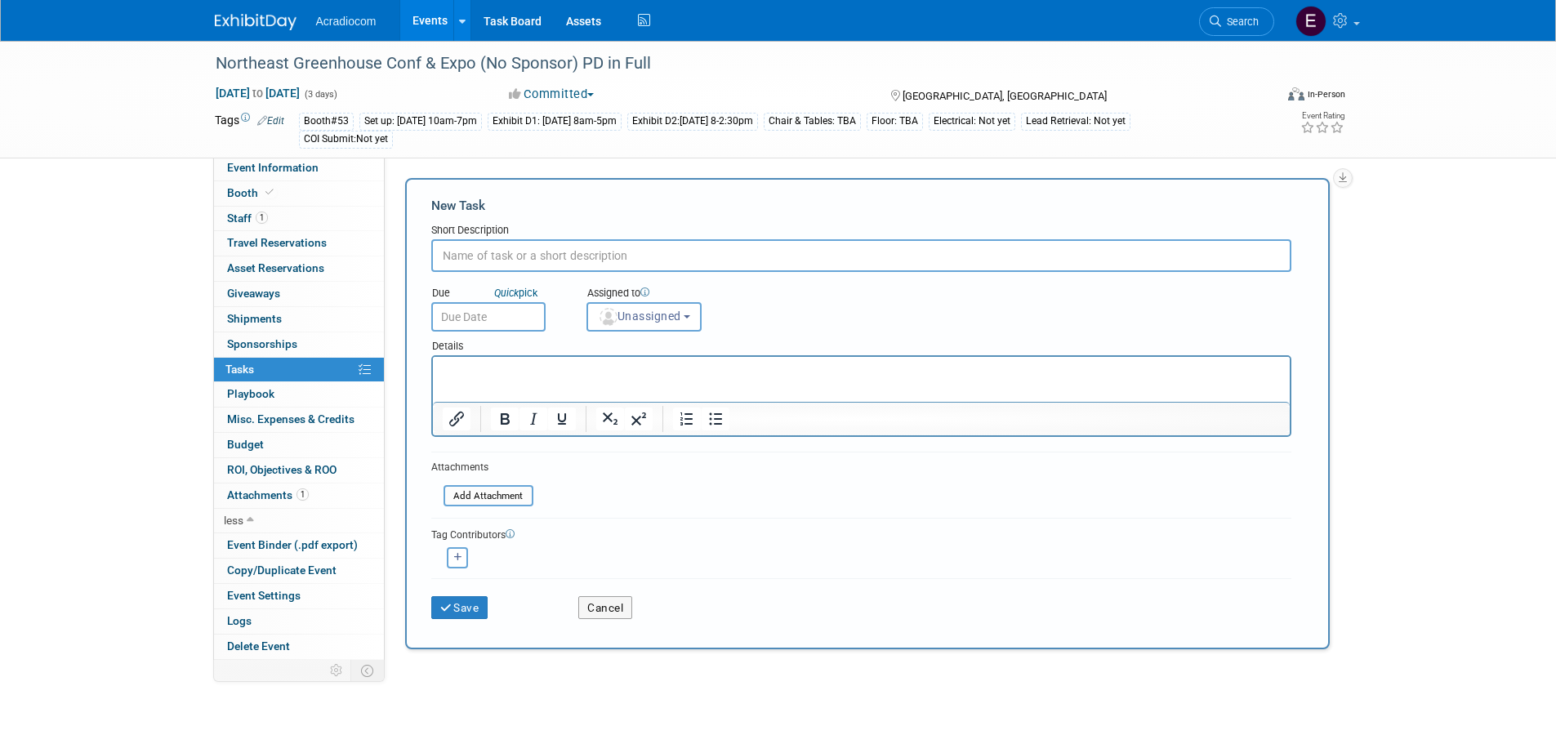
click at [522, 254] on input "text" at bounding box center [861, 255] width 860 height 33
type input "COI DUE 10/20"
click at [481, 299] on div "Due Quick pick" at bounding box center [496, 294] width 131 height 16
drag, startPoint x: 480, startPoint y: 341, endPoint x: 490, endPoint y: 327, distance: 17.7
click at [480, 342] on div "Details" at bounding box center [861, 344] width 860 height 24
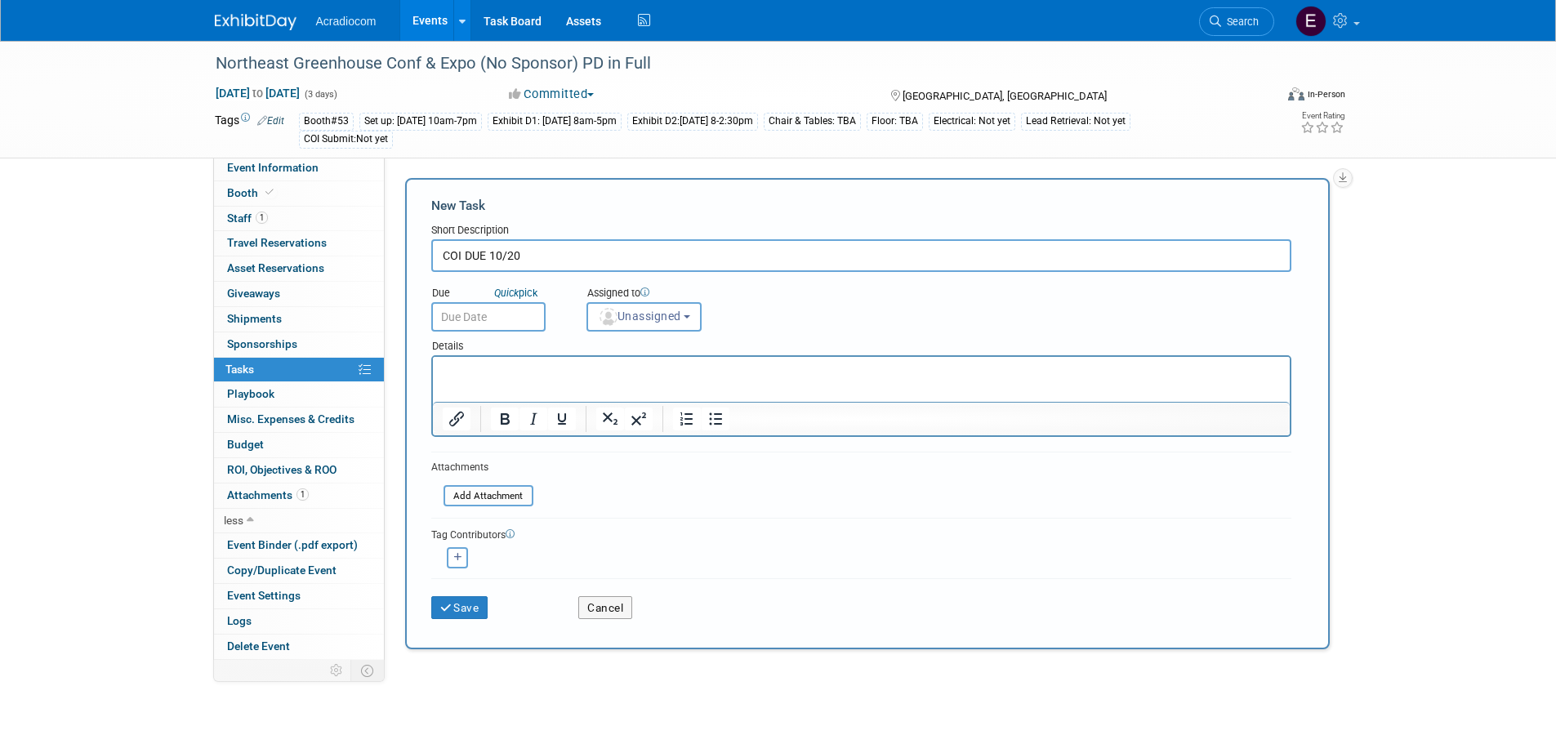
click at [493, 323] on input "text" at bounding box center [488, 316] width 114 height 29
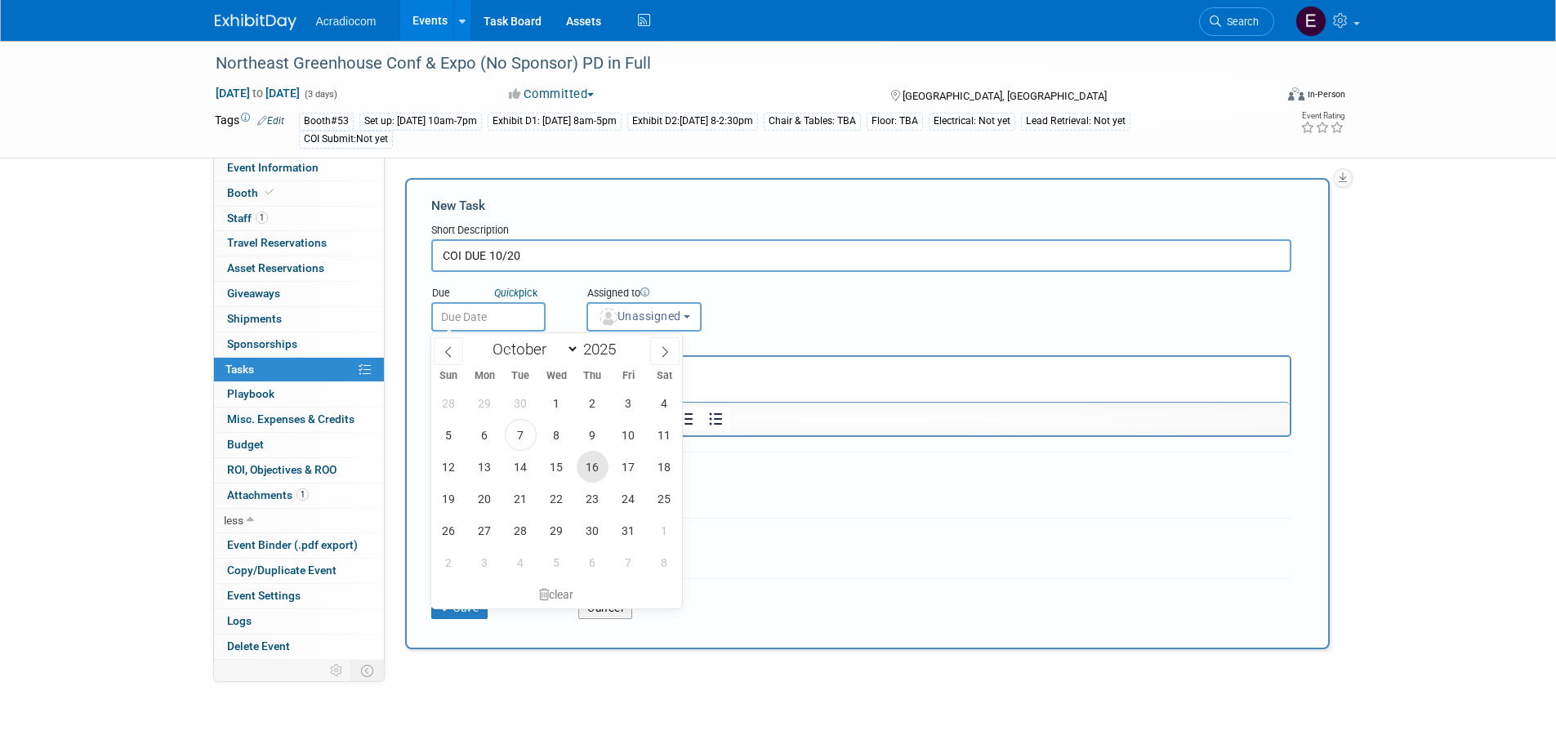
click at [591, 473] on span "16" at bounding box center [593, 467] width 32 height 32
type input "Oct 16, 2025"
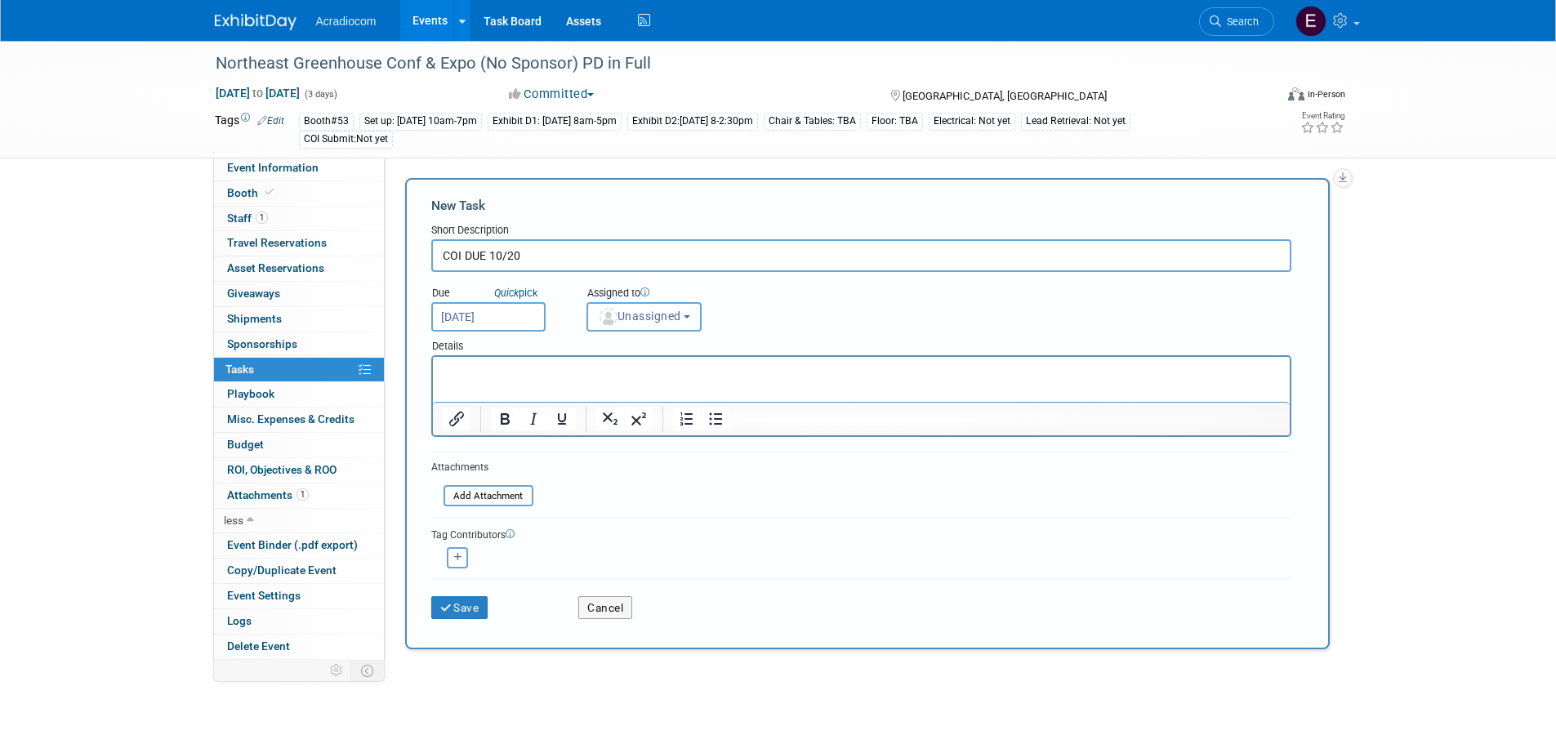
click at [640, 317] on span "Unassigned" at bounding box center [639, 316] width 83 height 13
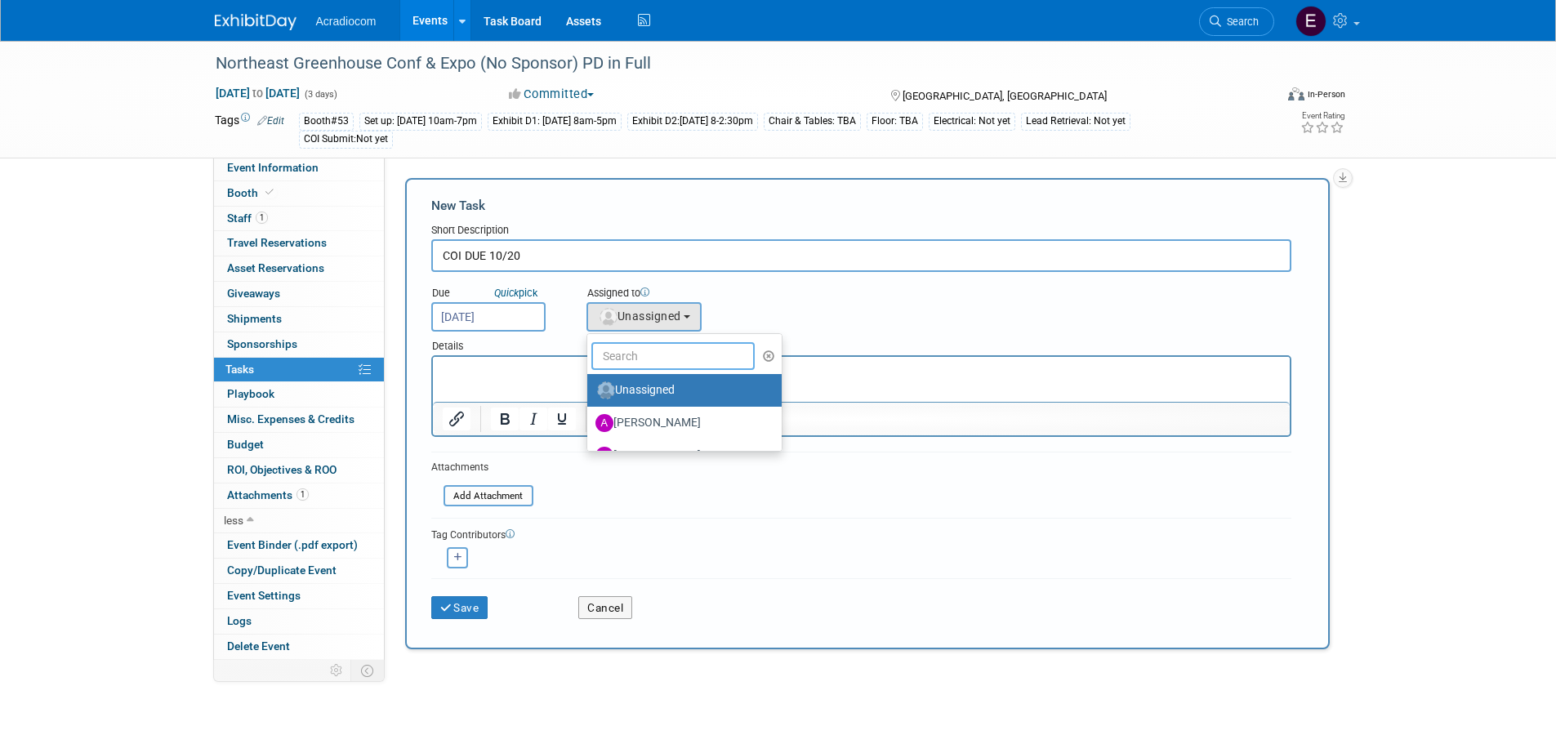
click at [651, 352] on input "text" at bounding box center [672, 356] width 163 height 28
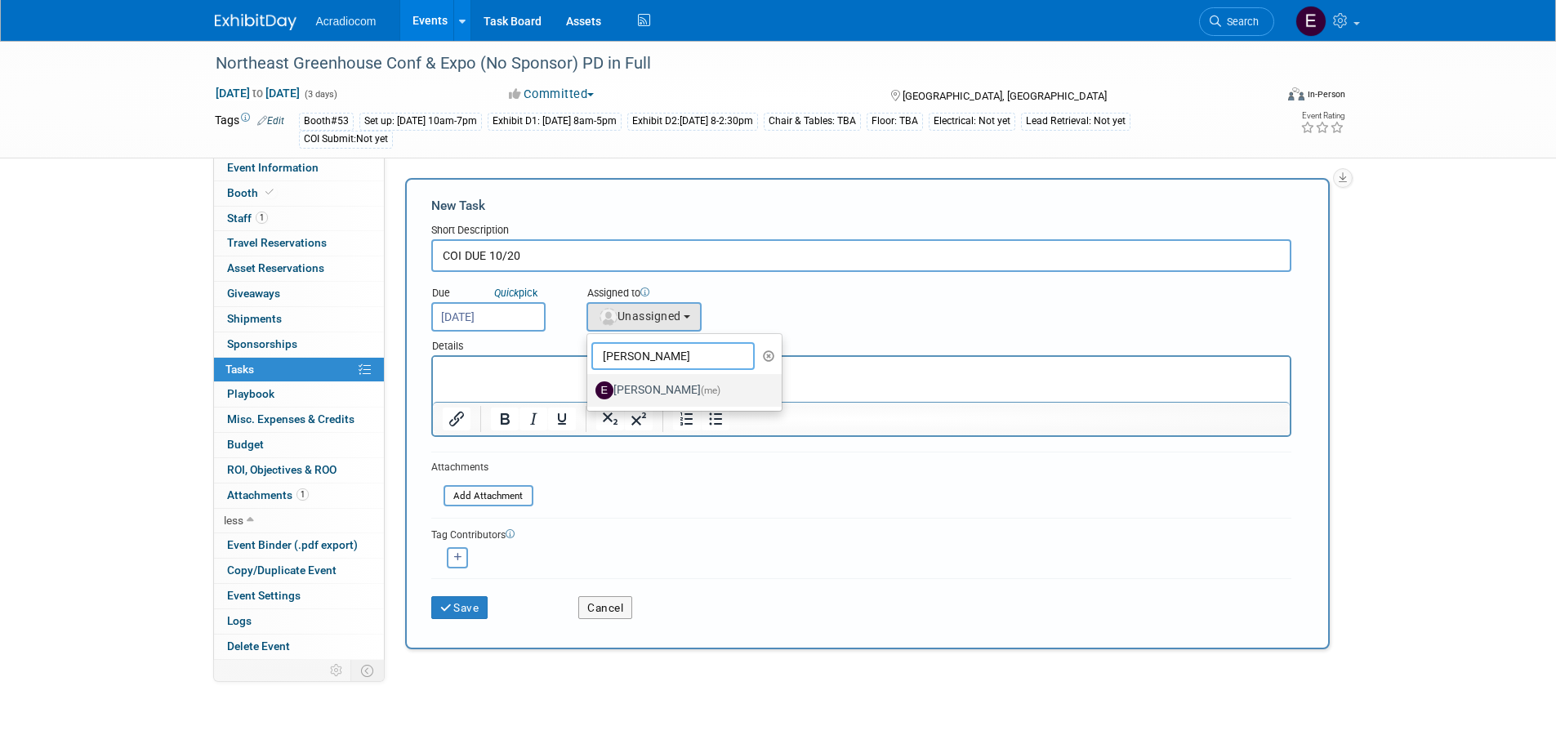
type input "eli"
click at [637, 378] on label "Elizabeth Martinez (me)" at bounding box center [680, 390] width 171 height 26
click at [590, 383] on input "Elizabeth Martinez (me)" at bounding box center [584, 388] width 11 height 11
select select "c1932504-55f6-44c3-81d7-d85bb0d41d46"
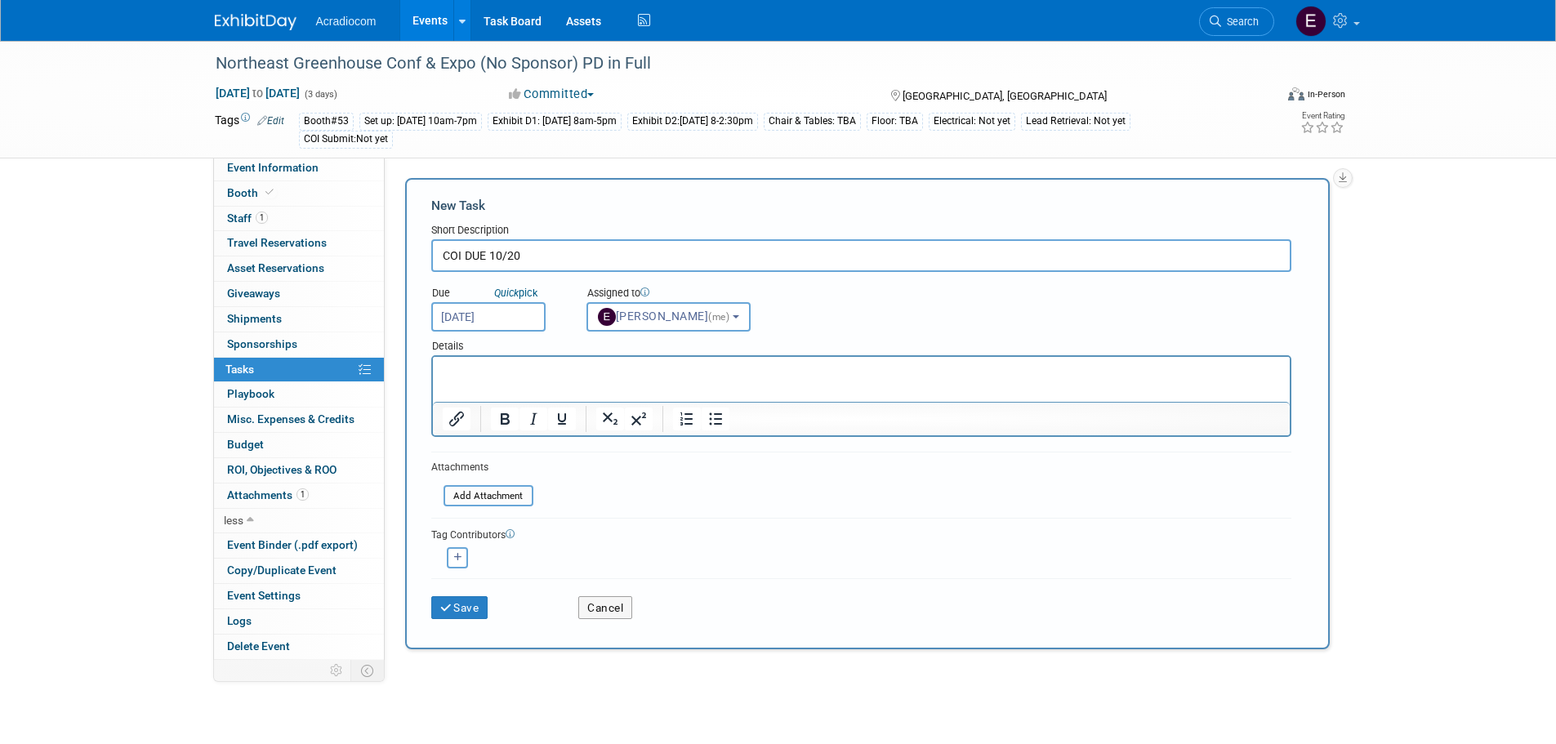
click at [468, 553] on div "<img src="https://www.exhibitday.com/Images/Unassigned-User-Icon.png" style="wi…" at bounding box center [457, 557] width 53 height 21
click at [464, 553] on button "button" at bounding box center [457, 557] width 21 height 21
select select
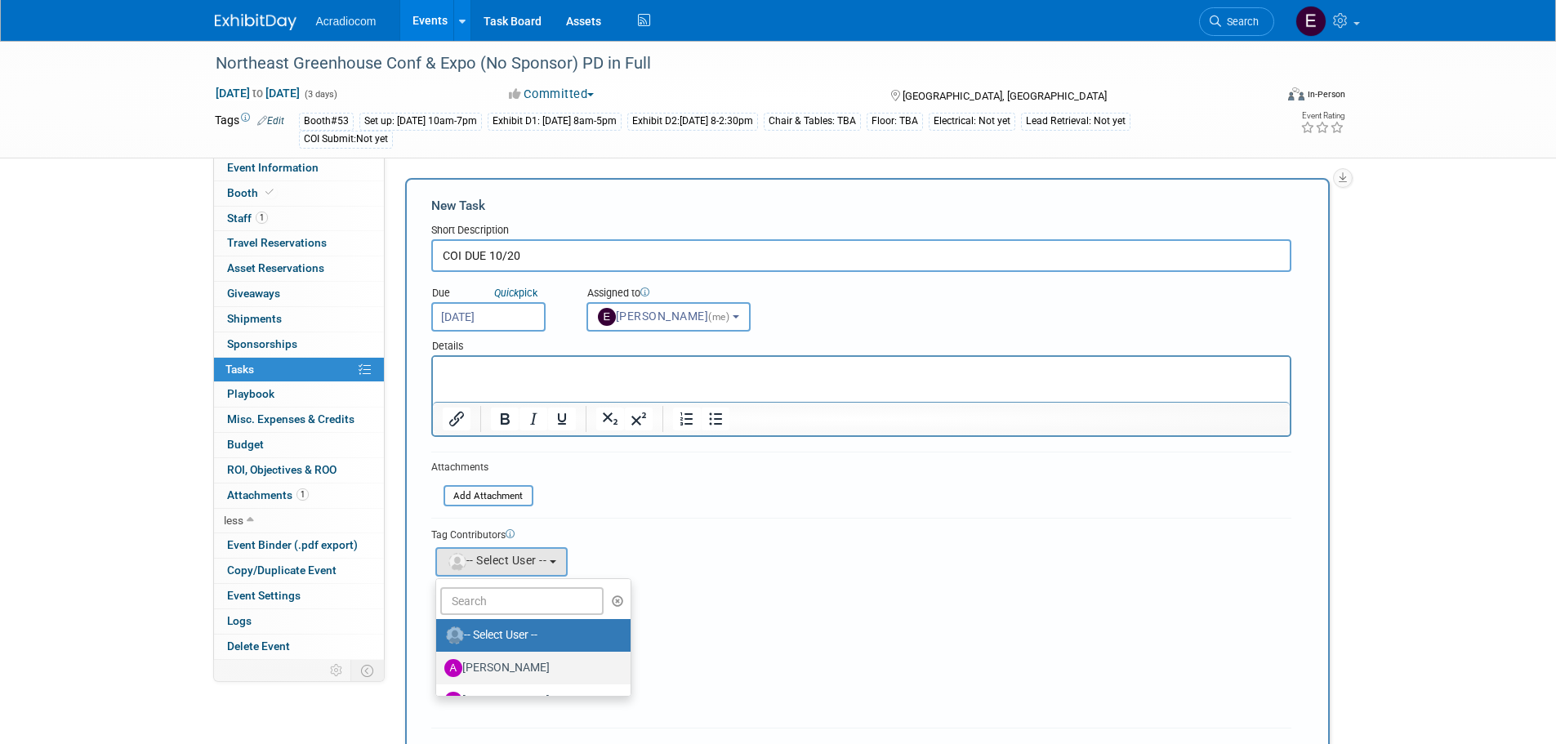
click at [490, 655] on label "Amanda Nazarko" at bounding box center [529, 668] width 171 height 26
click at [439, 661] on input "Amanda Nazarko" at bounding box center [433, 666] width 11 height 11
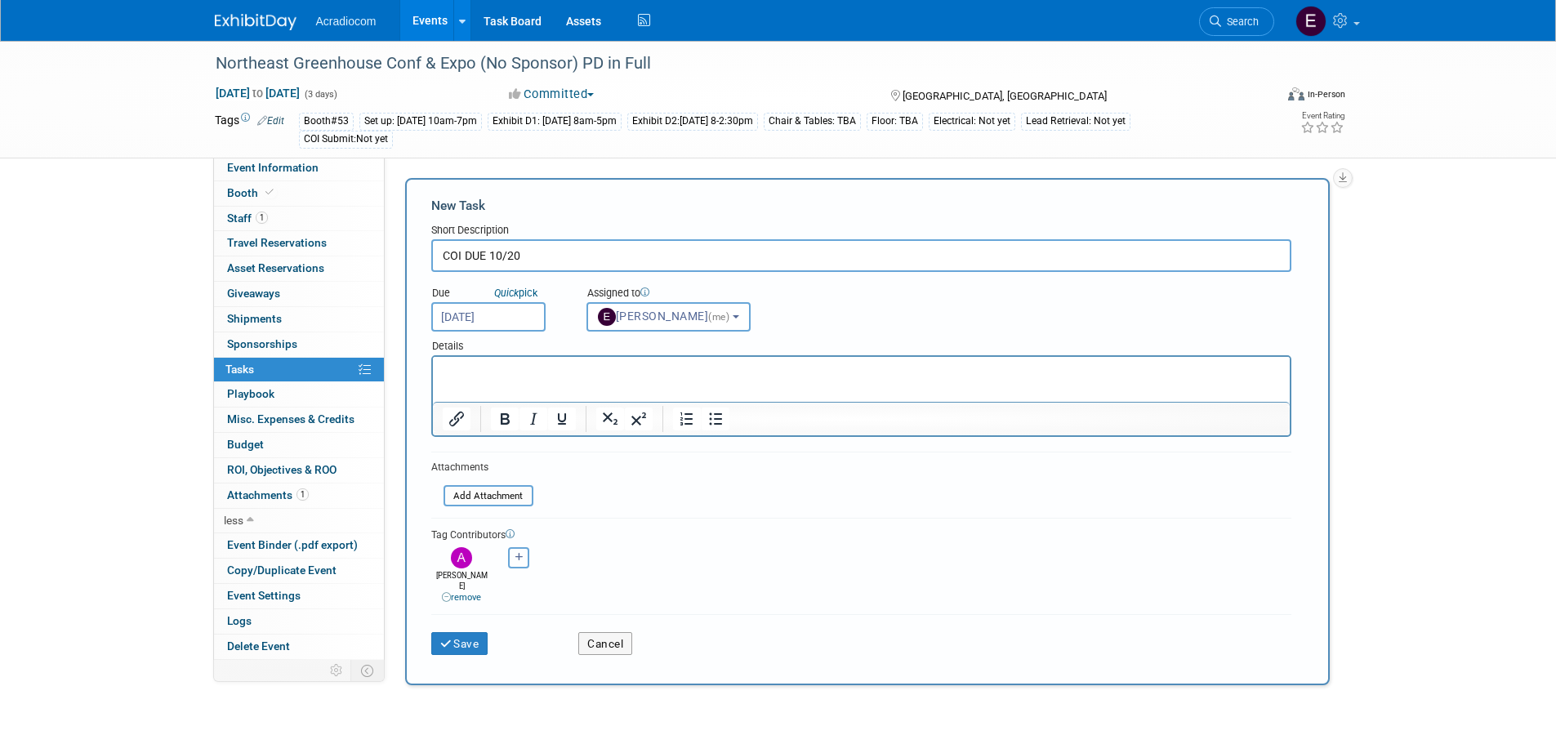
click at [509, 564] on button "button" at bounding box center [518, 557] width 21 height 21
select select
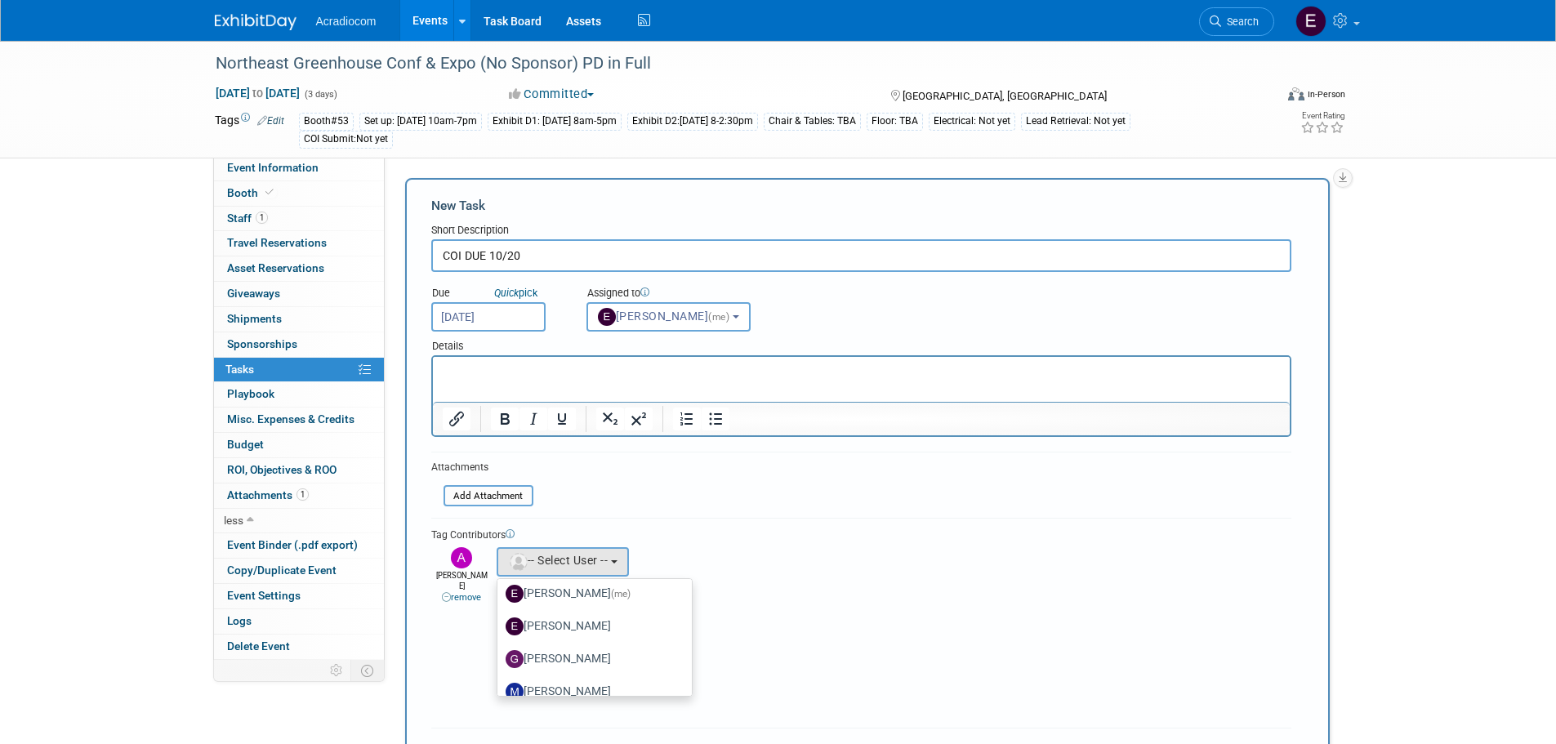
scroll to position [254, 0]
click at [584, 636] on label "Ronald Tralle" at bounding box center [591, 643] width 171 height 26
click at [500, 636] on input "Ronald Tralle" at bounding box center [494, 641] width 11 height 11
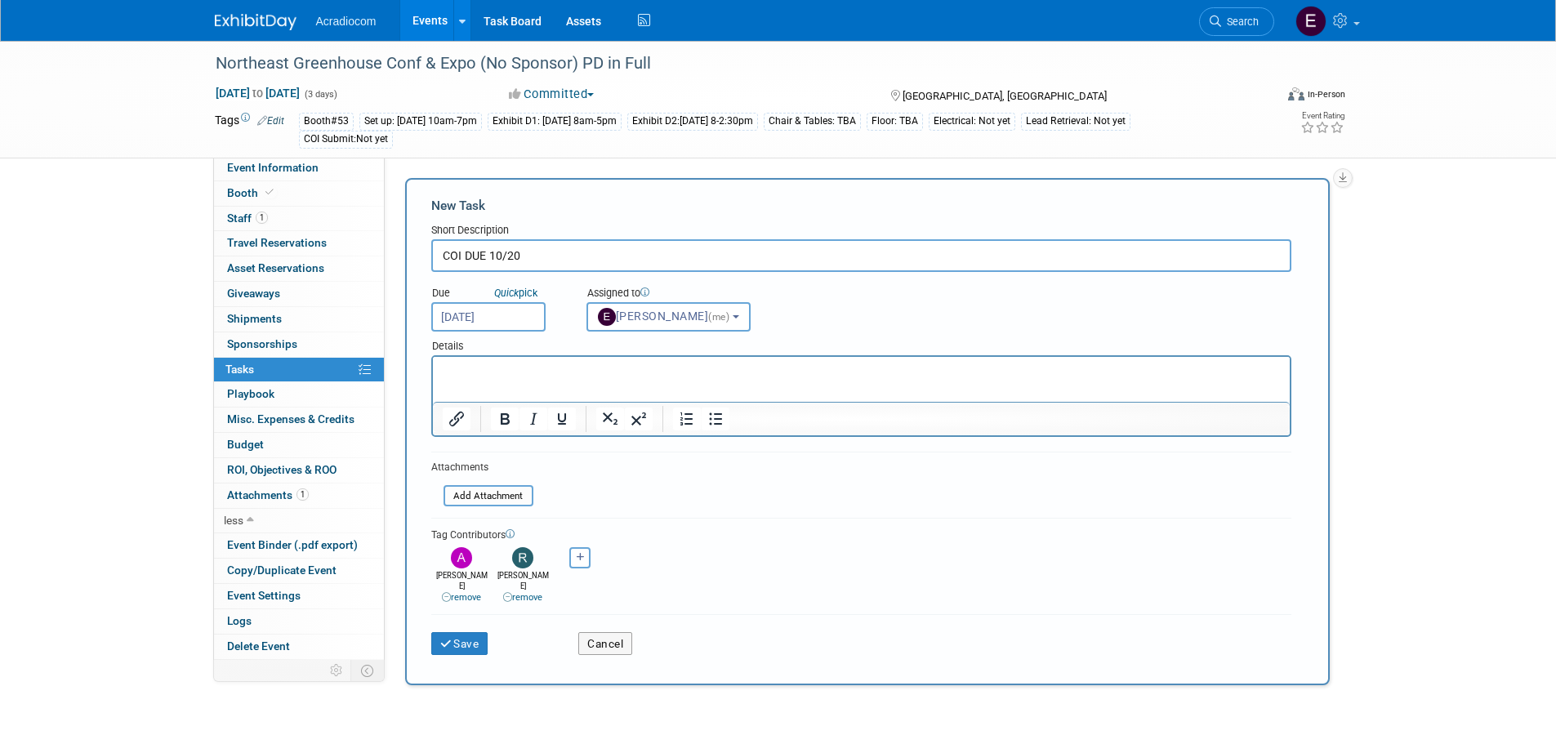
click at [521, 592] on link "remove" at bounding box center [522, 597] width 39 height 11
click at [526, 566] on button "button" at bounding box center [518, 557] width 21 height 21
select select
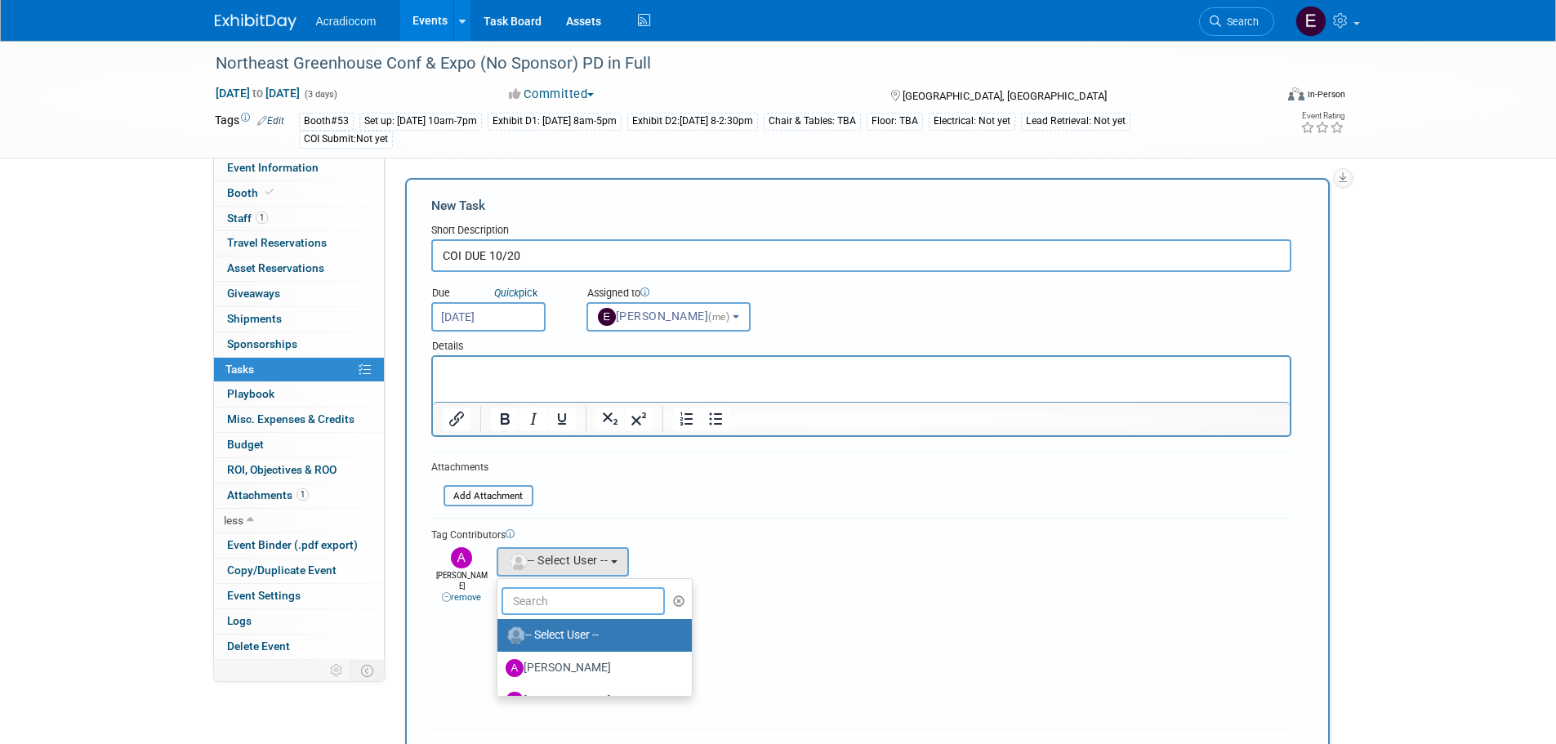
click at [527, 600] on input "text" at bounding box center [583, 601] width 163 height 28
click at [587, 539] on div "Tag Contributors" at bounding box center [861, 533] width 860 height 17
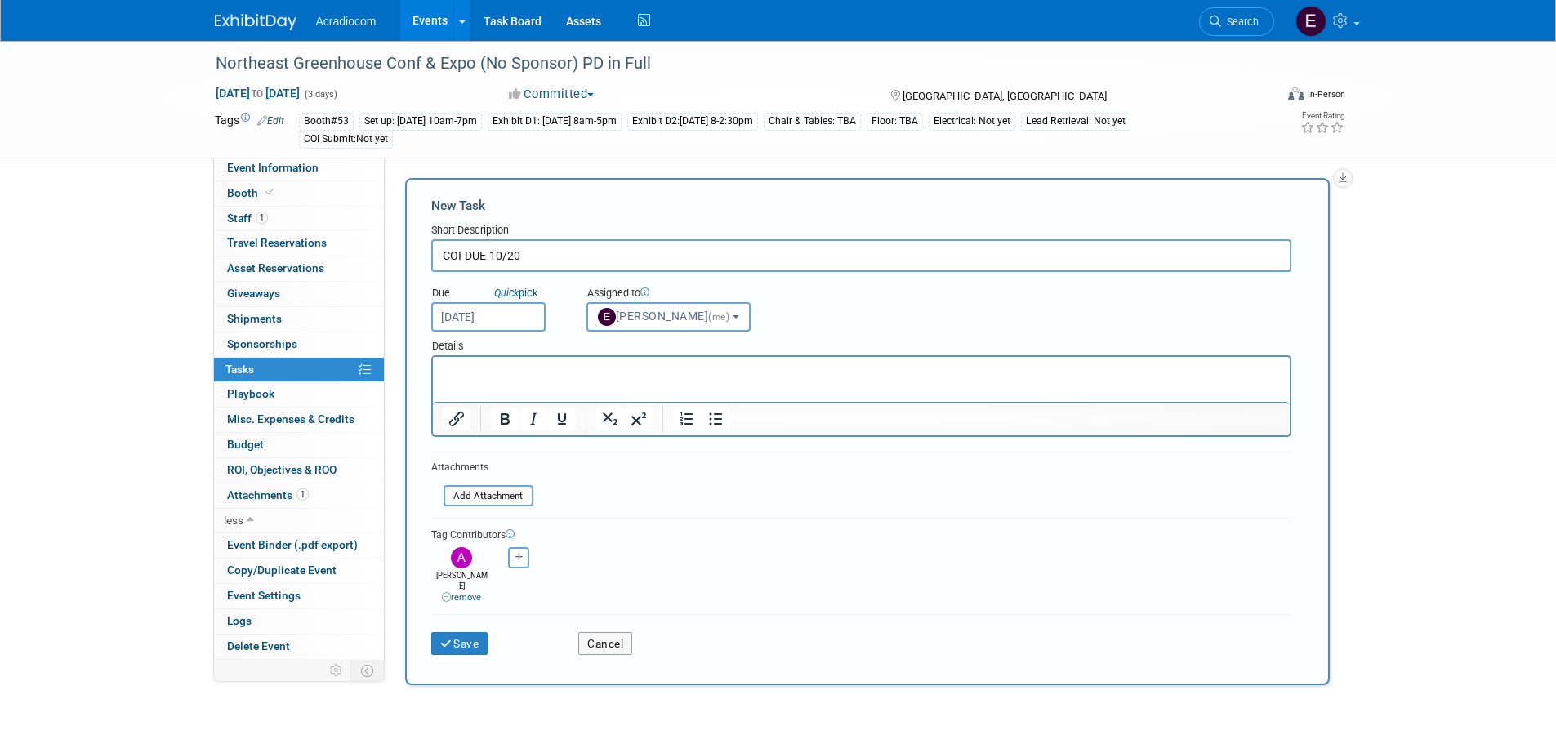
click at [603, 380] on html at bounding box center [860, 368] width 857 height 23
click at [541, 377] on p "Rich Text Area. Press ALT-0 for help." at bounding box center [861, 372] width 838 height 16
